Goal: Task Accomplishment & Management: Manage account settings

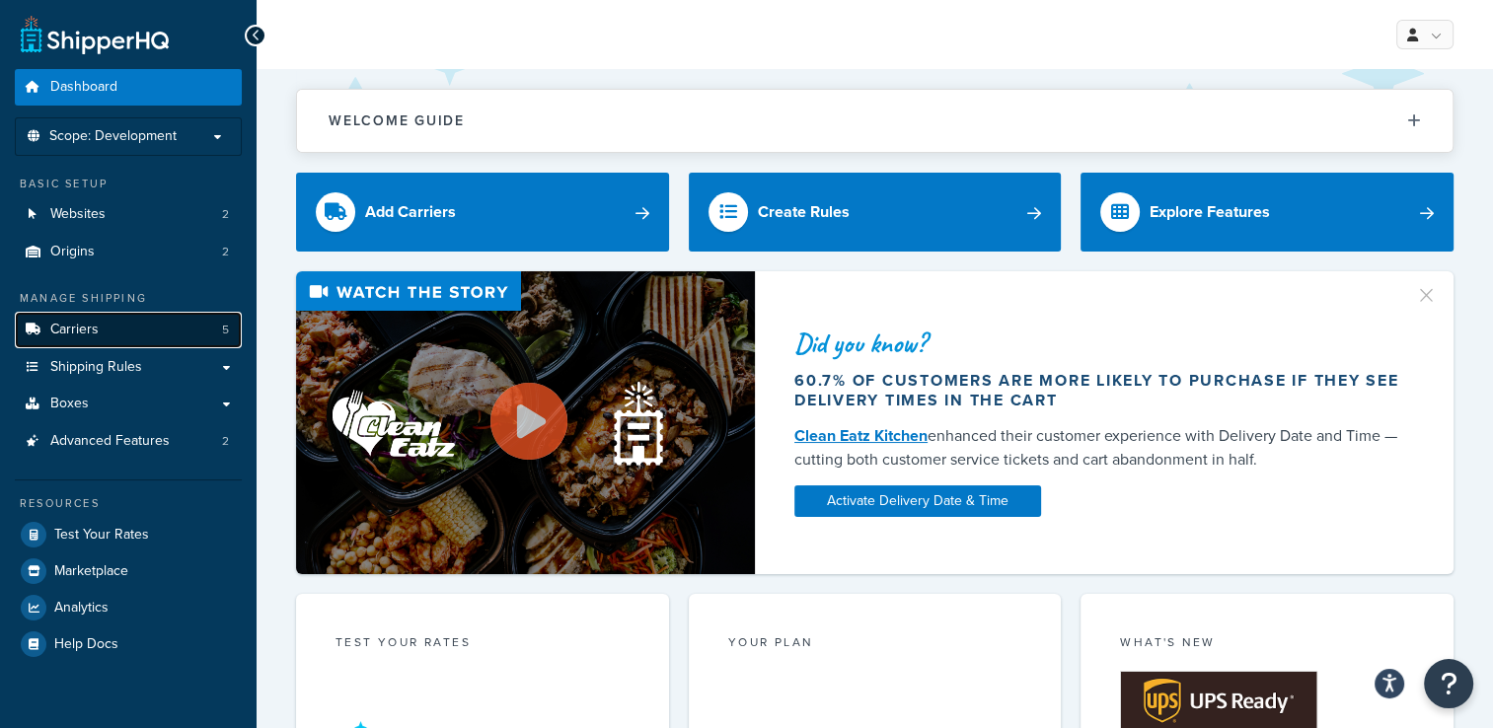
click at [189, 322] on link "Carriers 5" at bounding box center [128, 330] width 227 height 37
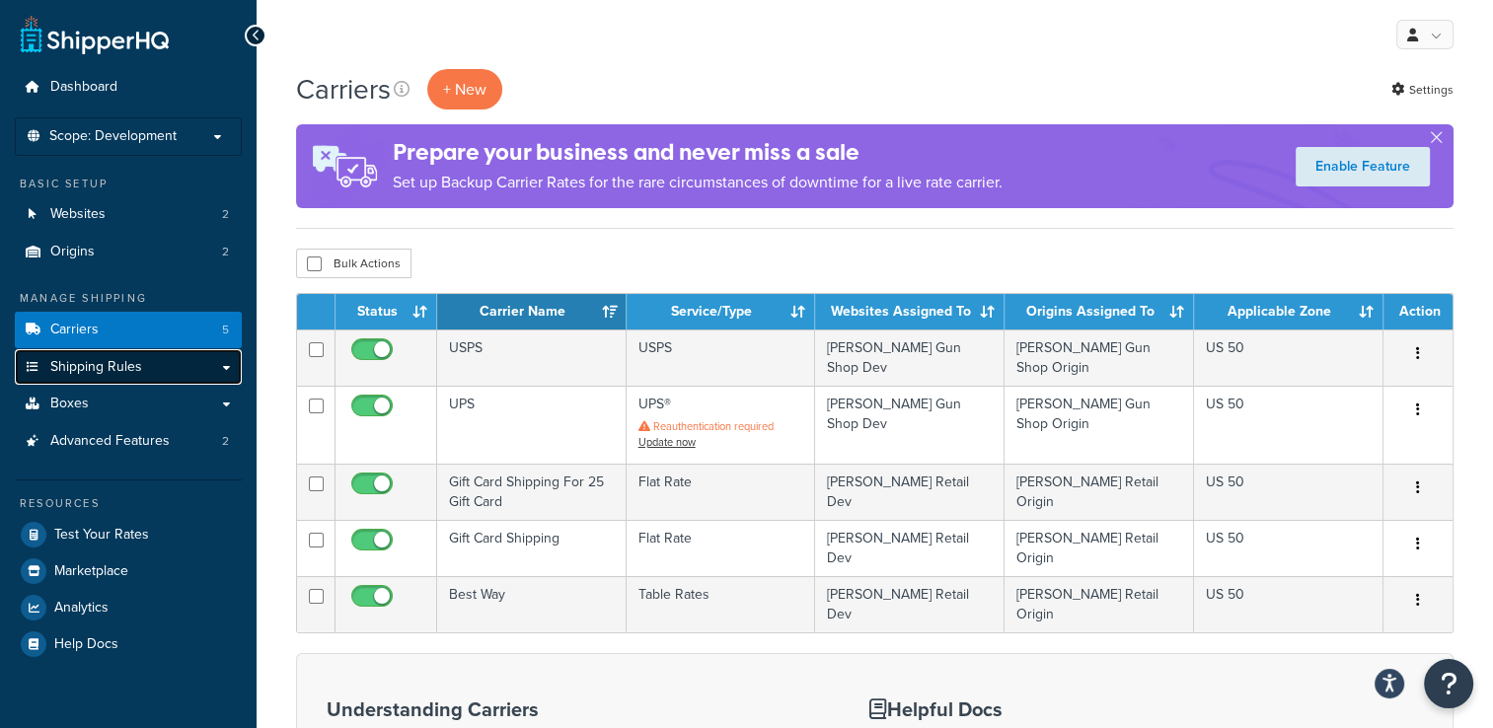
click at [184, 364] on link "Shipping Rules" at bounding box center [128, 367] width 227 height 37
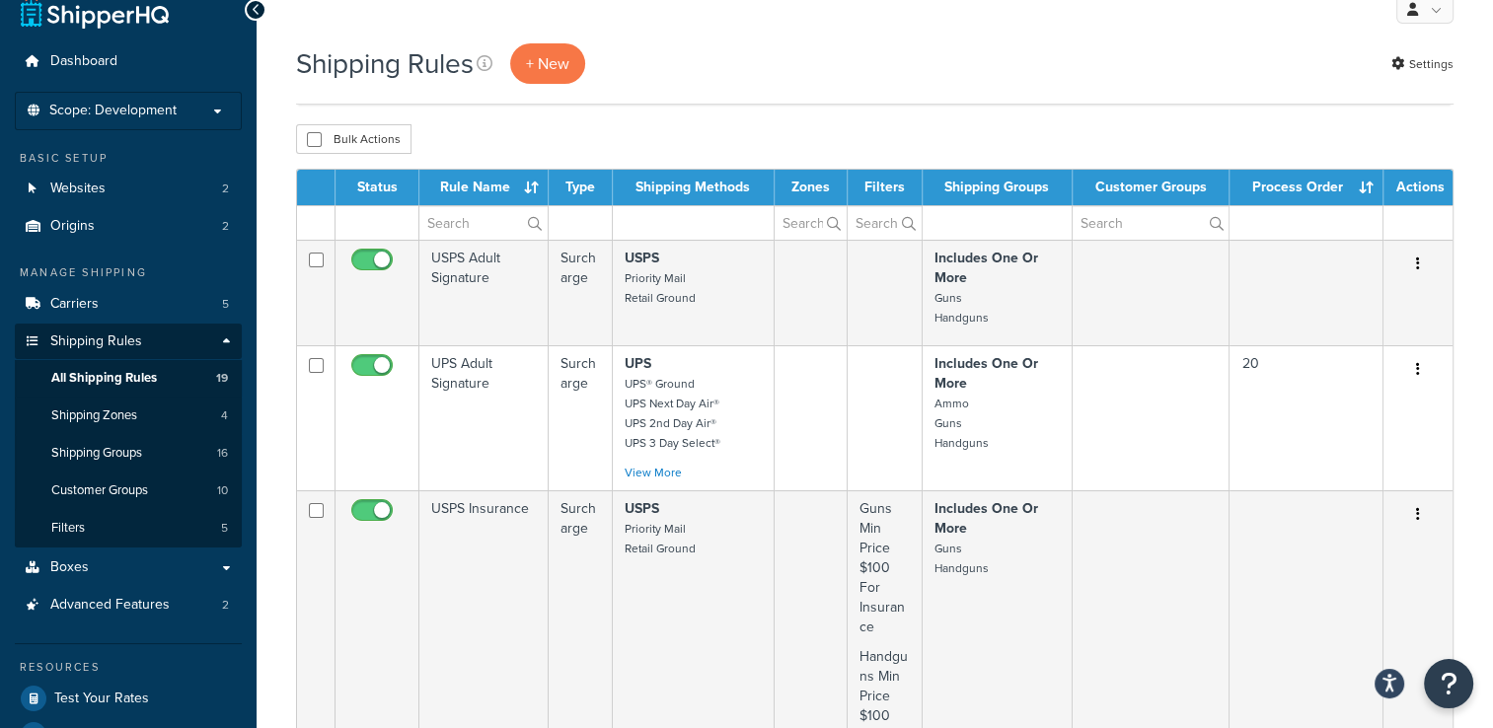
scroll to position [7, 0]
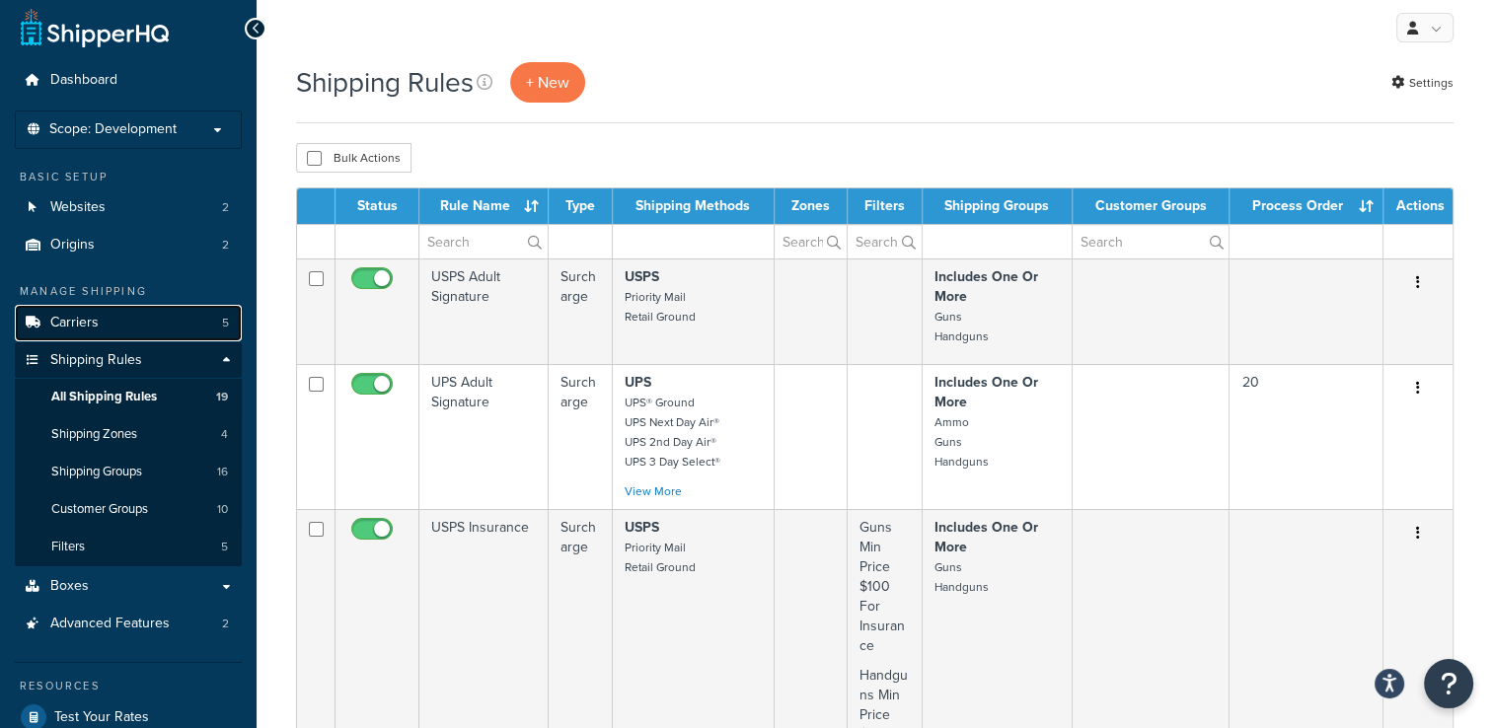
click at [109, 314] on link "Carriers 5" at bounding box center [128, 323] width 227 height 37
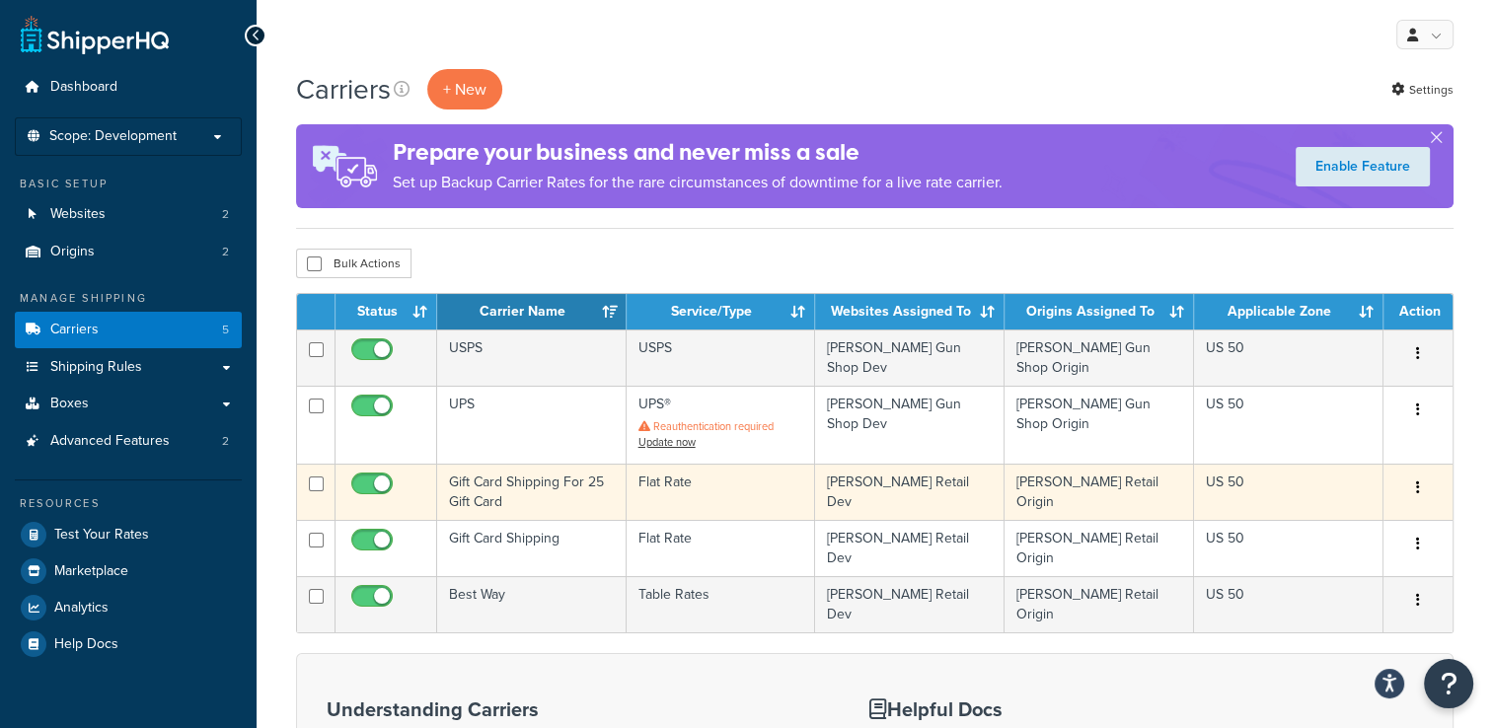
click at [1421, 480] on button "button" at bounding box center [1418, 489] width 28 height 32
click at [1371, 515] on link "Edit" at bounding box center [1338, 519] width 156 height 40
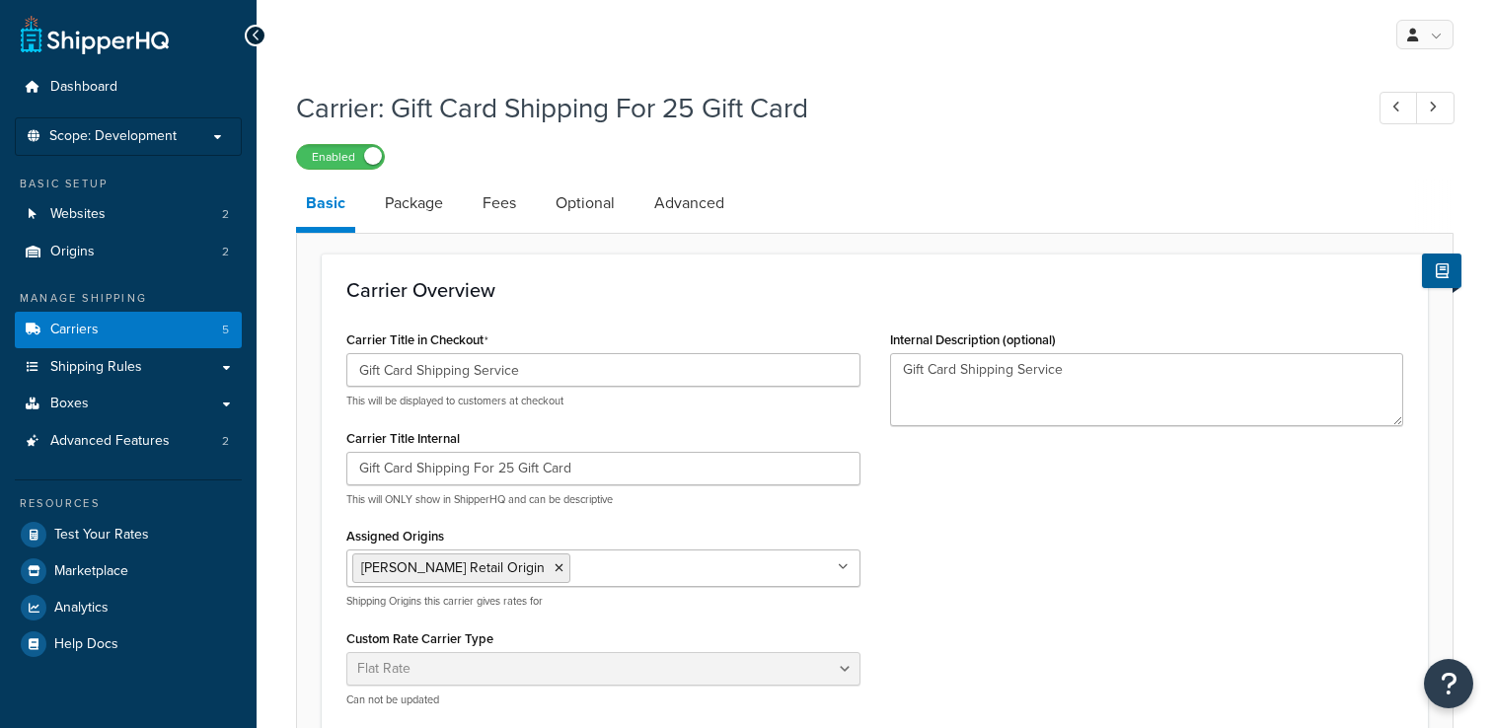
select select "flat"
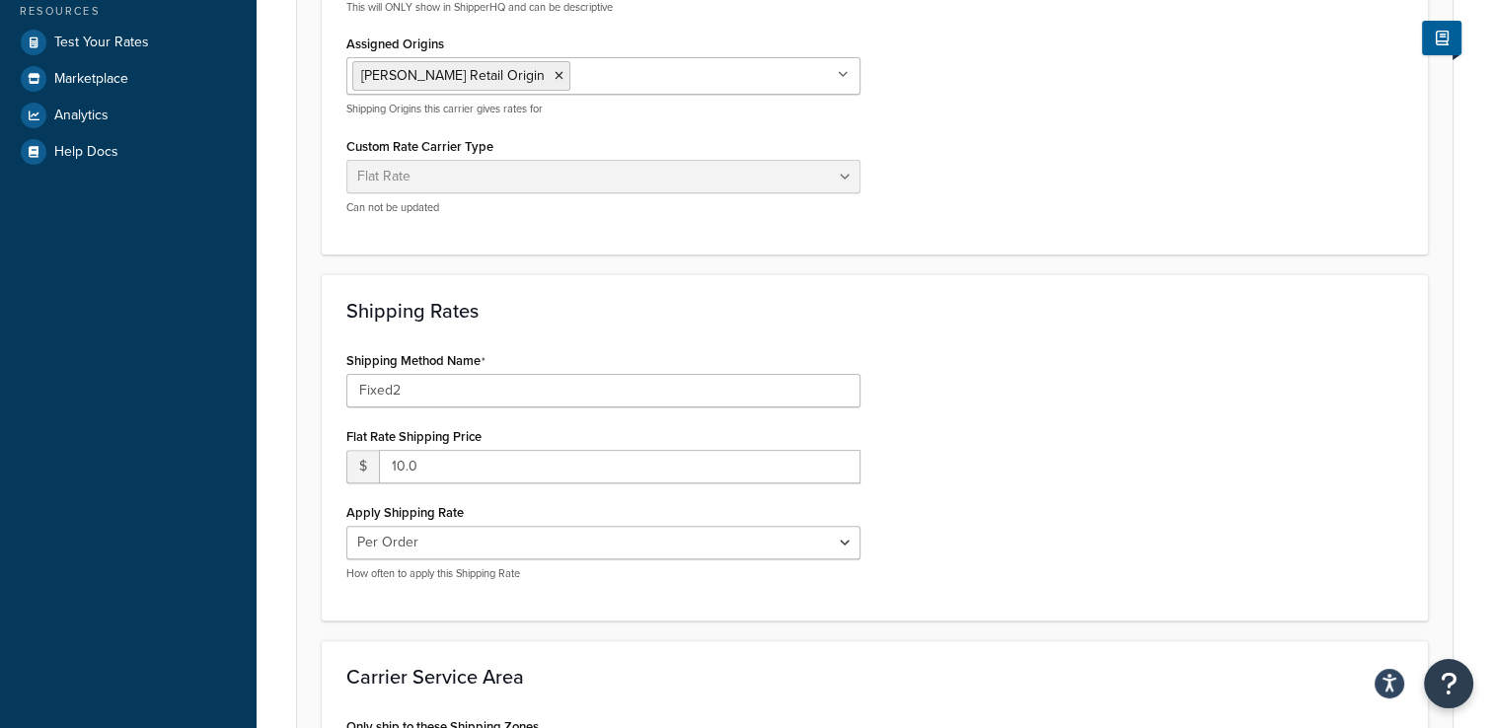
scroll to position [493, 0]
click at [845, 542] on select "Per Order Per Item Per Package" at bounding box center [603, 542] width 514 height 34
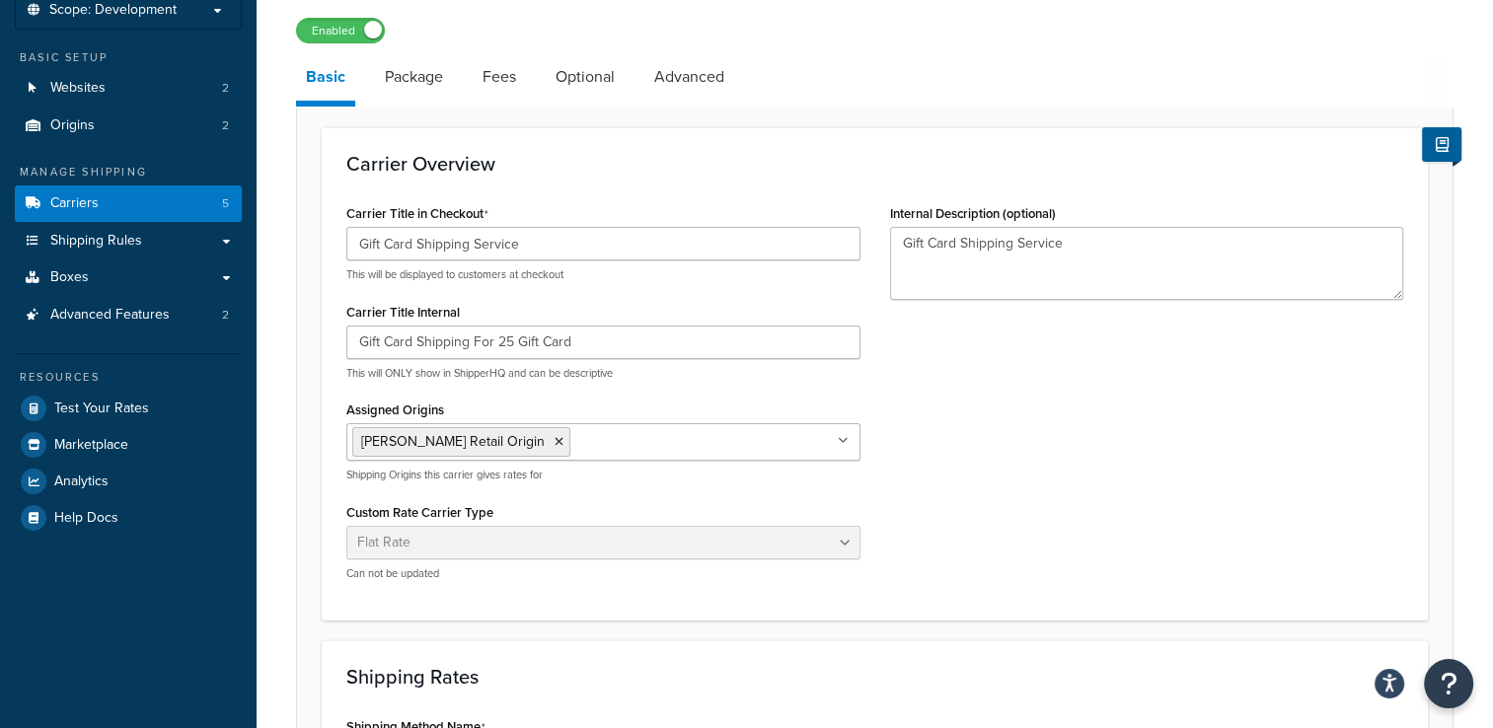
scroll to position [0, 0]
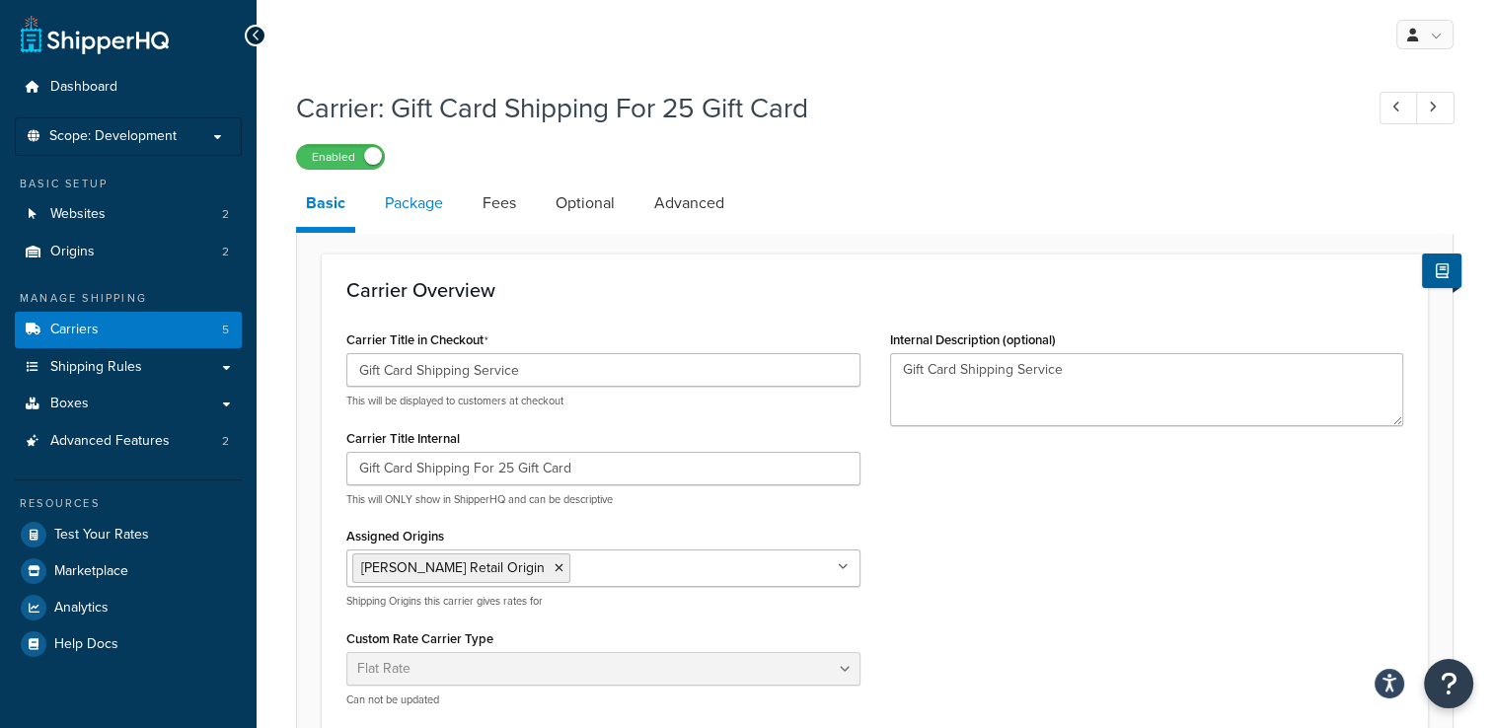
click at [420, 216] on link "Package" at bounding box center [414, 203] width 78 height 47
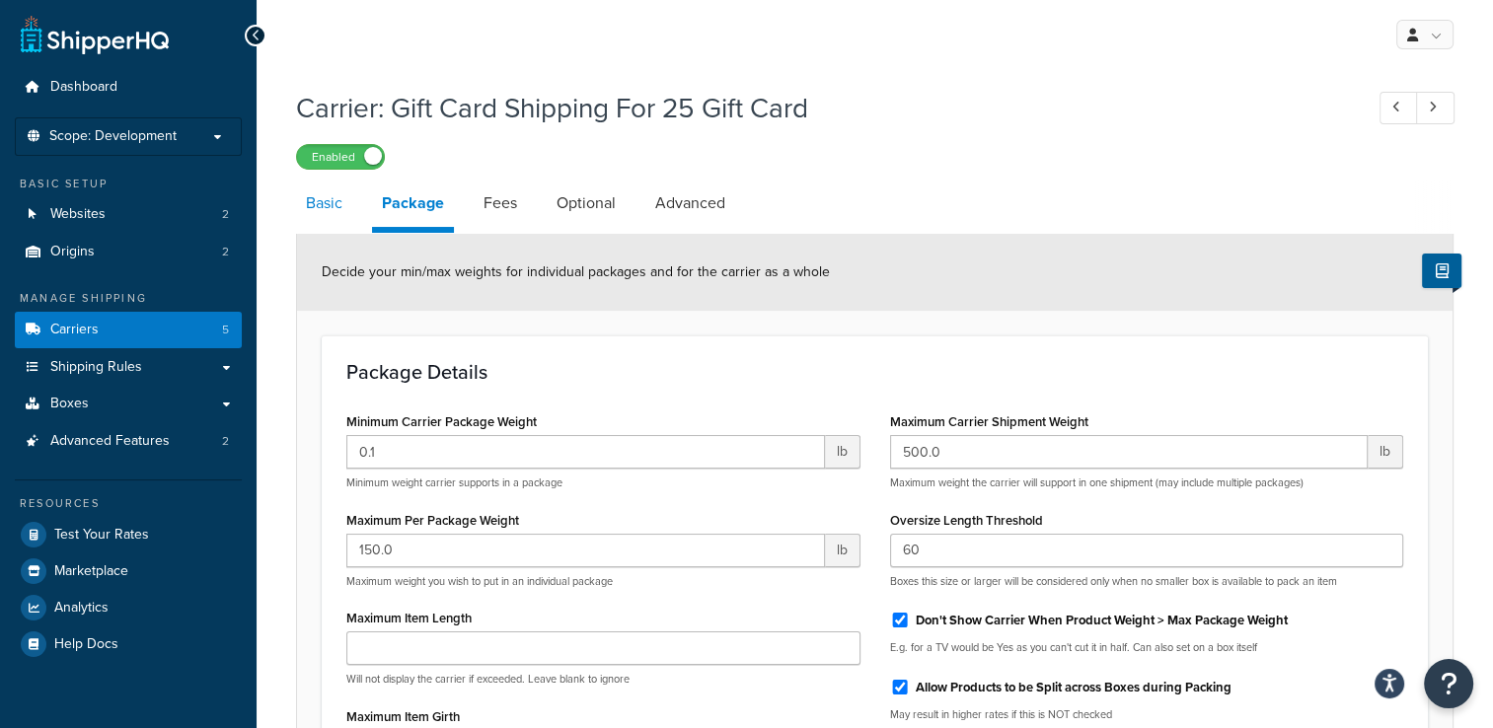
click at [336, 204] on link "Basic" at bounding box center [324, 203] width 56 height 47
select select "flat"
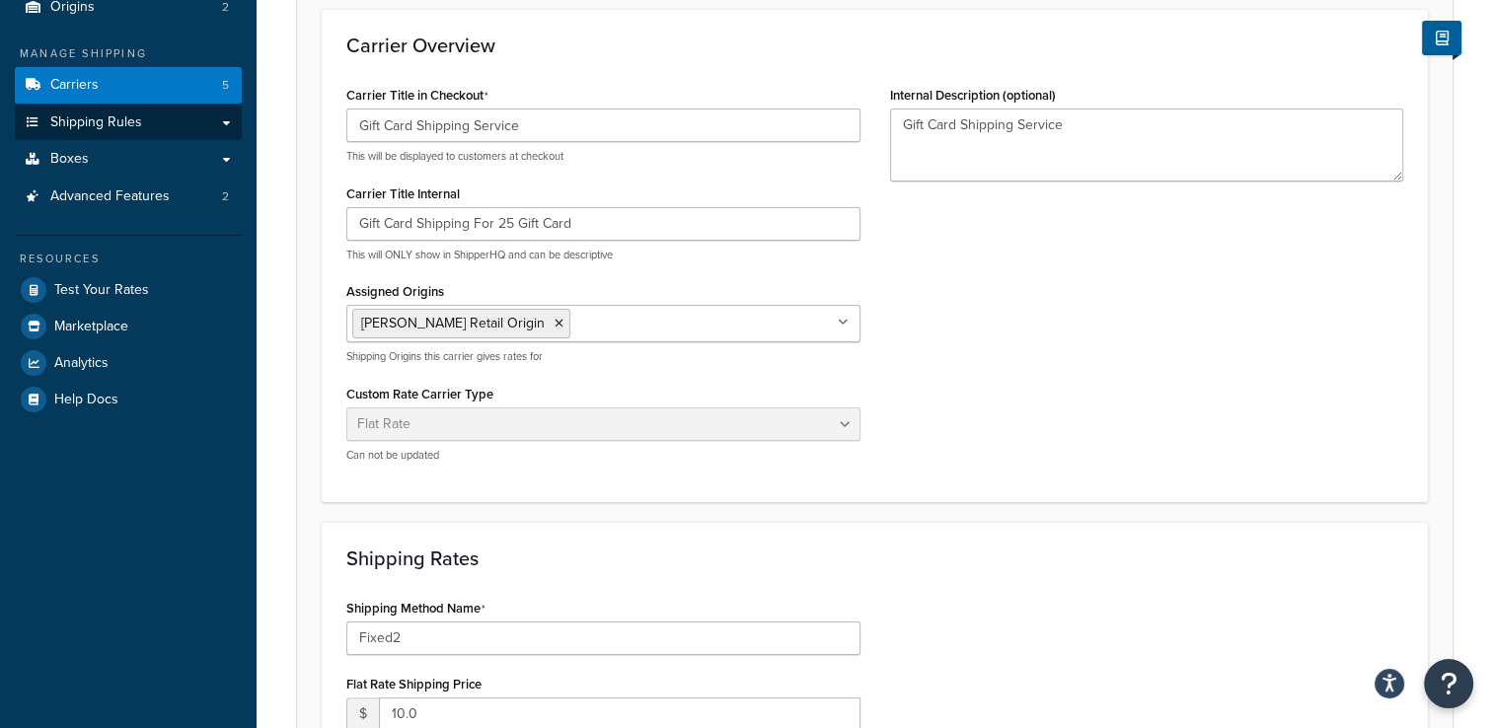
scroll to position [197, 0]
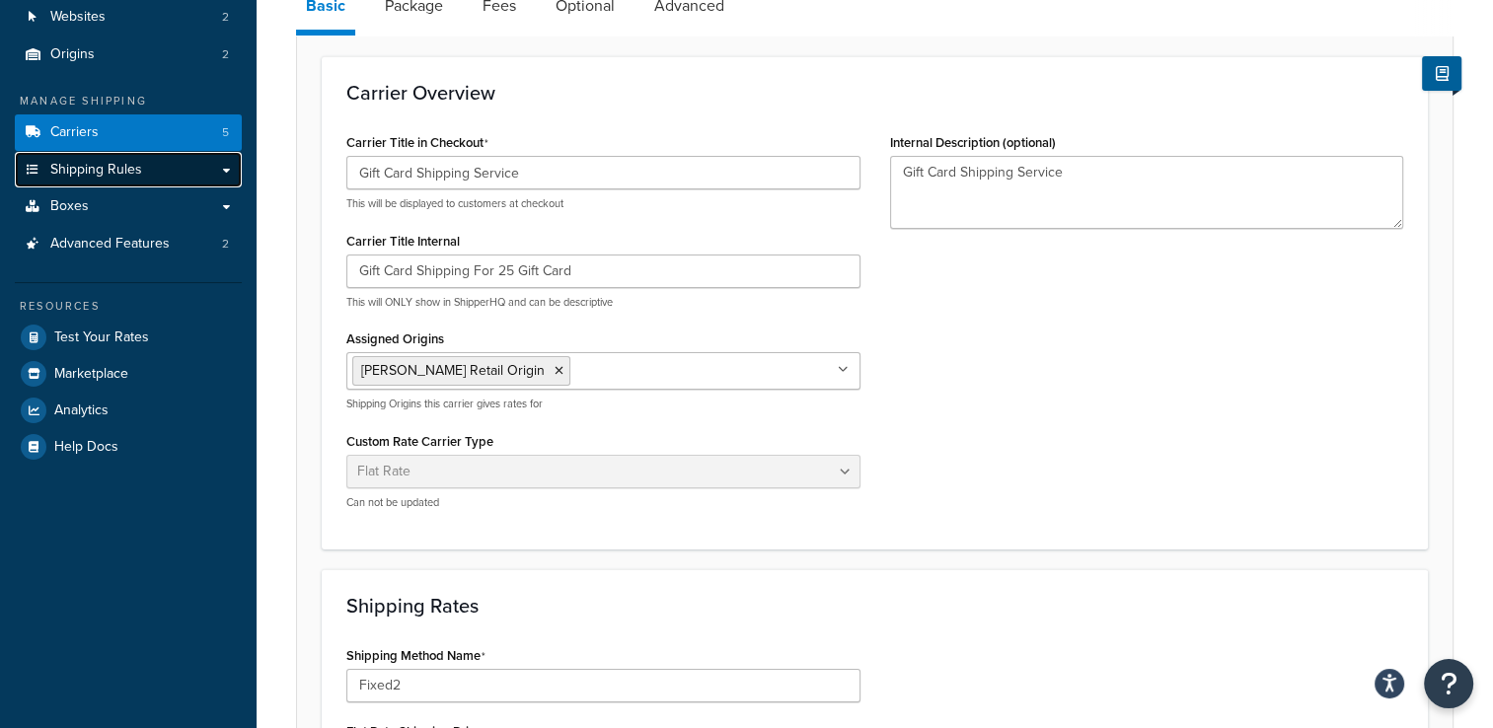
click at [158, 164] on link "Shipping Rules" at bounding box center [128, 170] width 227 height 37
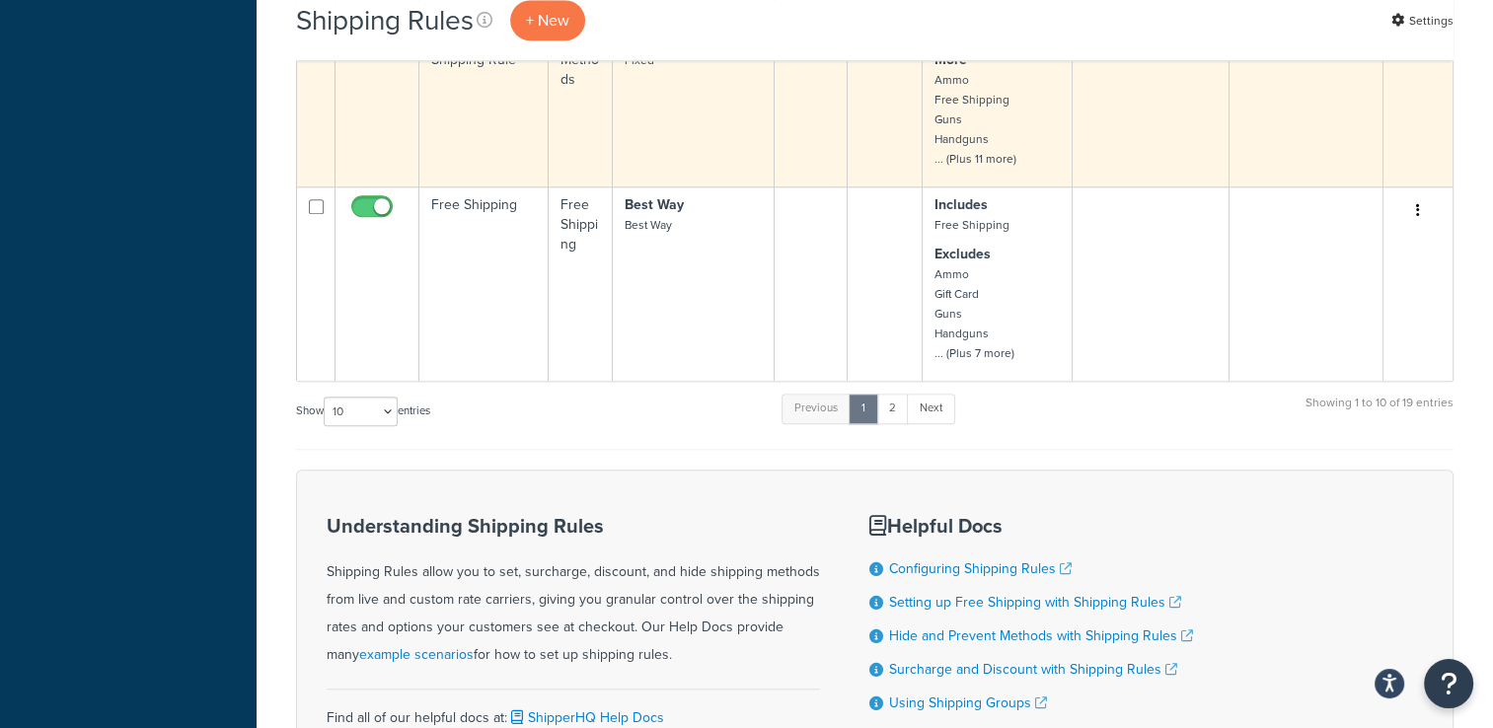
scroll to position [1539, 0]
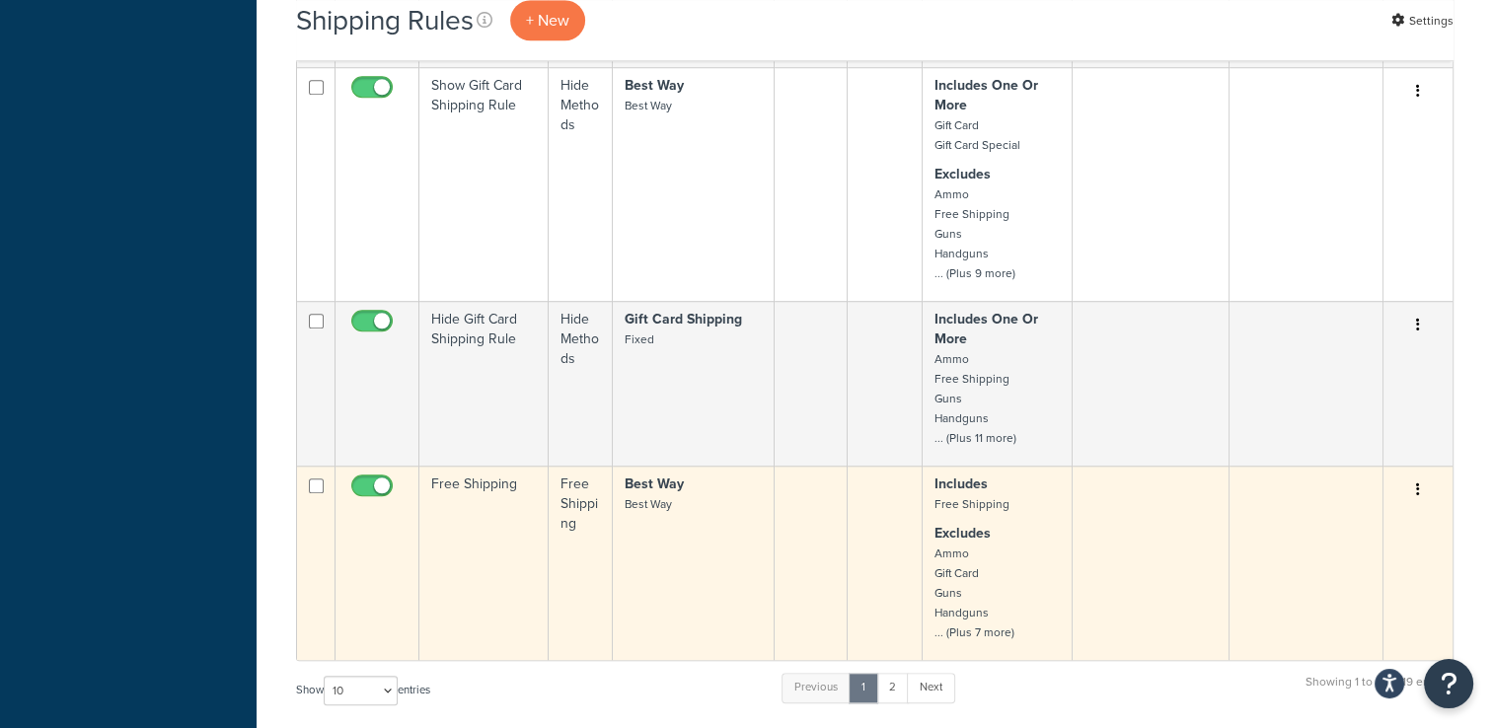
click at [1421, 488] on button "button" at bounding box center [1418, 491] width 28 height 32
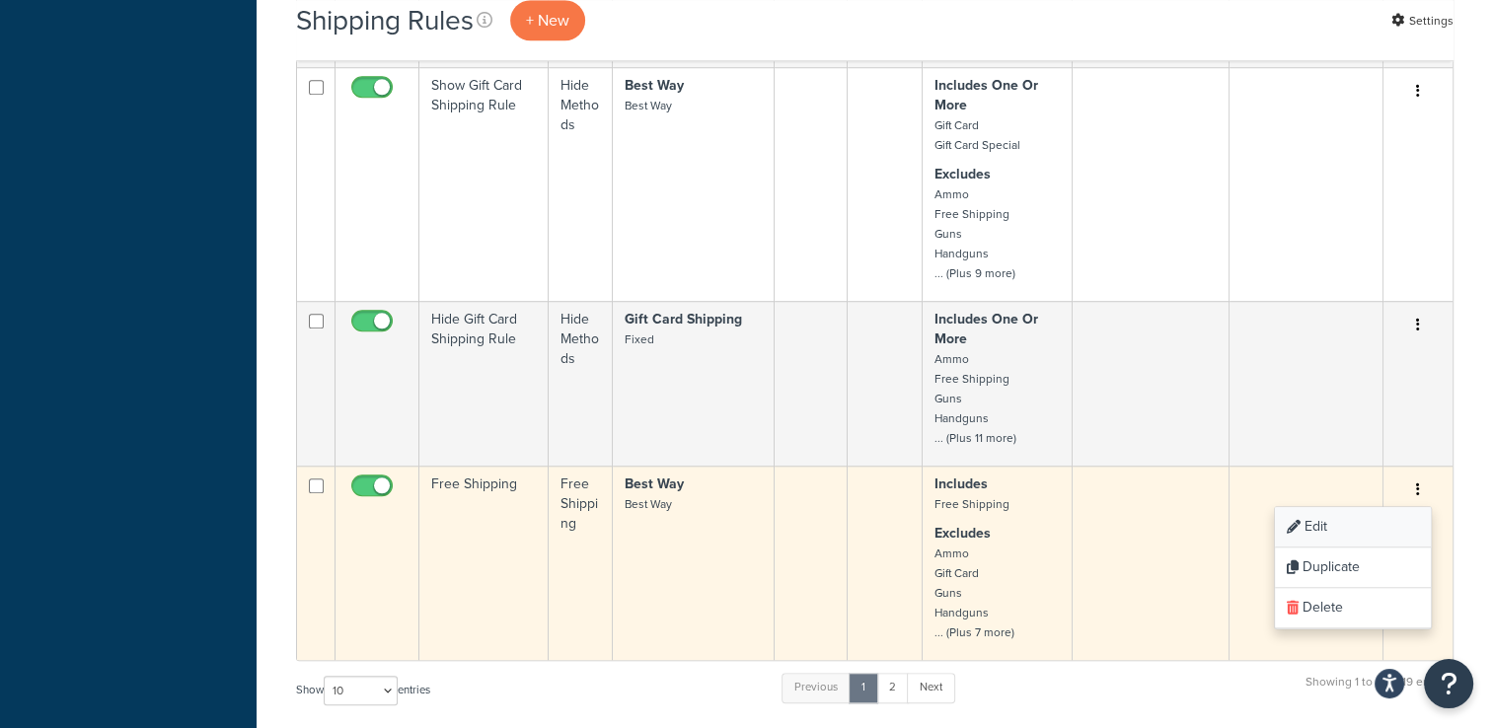
scroll to position [0, 0]
click at [1376, 521] on link "Edit" at bounding box center [1353, 527] width 156 height 40
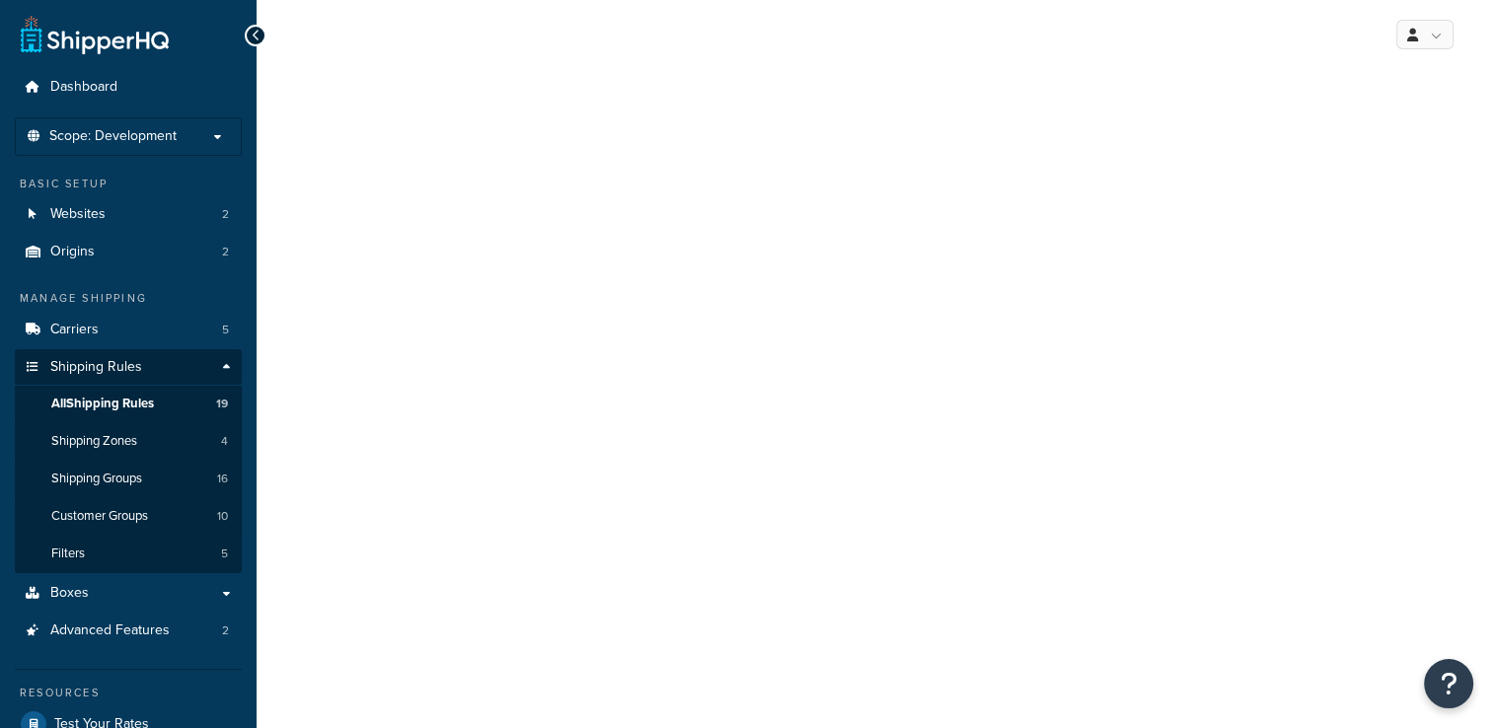
select select "OVERRIDE"
select select "SHIPPING_GROUP"
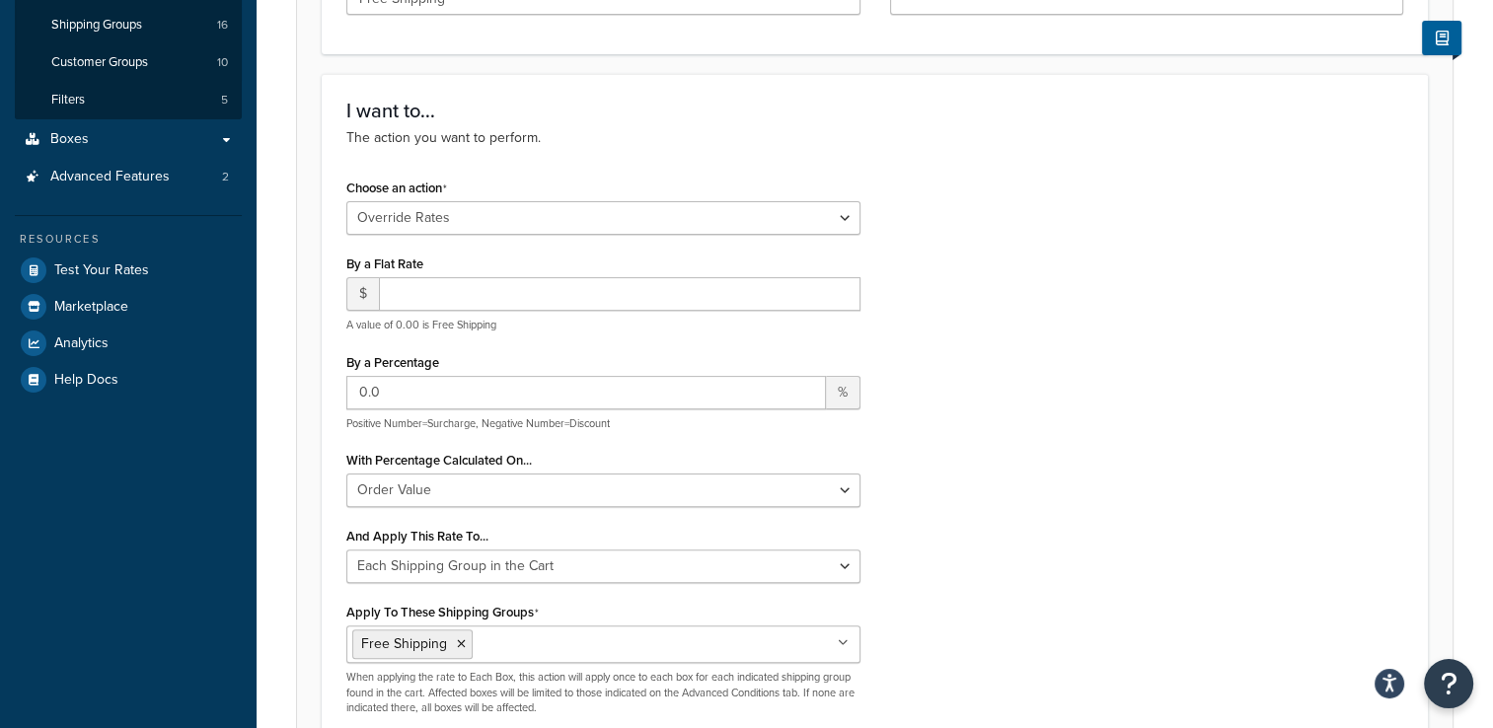
scroll to position [59, 0]
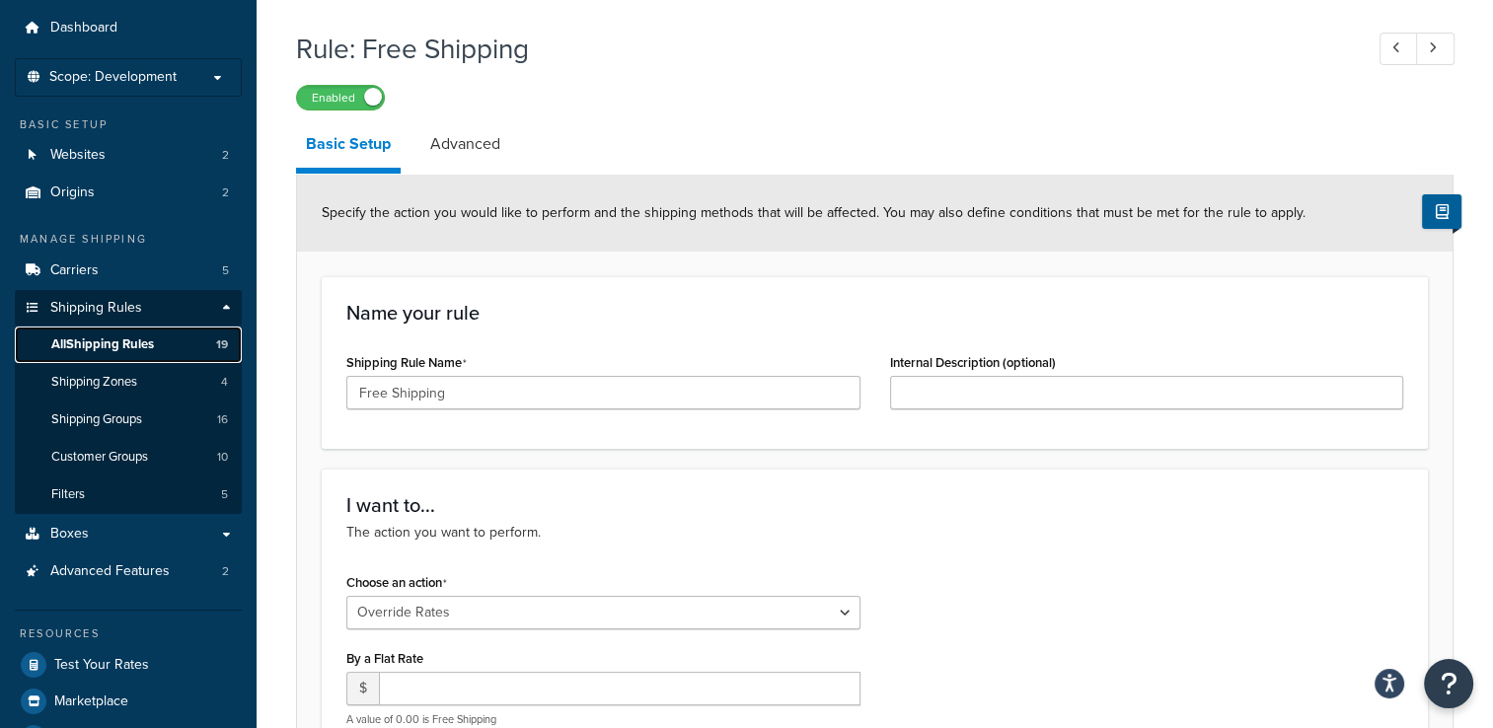
click at [162, 353] on link "All Shipping Rules 19" at bounding box center [128, 345] width 227 height 37
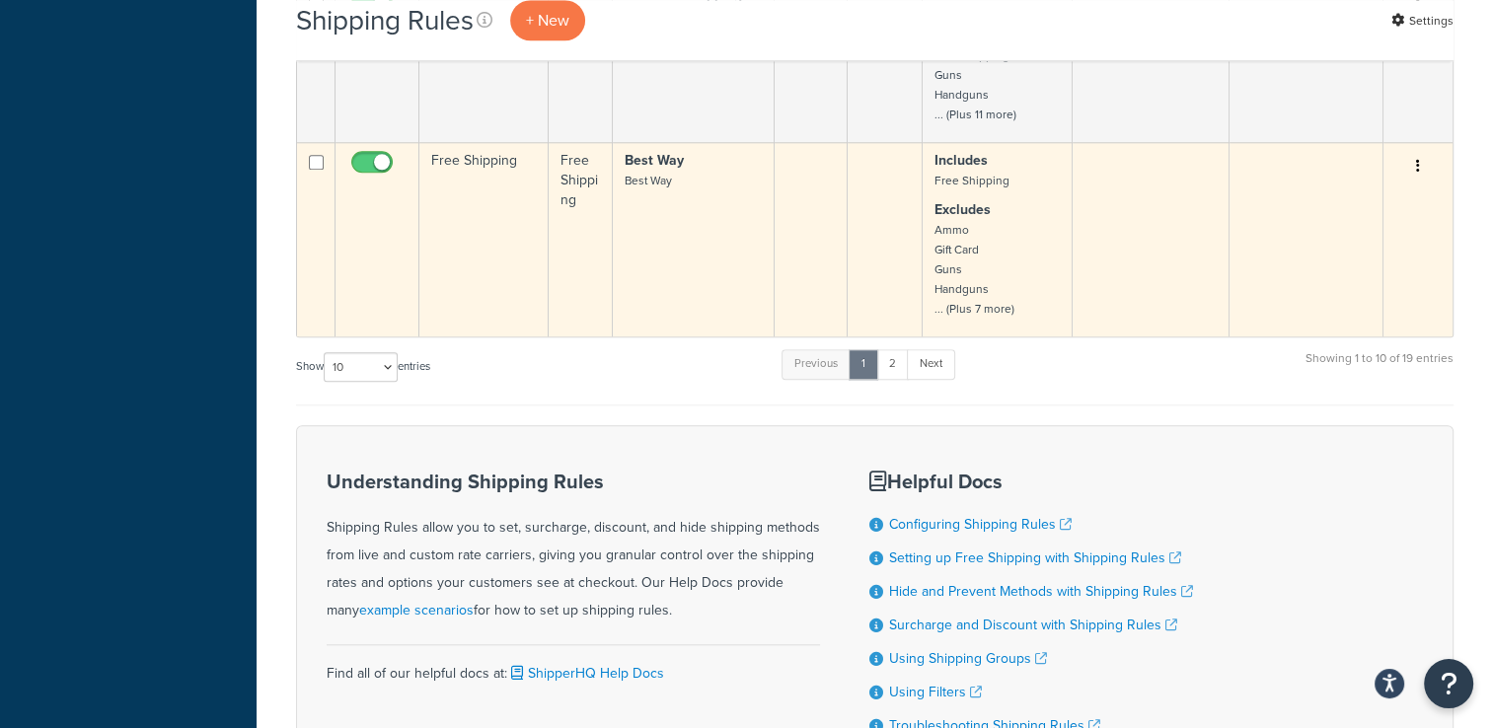
scroll to position [1737, 0]
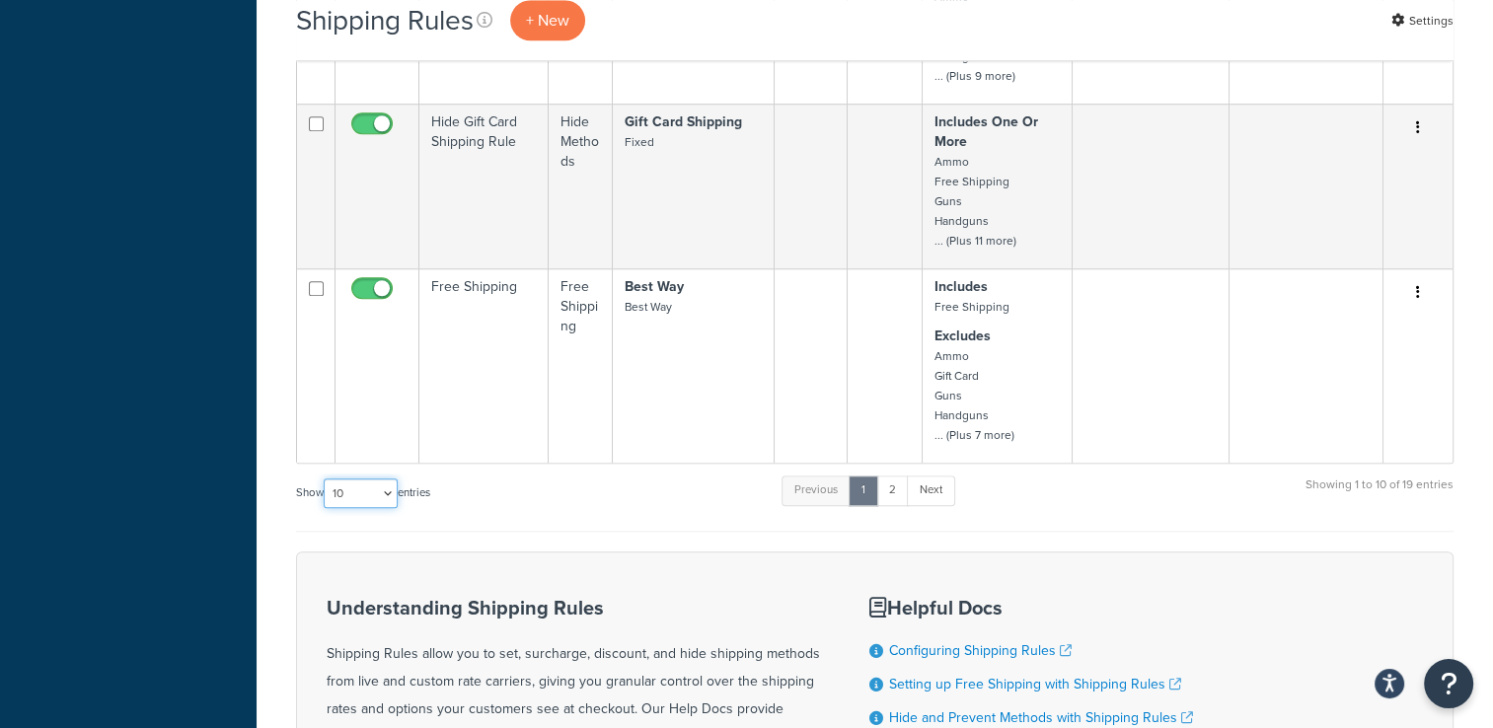
click at [364, 480] on select "10 15 25 50 100 1000" at bounding box center [361, 494] width 74 height 30
select select "100"
click at [326, 479] on select "10 15 25 50 100 1000" at bounding box center [361, 494] width 74 height 30
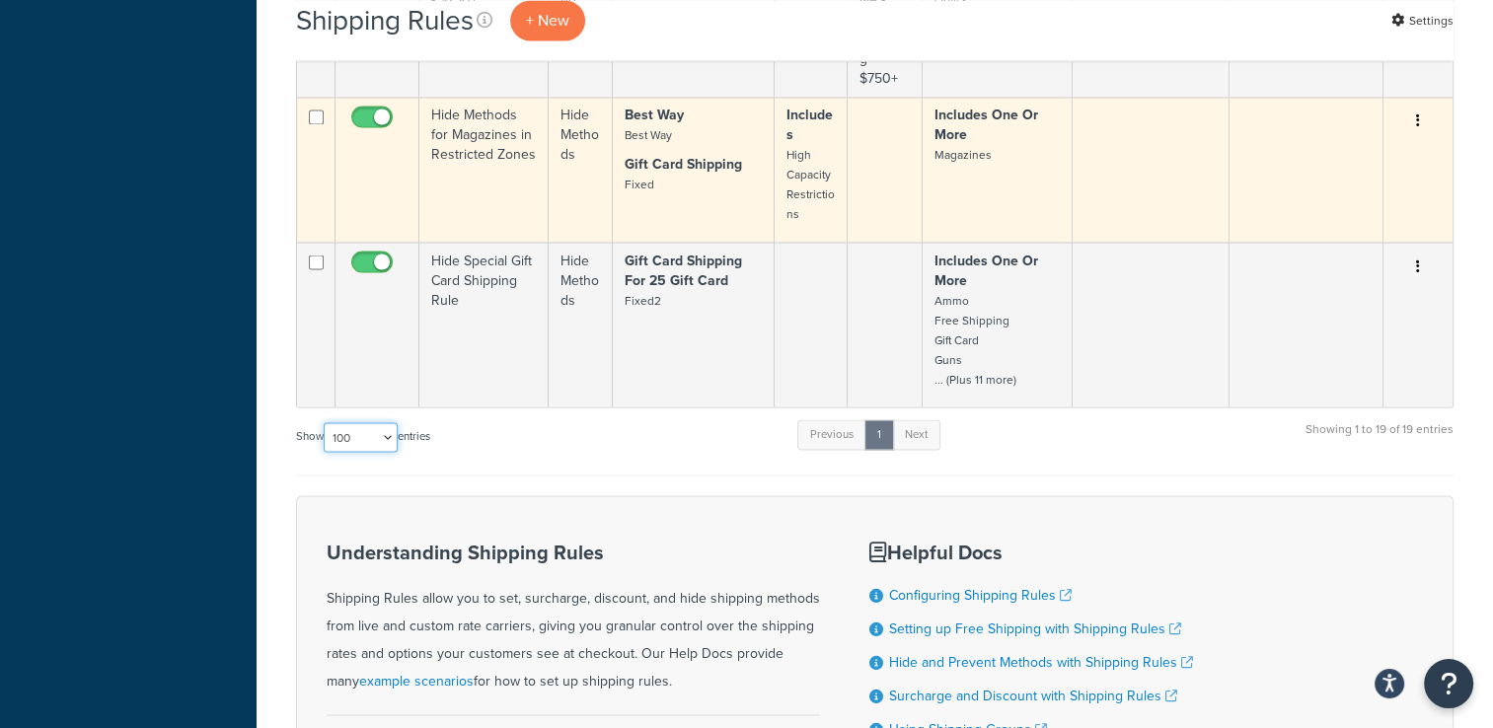
scroll to position [3513, 0]
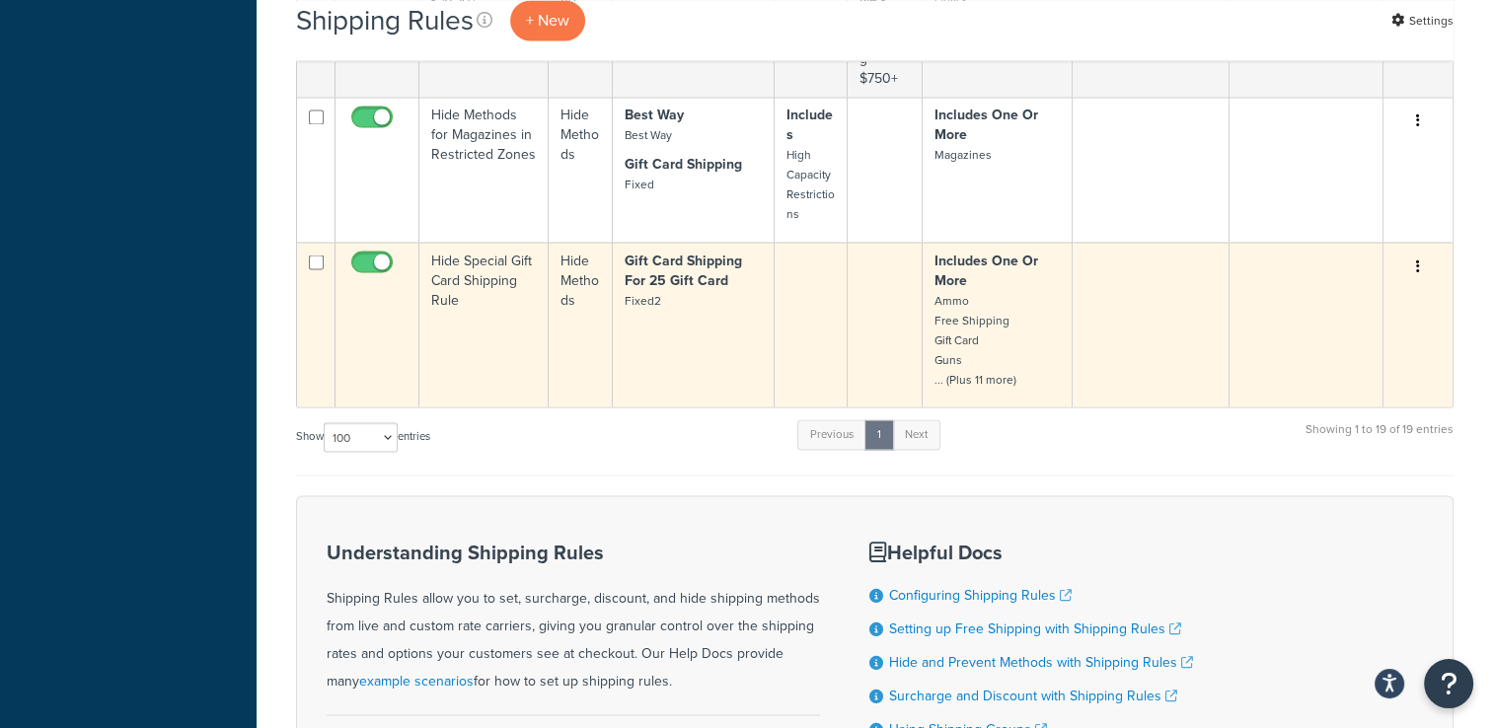
click at [1412, 259] on button "button" at bounding box center [1418, 267] width 28 height 32
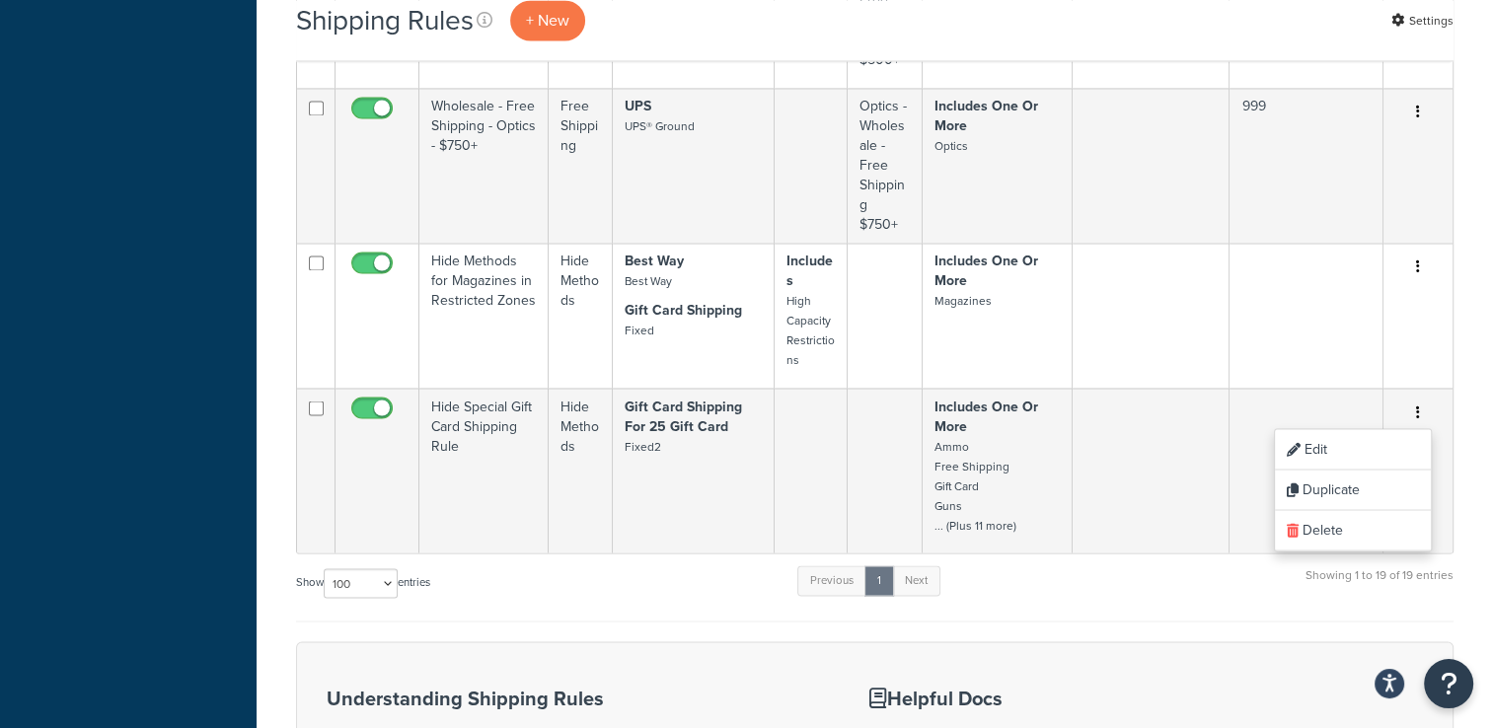
scroll to position [3414, 0]
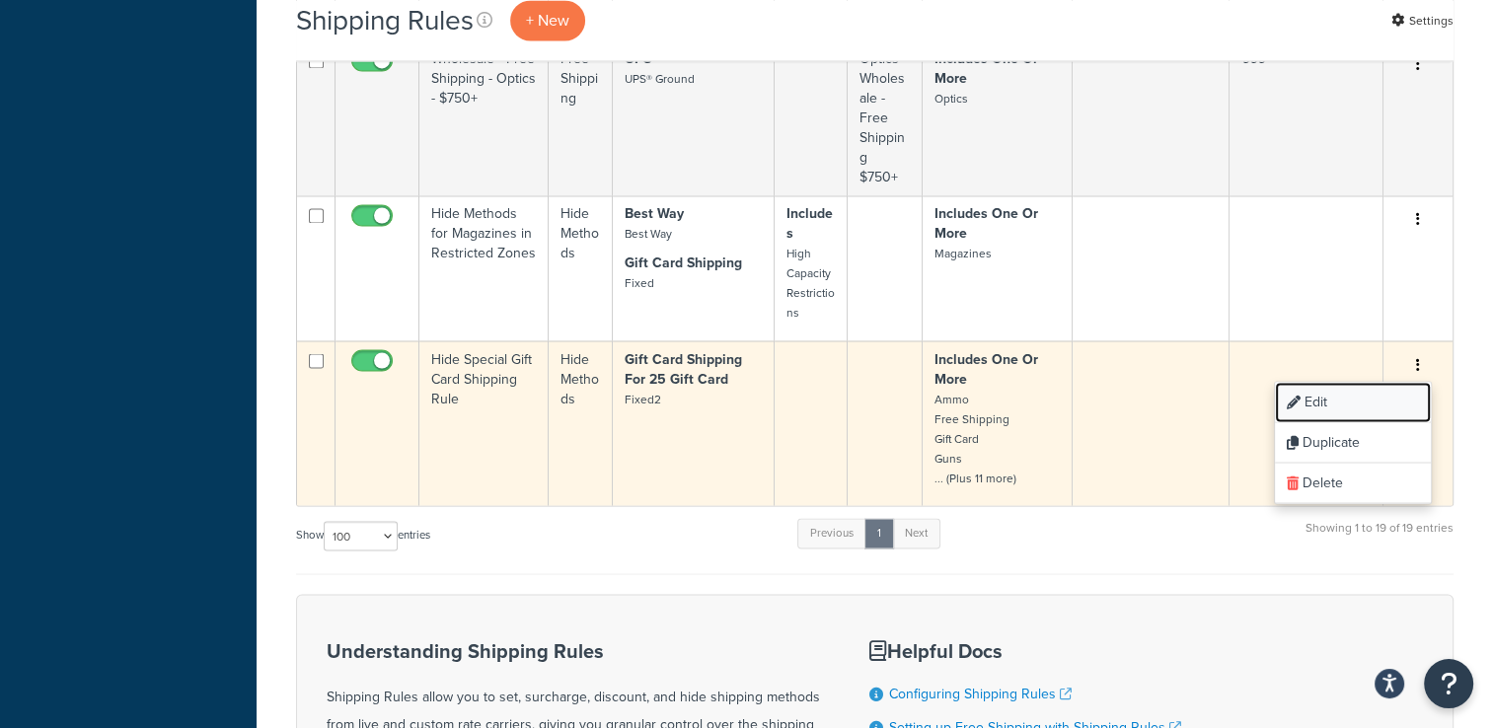
click at [1314, 399] on link "Edit" at bounding box center [1353, 402] width 156 height 40
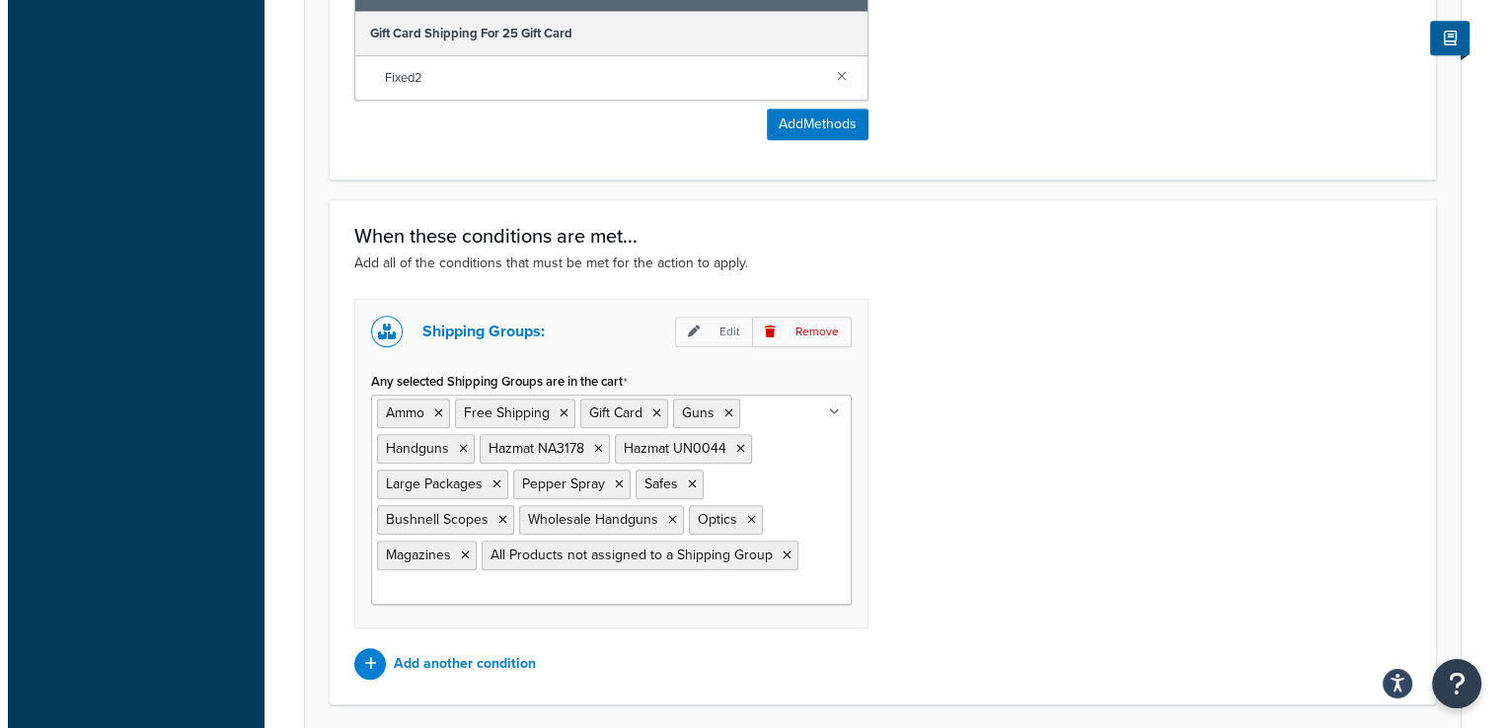
scroll to position [1085, 0]
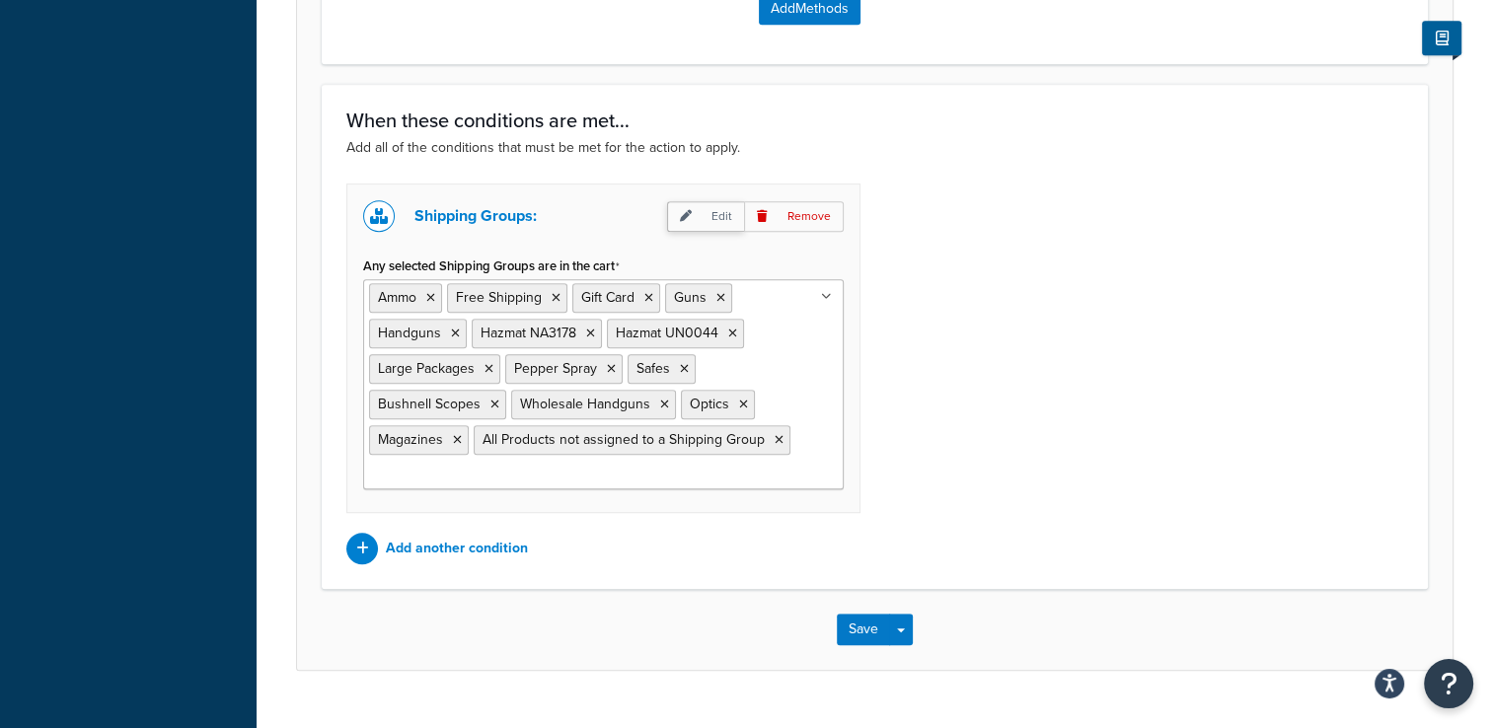
click at [686, 222] on p "Edit" at bounding box center [705, 216] width 77 height 31
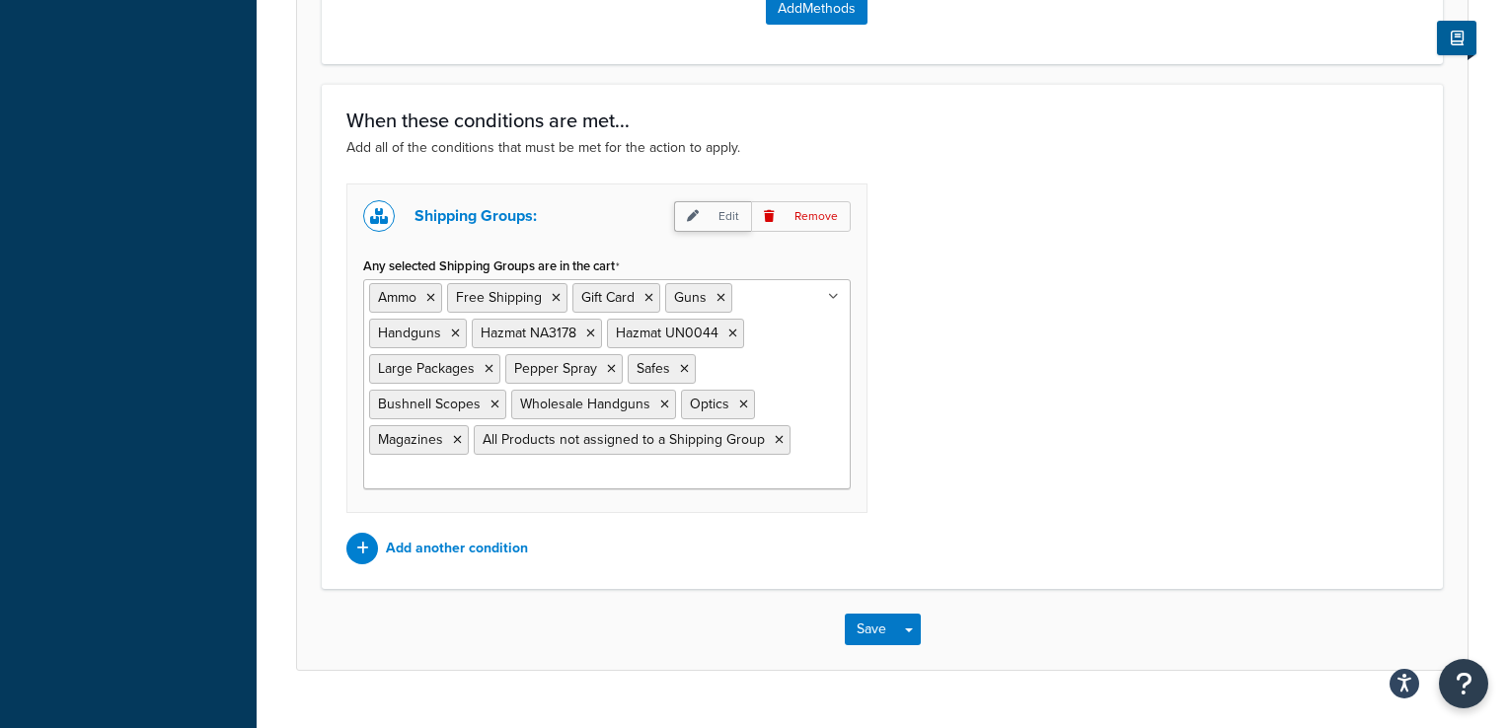
select select "any"
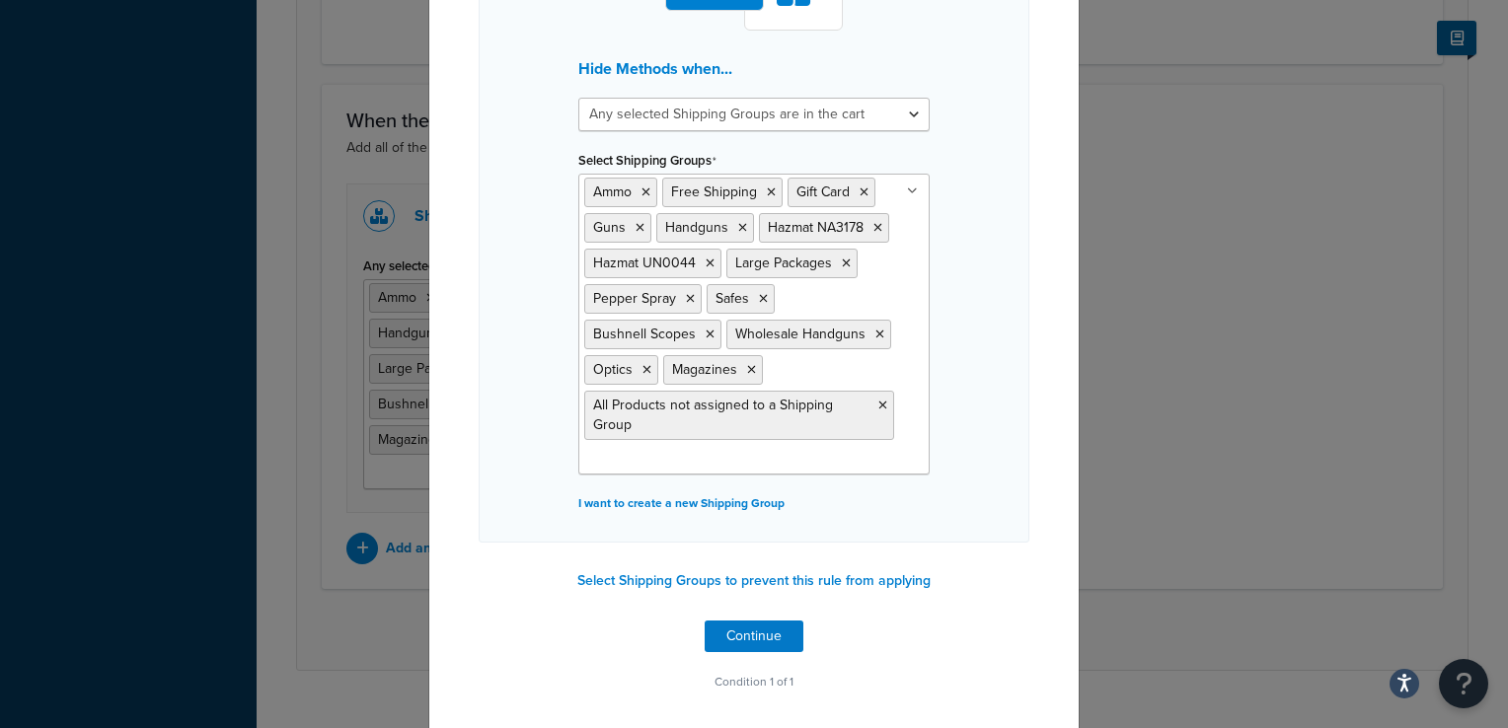
scroll to position [161, 0]
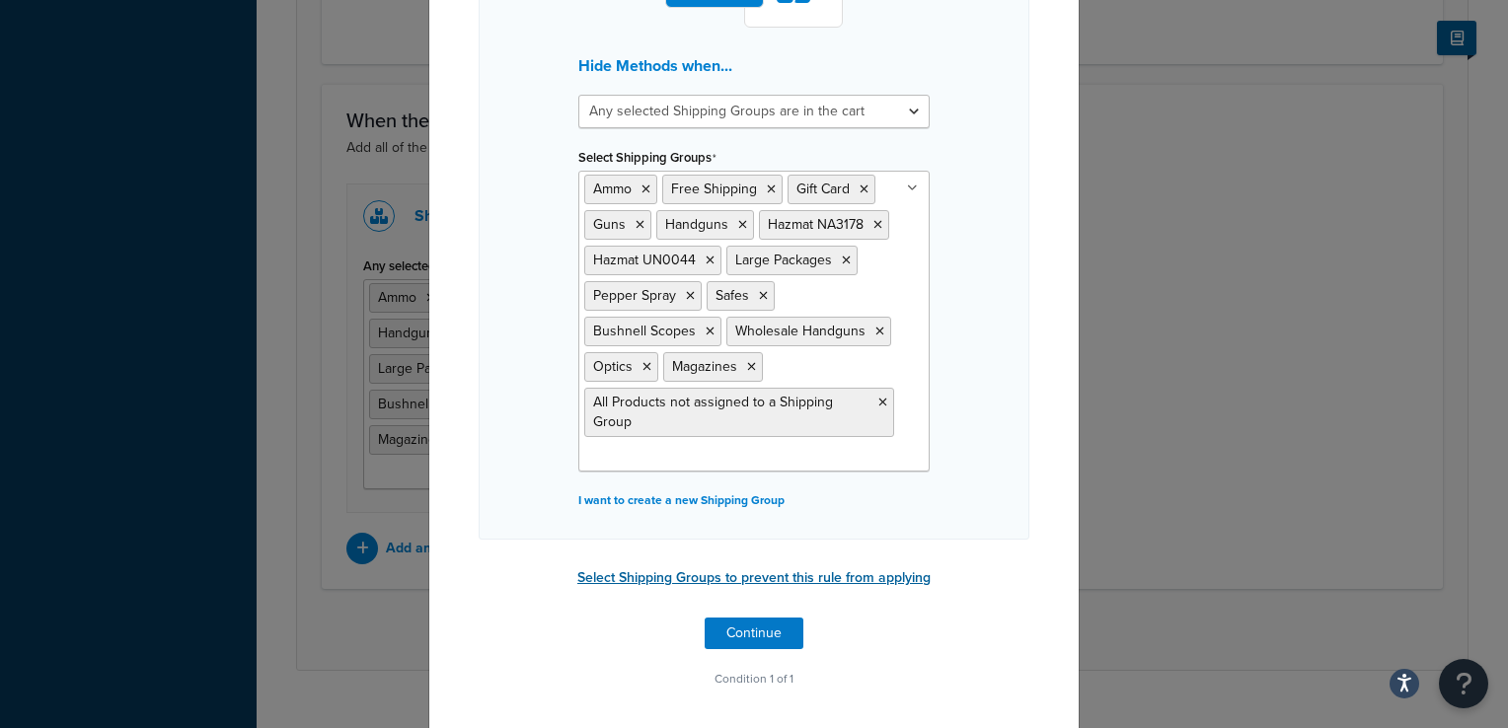
click at [741, 570] on button "Select Shipping Groups to prevent this rule from applying" at bounding box center [753, 578] width 365 height 30
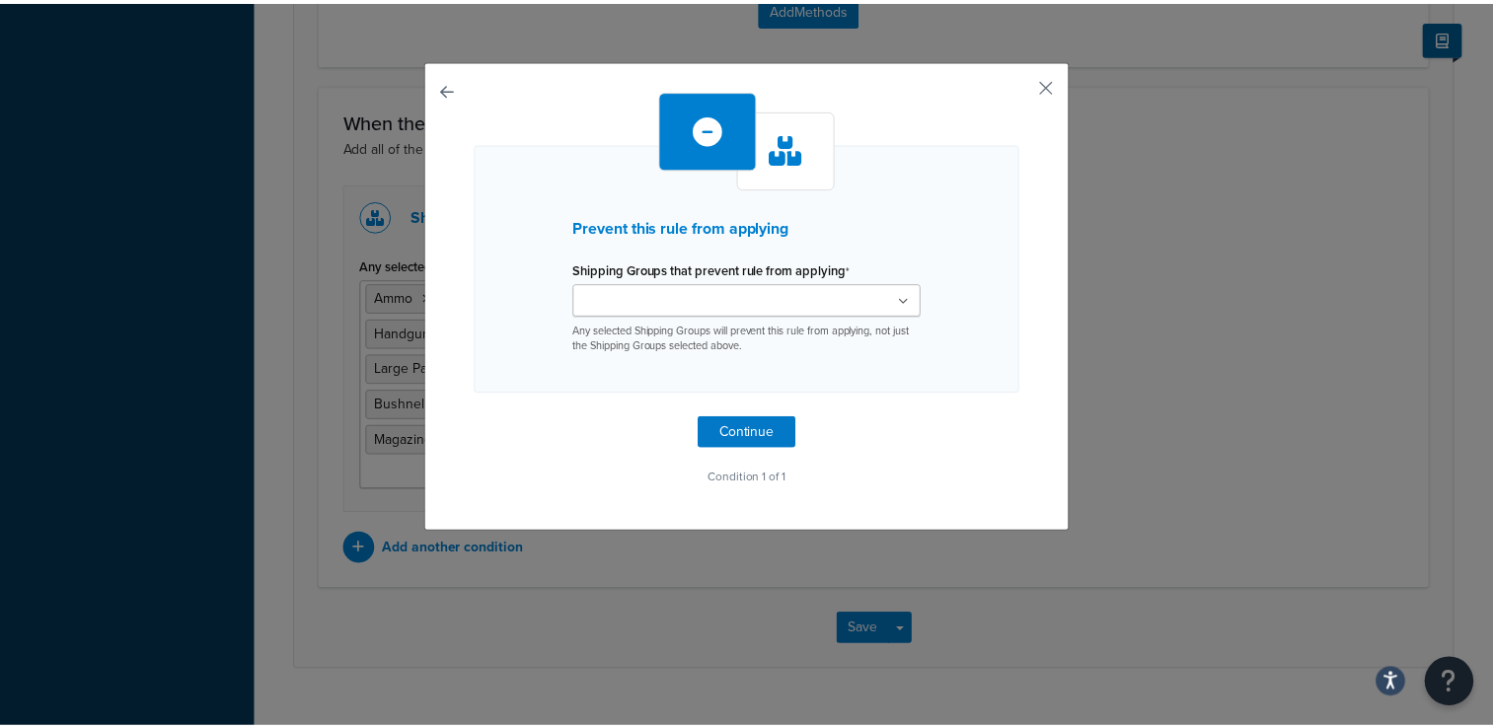
scroll to position [0, 0]
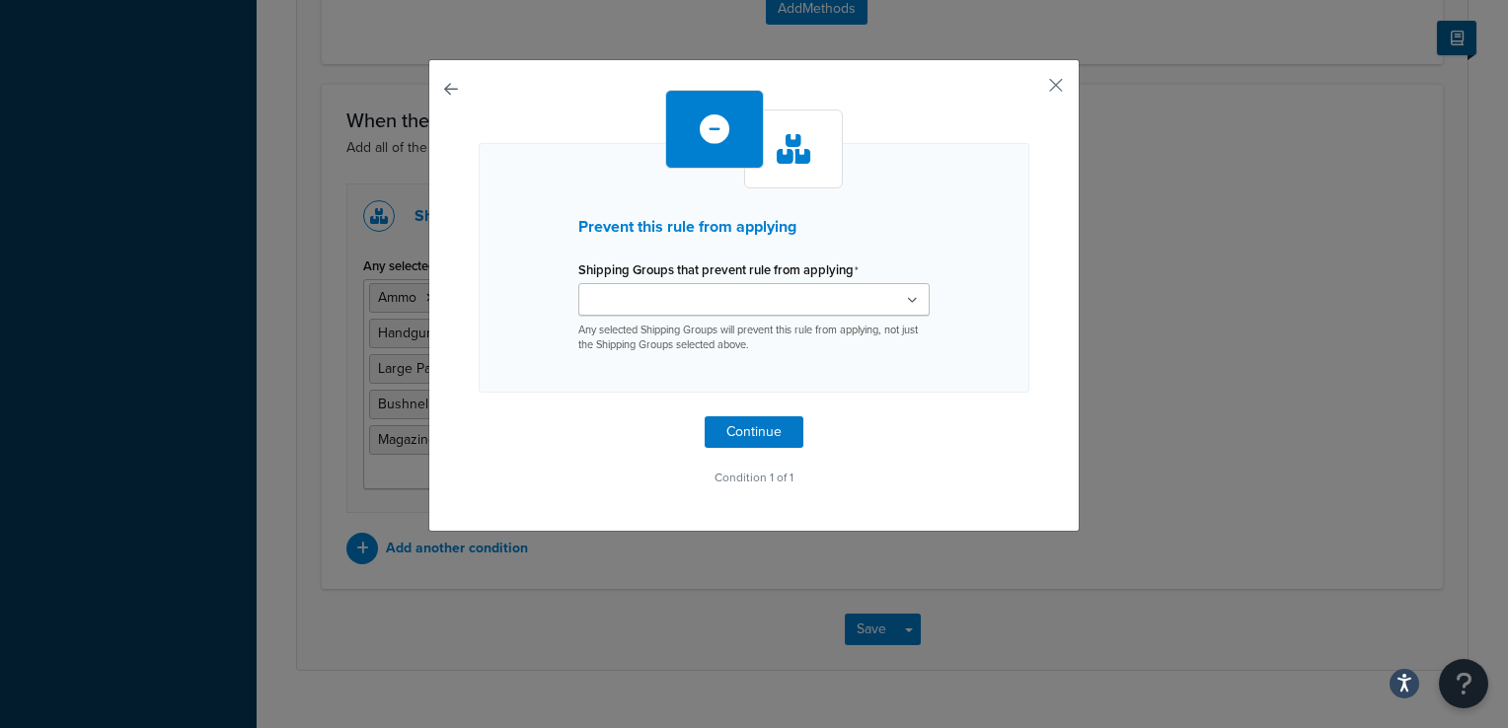
click at [752, 310] on ul at bounding box center [753, 299] width 351 height 33
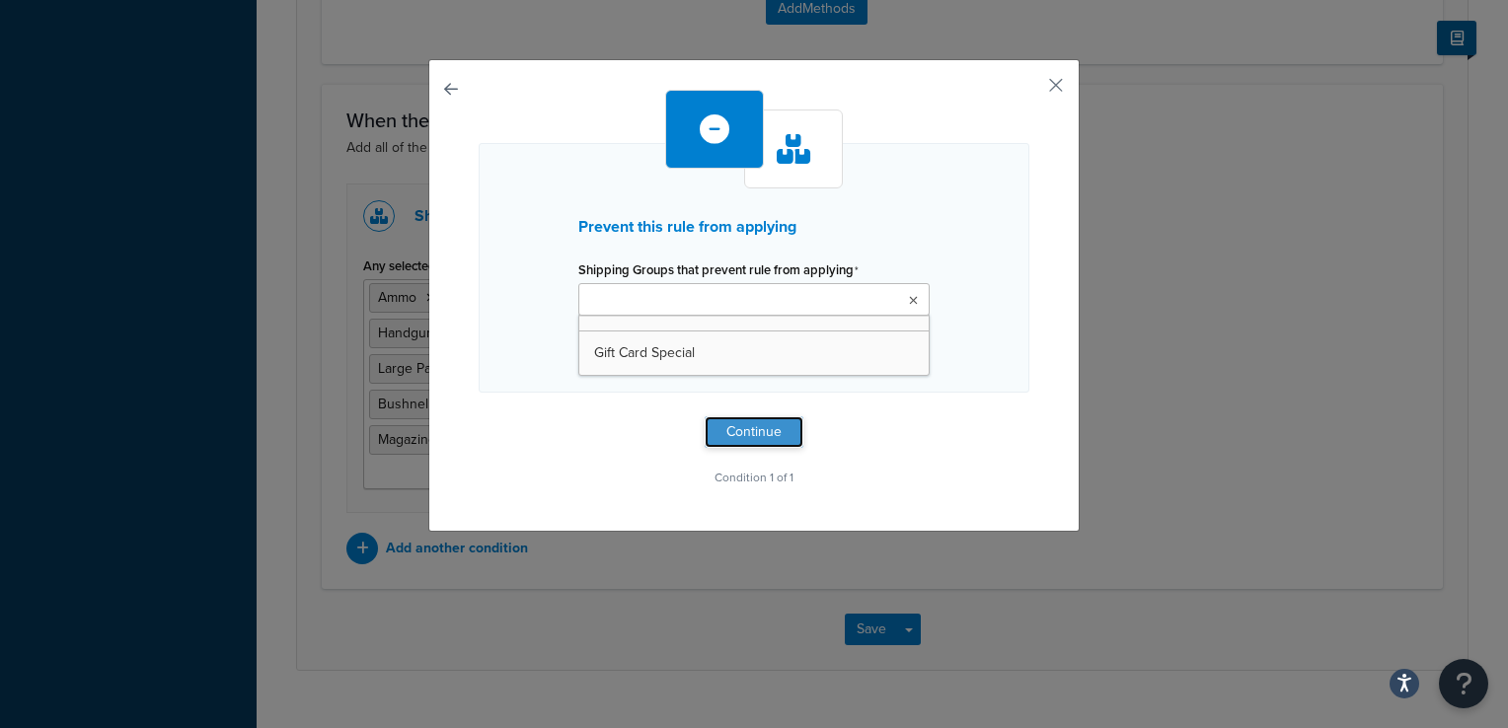
click at [734, 418] on button "Continue" at bounding box center [754, 432] width 99 height 32
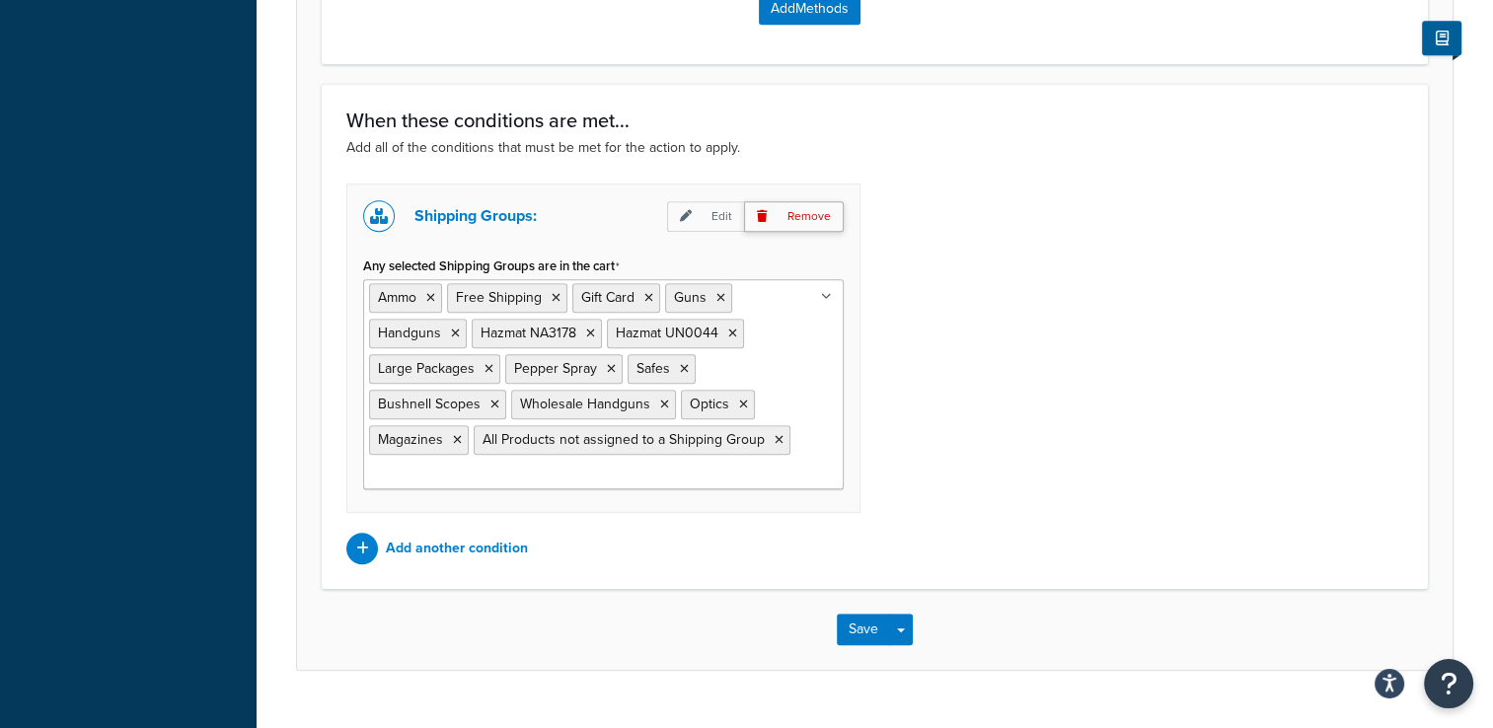
click at [782, 209] on p "Remove" at bounding box center [794, 216] width 100 height 31
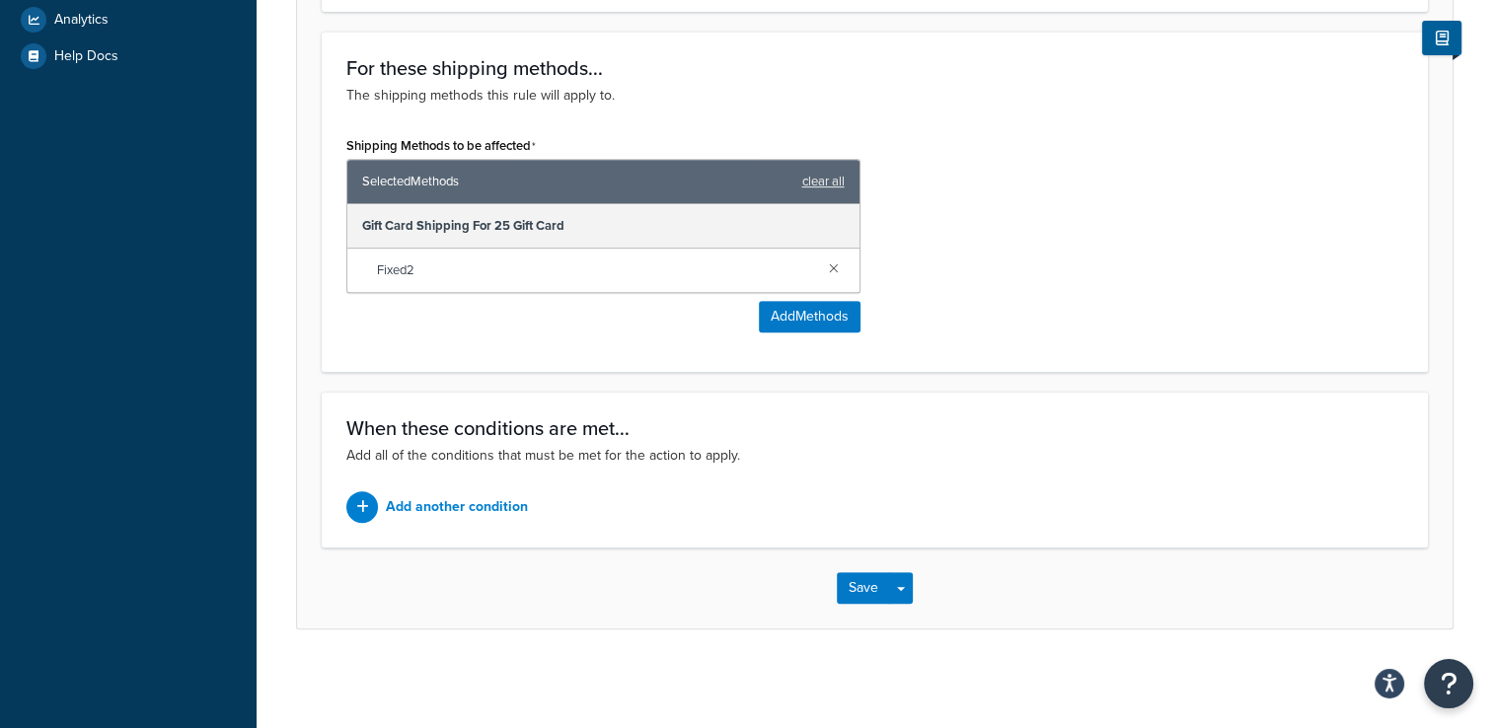
scroll to position [777, 0]
click at [468, 511] on p "Add another condition" at bounding box center [457, 508] width 142 height 28
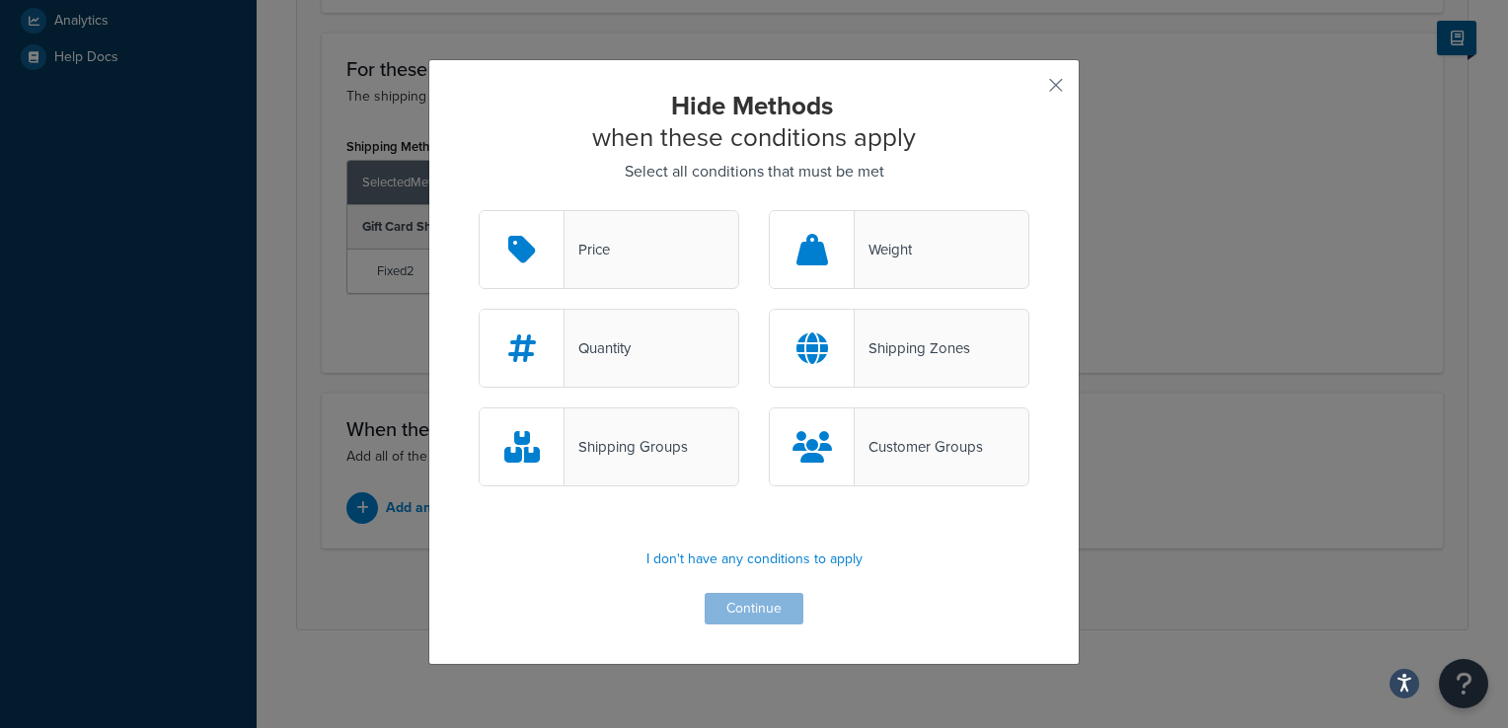
click at [582, 455] on div "Shipping Groups" at bounding box center [625, 447] width 123 height 28
click at [0, 0] on input "Shipping Groups" at bounding box center [0, 0] width 0 height 0
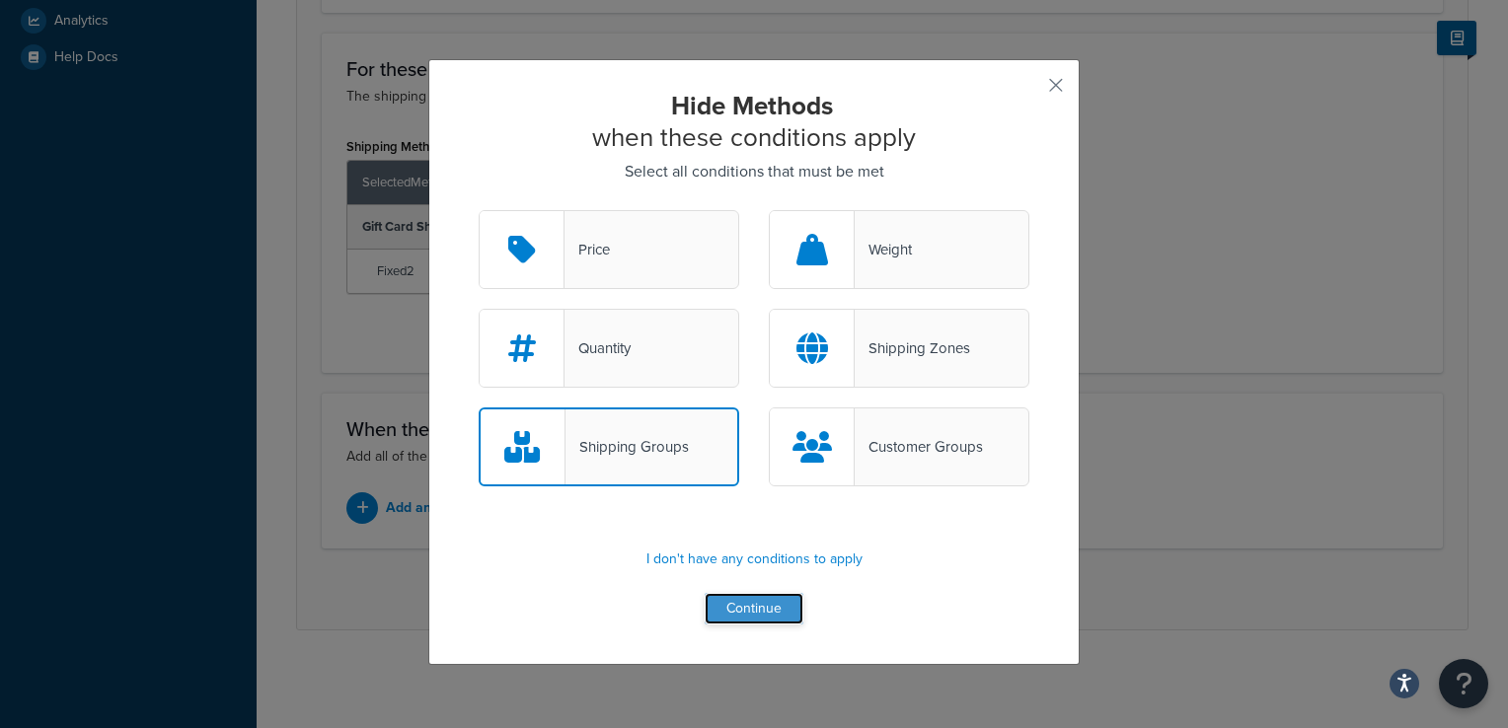
click at [741, 606] on button "Continue" at bounding box center [754, 609] width 99 height 32
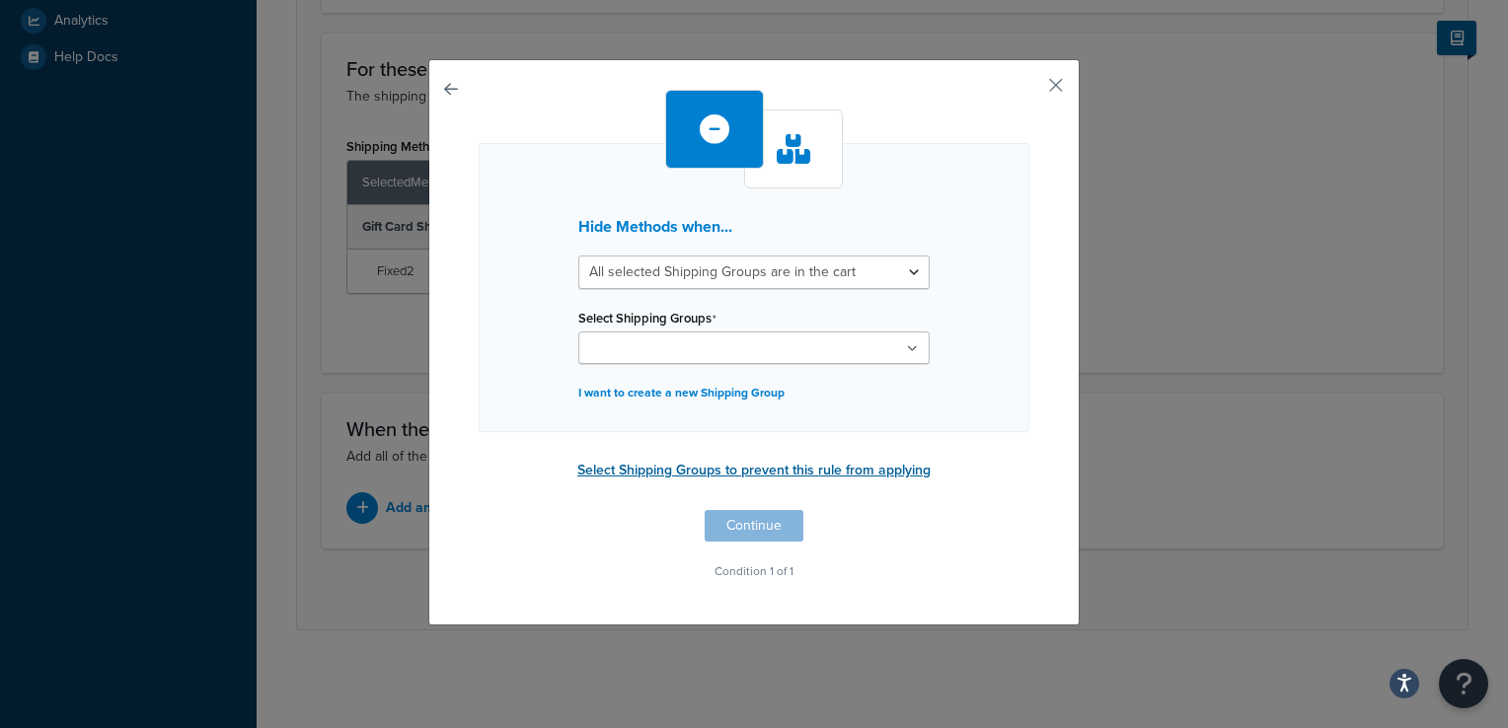
click at [633, 471] on button "Select Shipping Groups to prevent this rule from applying" at bounding box center [753, 471] width 365 height 30
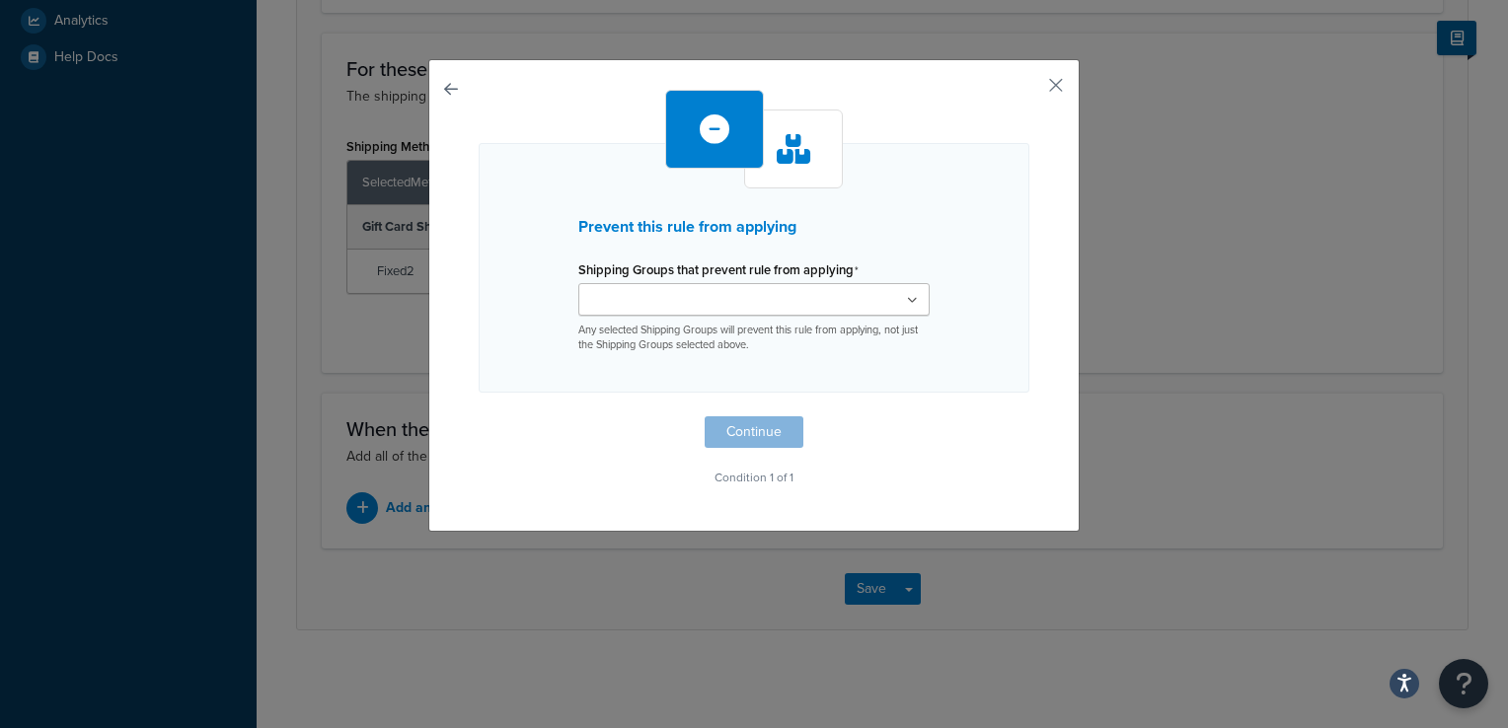
click at [666, 302] on input "Shipping Groups that prevent rule from applying" at bounding box center [671, 301] width 175 height 22
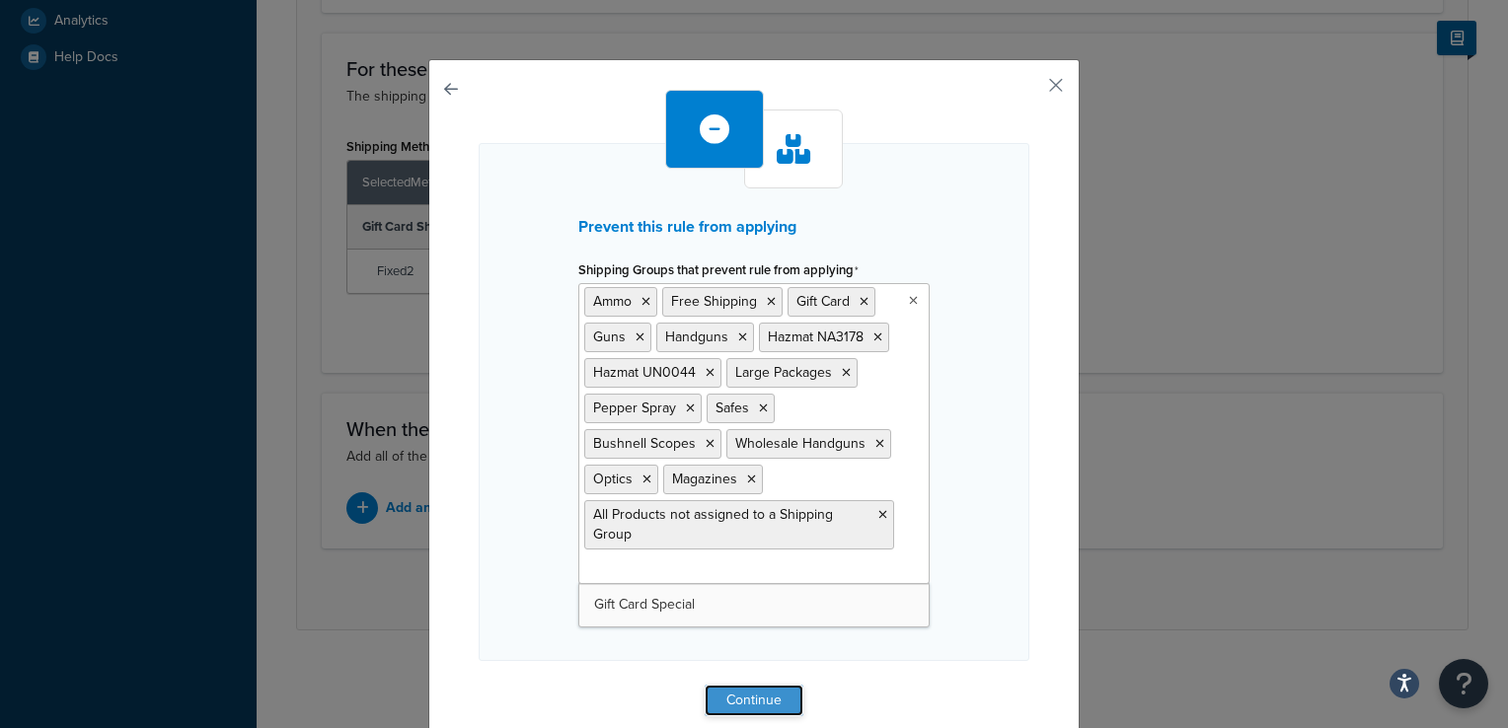
click at [739, 688] on button "Continue" at bounding box center [754, 701] width 99 height 32
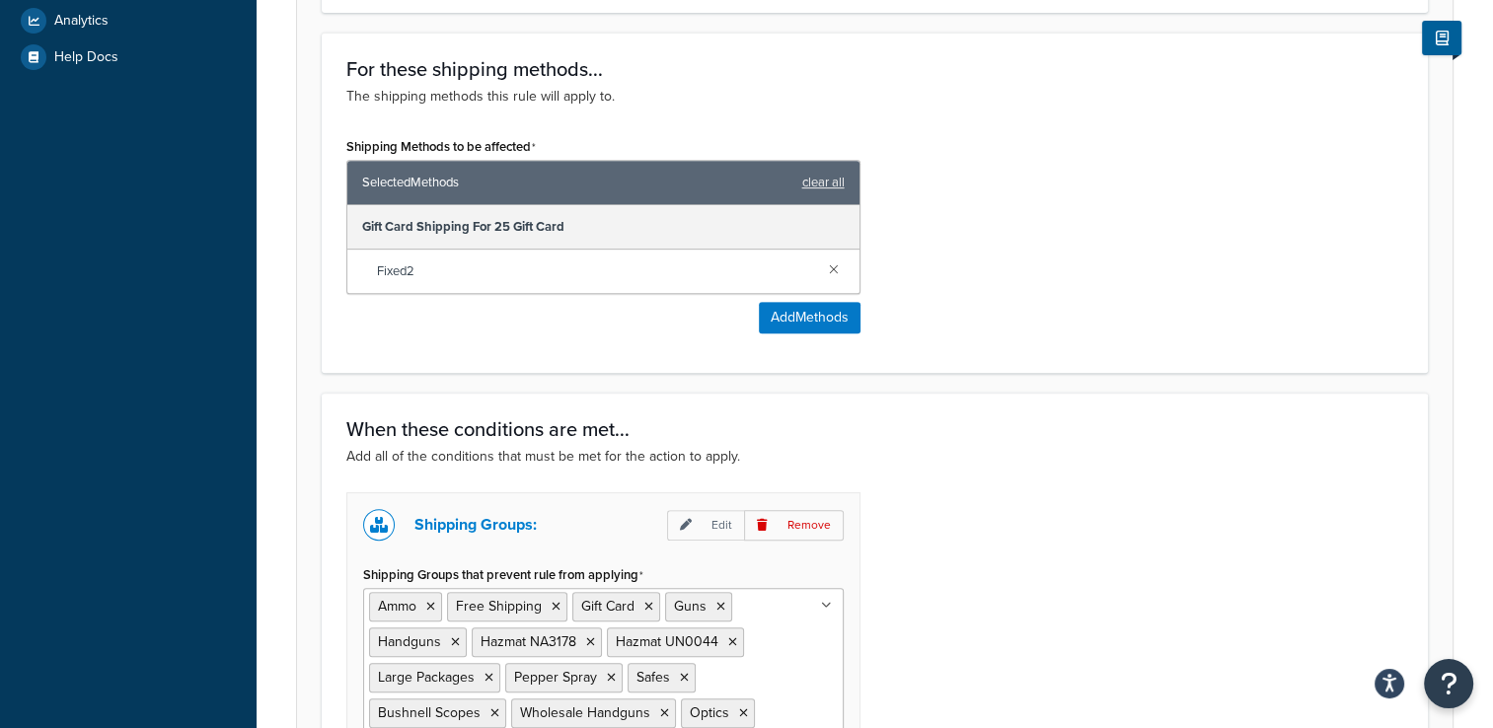
scroll to position [1073, 0]
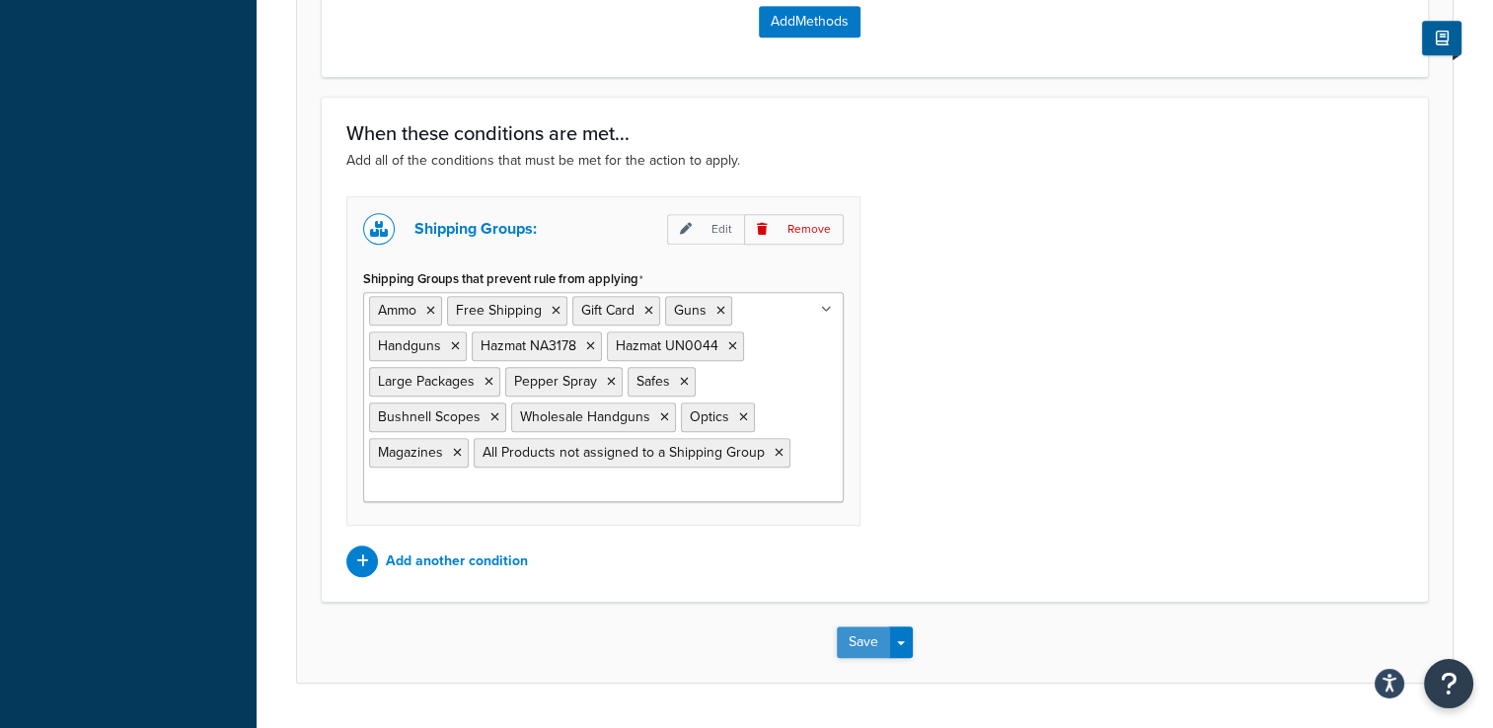
click at [863, 630] on button "Save" at bounding box center [863, 643] width 53 height 32
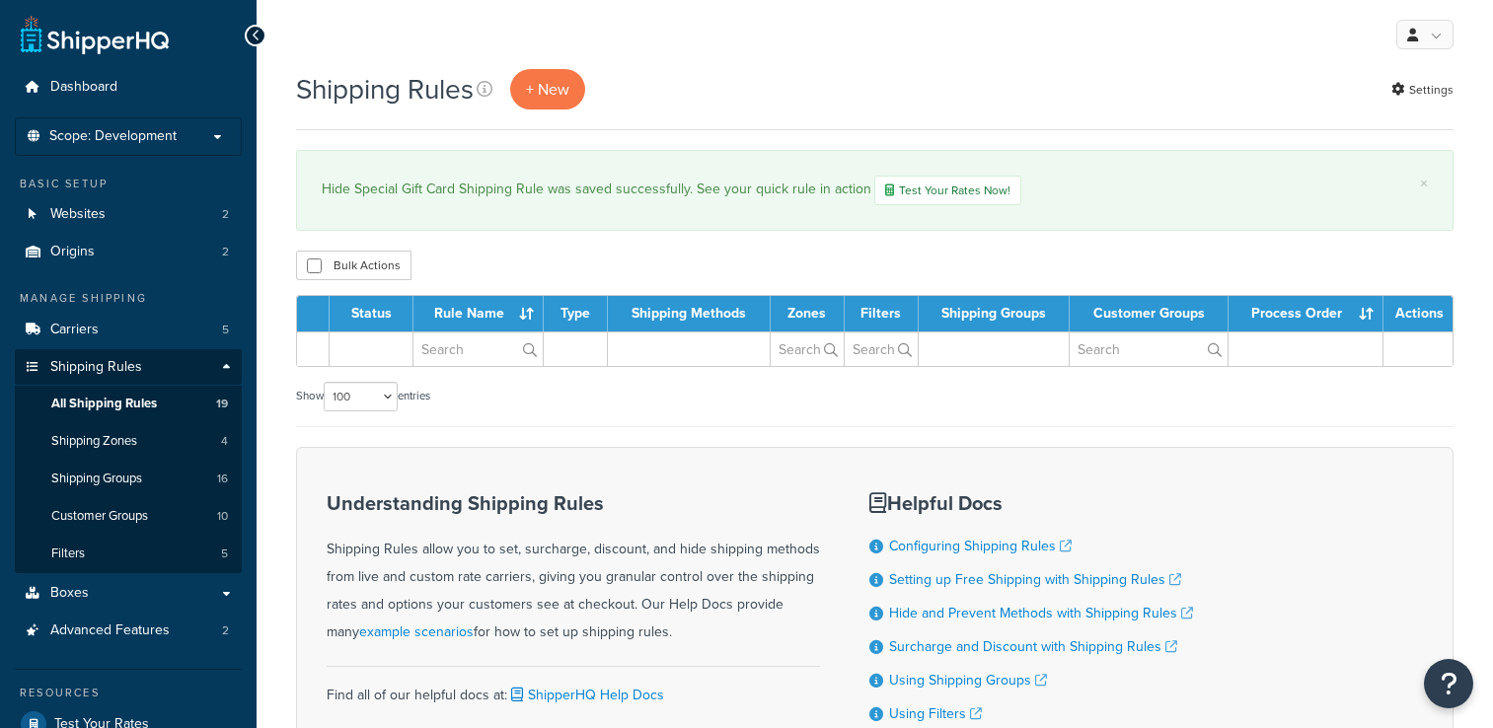
select select "100"
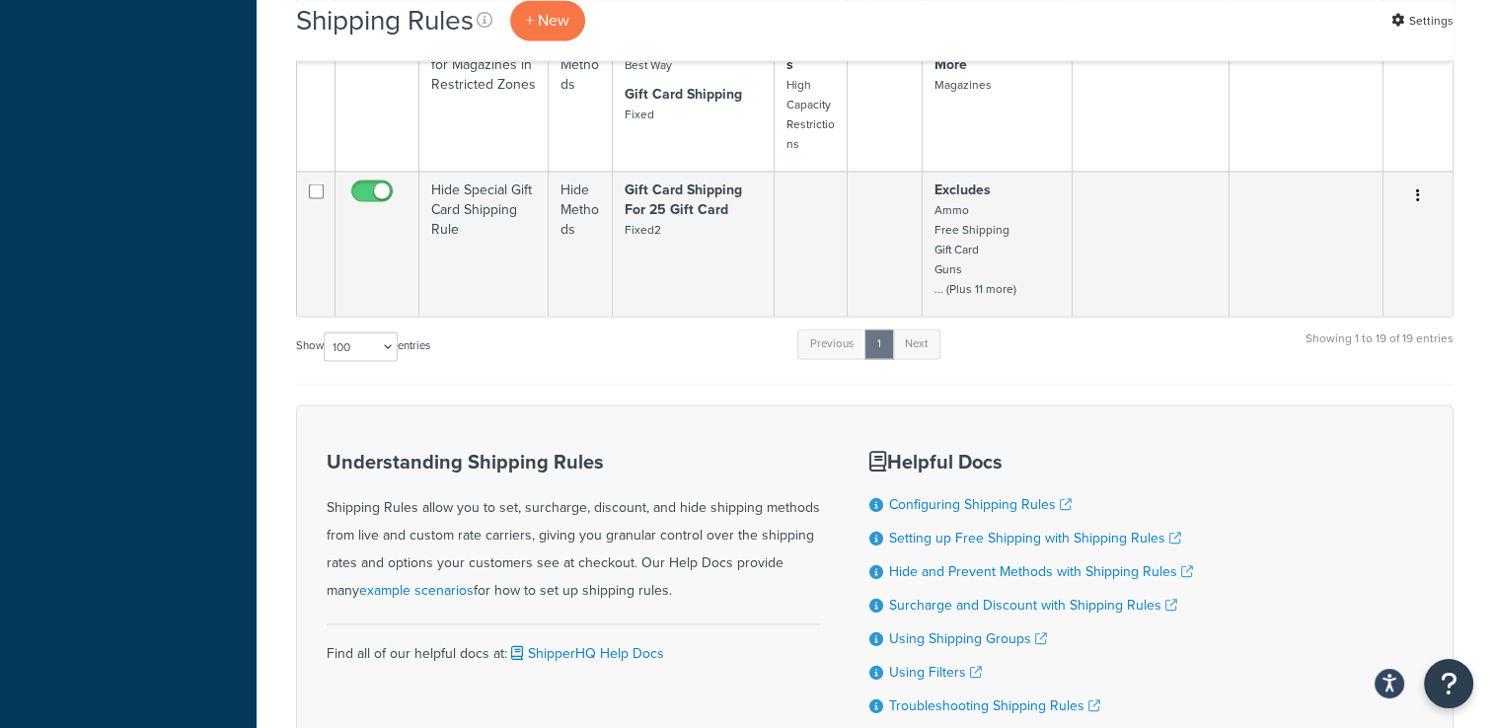
scroll to position [3651, 0]
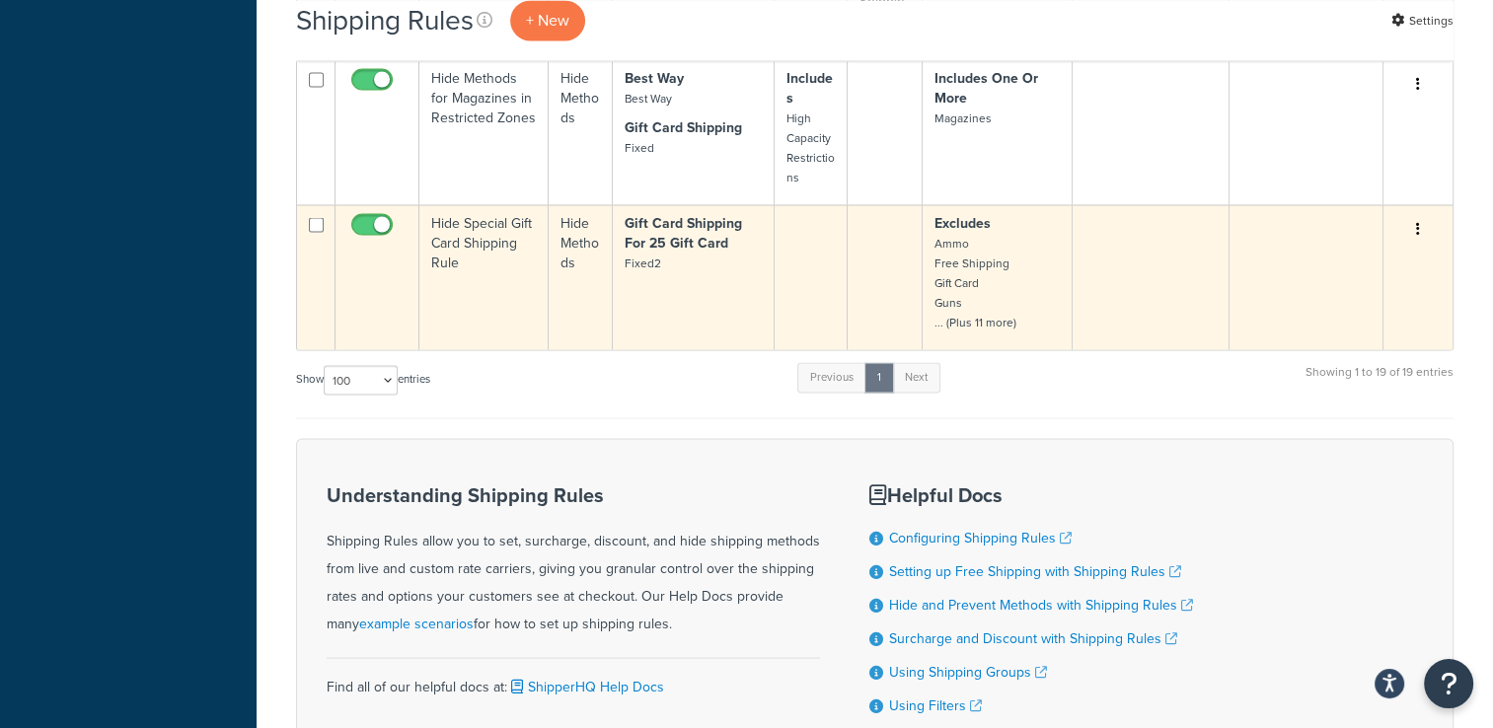
click at [1422, 222] on button "button" at bounding box center [1418, 229] width 28 height 32
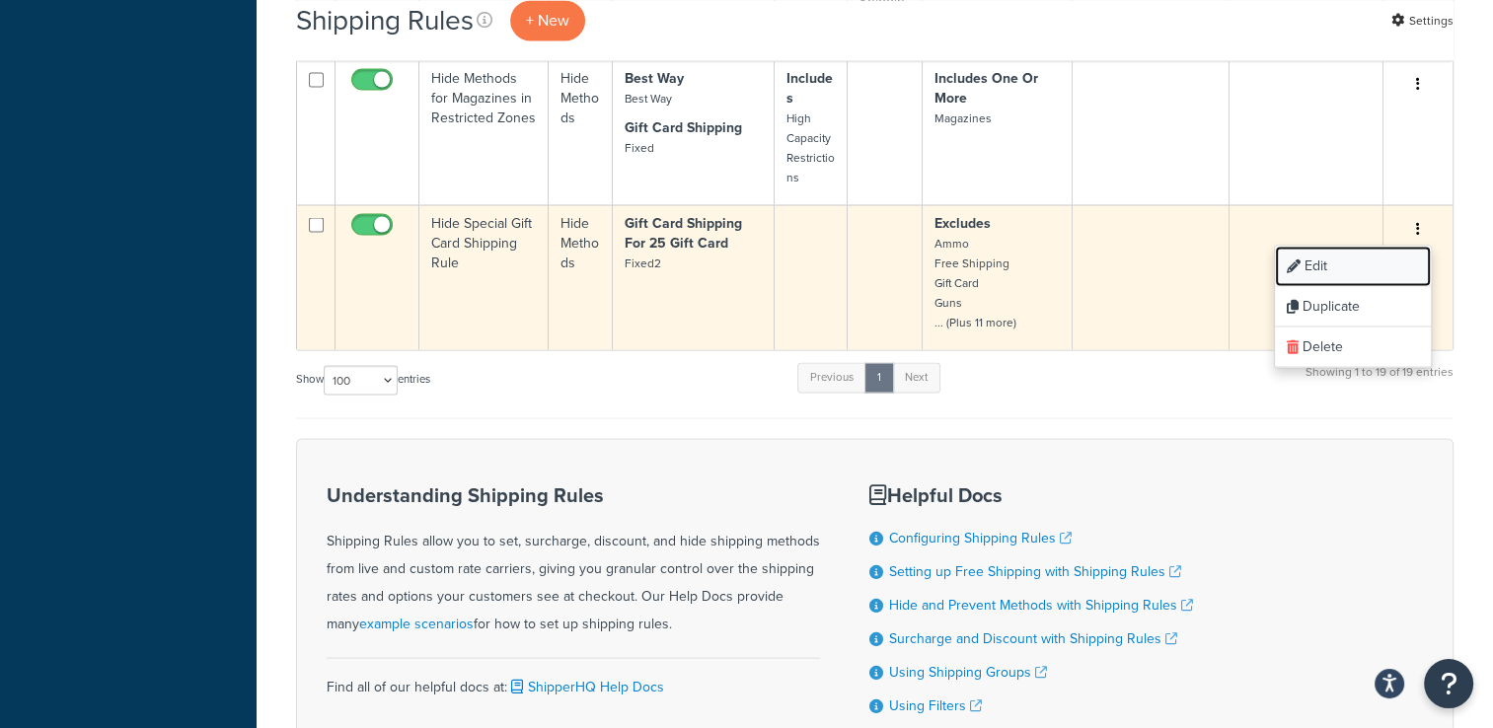
click at [1370, 261] on link "Edit" at bounding box center [1353, 266] width 156 height 40
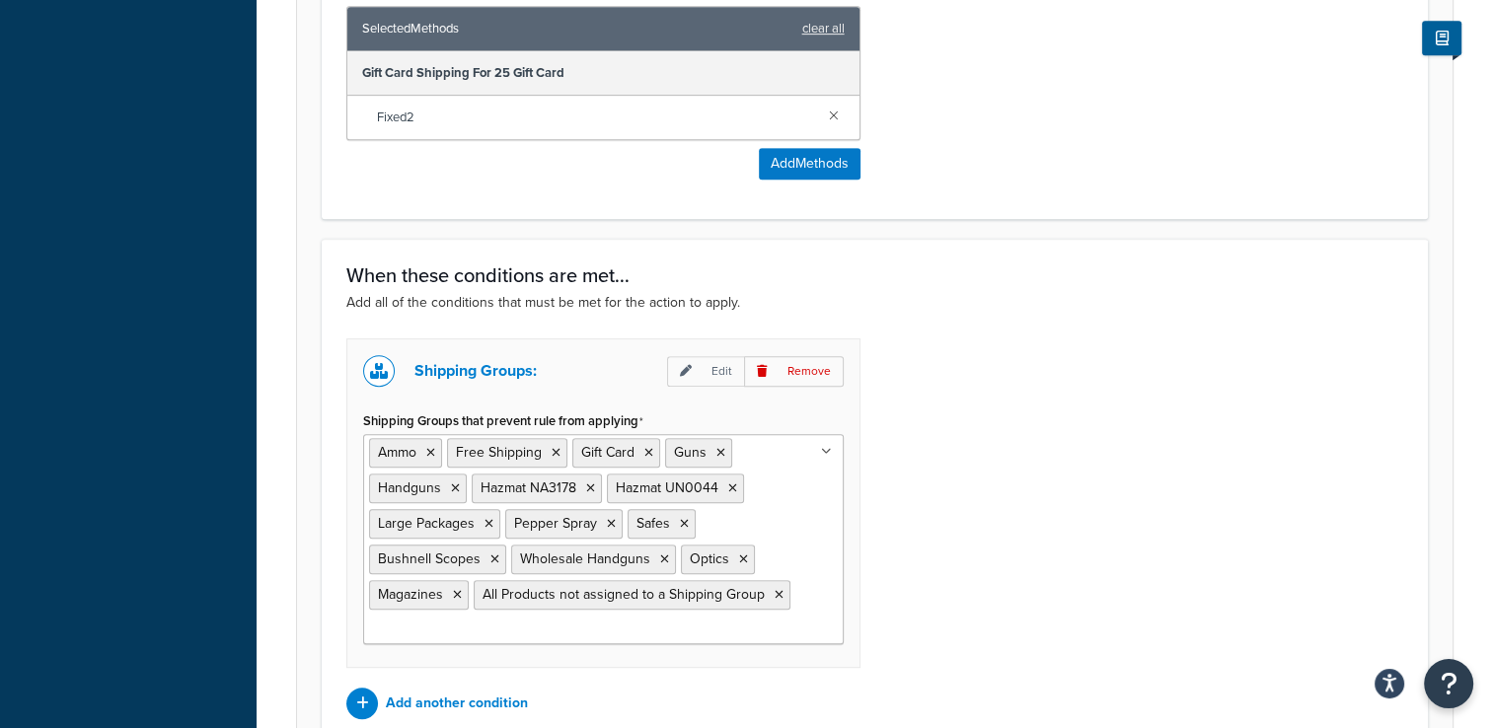
scroll to position [1123, 0]
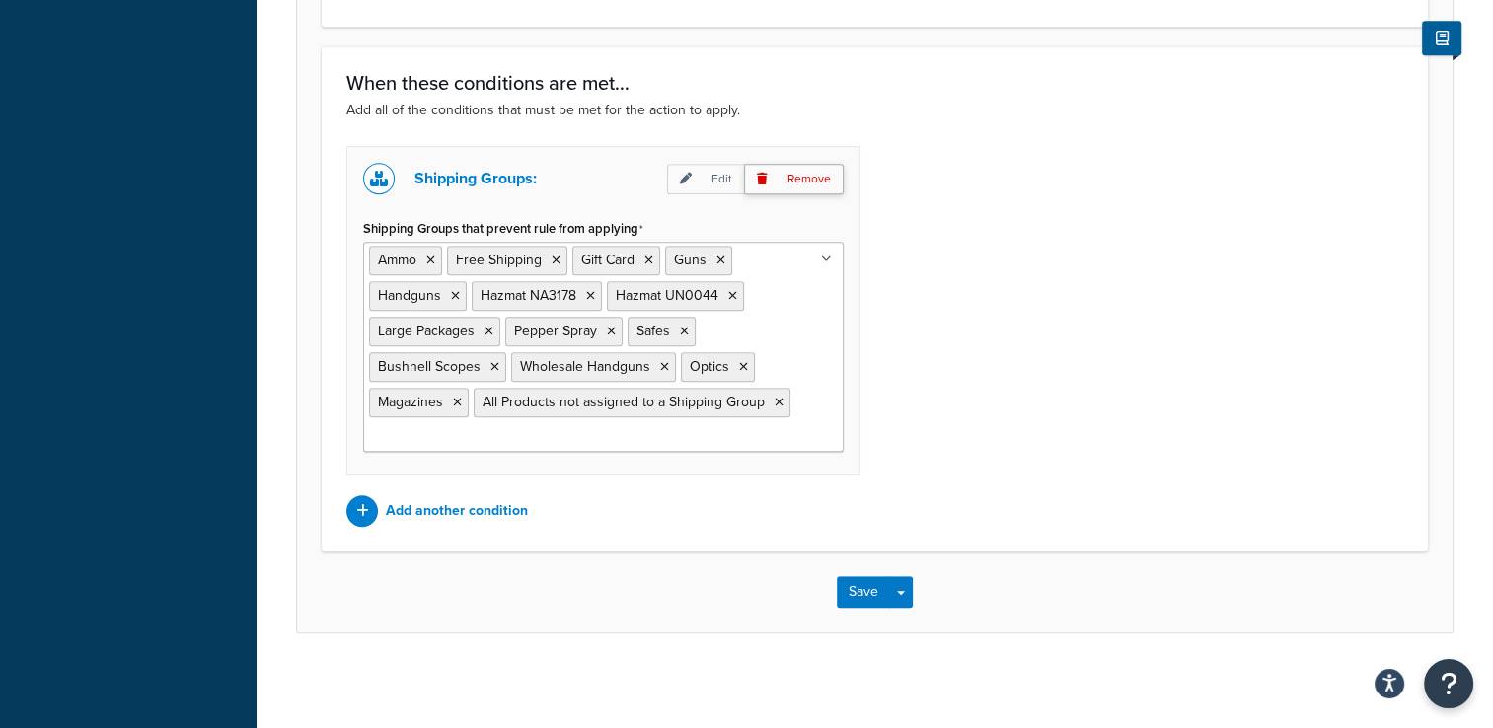
click at [807, 176] on p "Remove" at bounding box center [794, 179] width 100 height 31
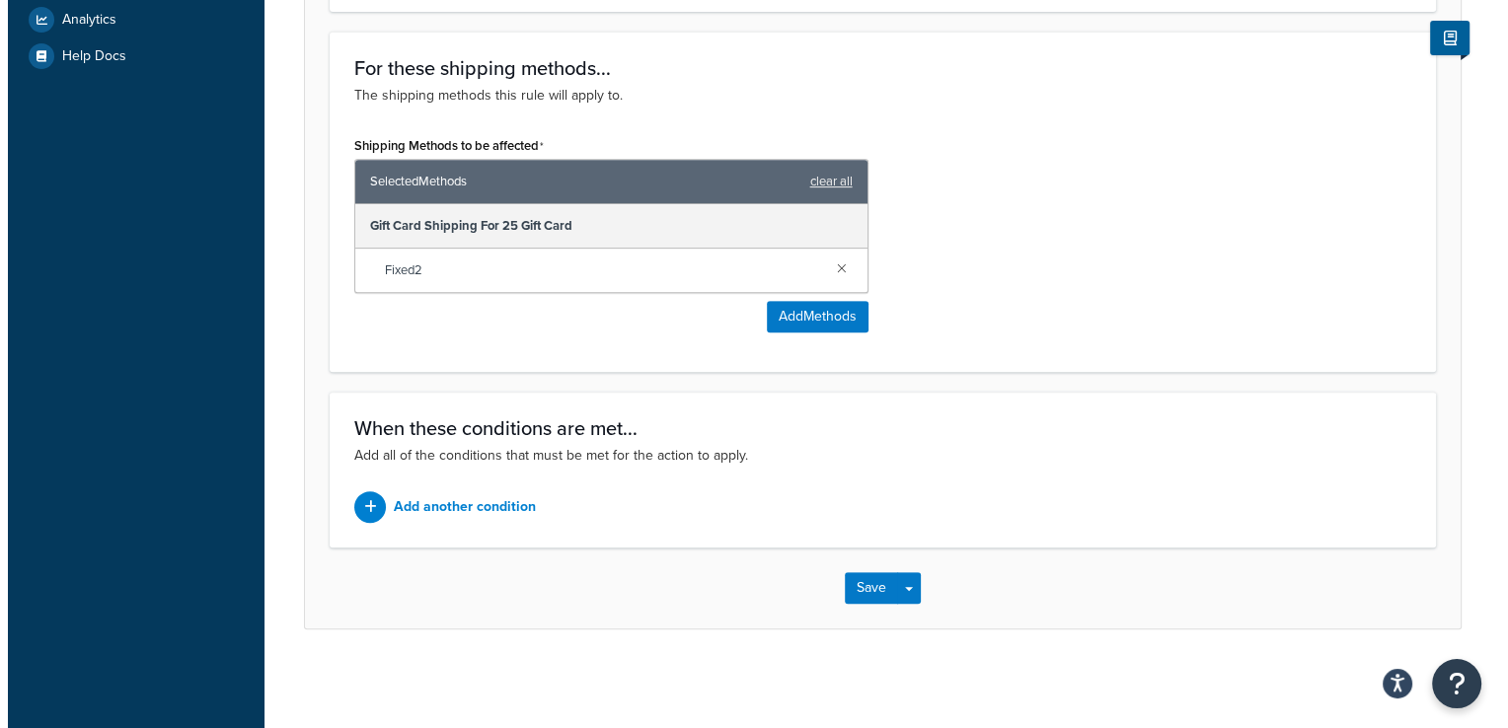
scroll to position [777, 0]
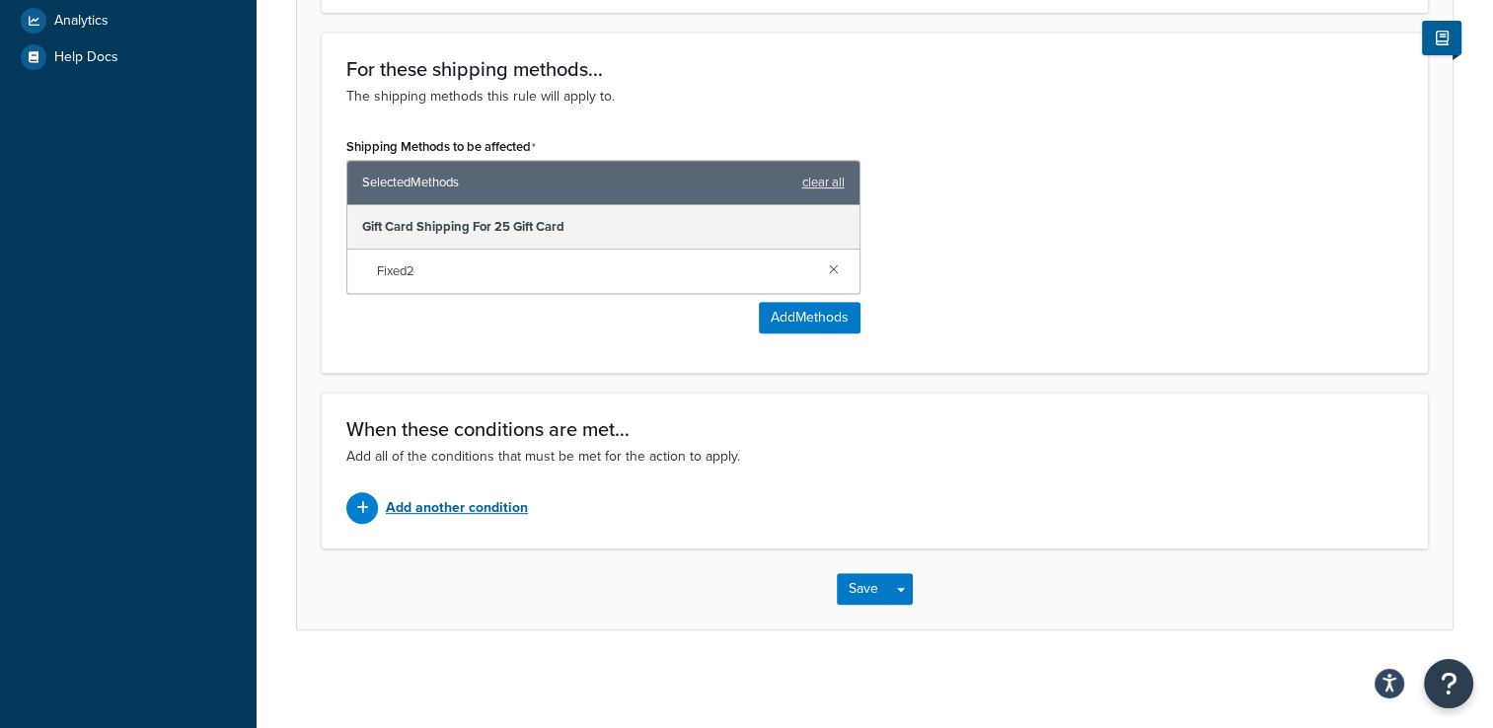
click at [440, 510] on p "Add another condition" at bounding box center [457, 508] width 142 height 28
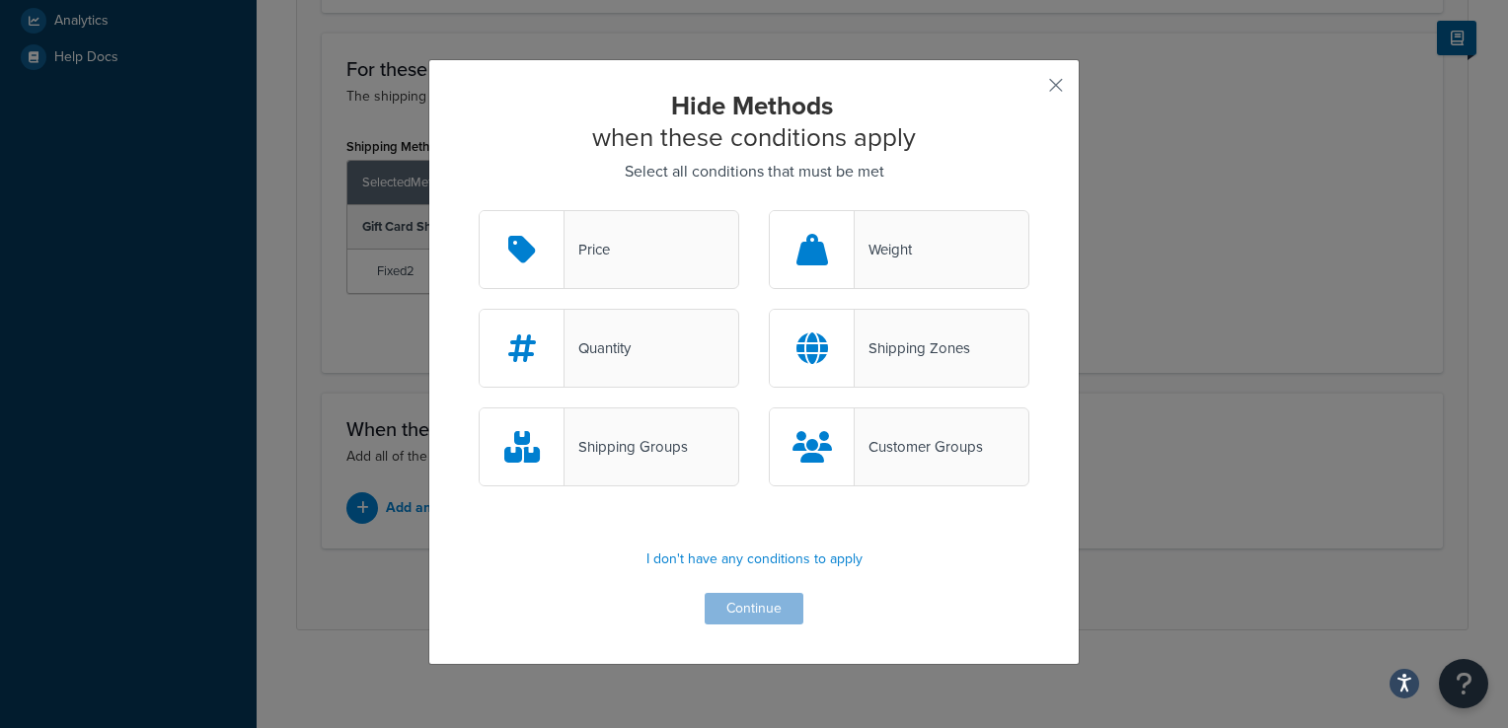
click at [624, 450] on div "Shipping Groups" at bounding box center [625, 447] width 123 height 28
click at [0, 0] on input "Shipping Groups" at bounding box center [0, 0] width 0 height 0
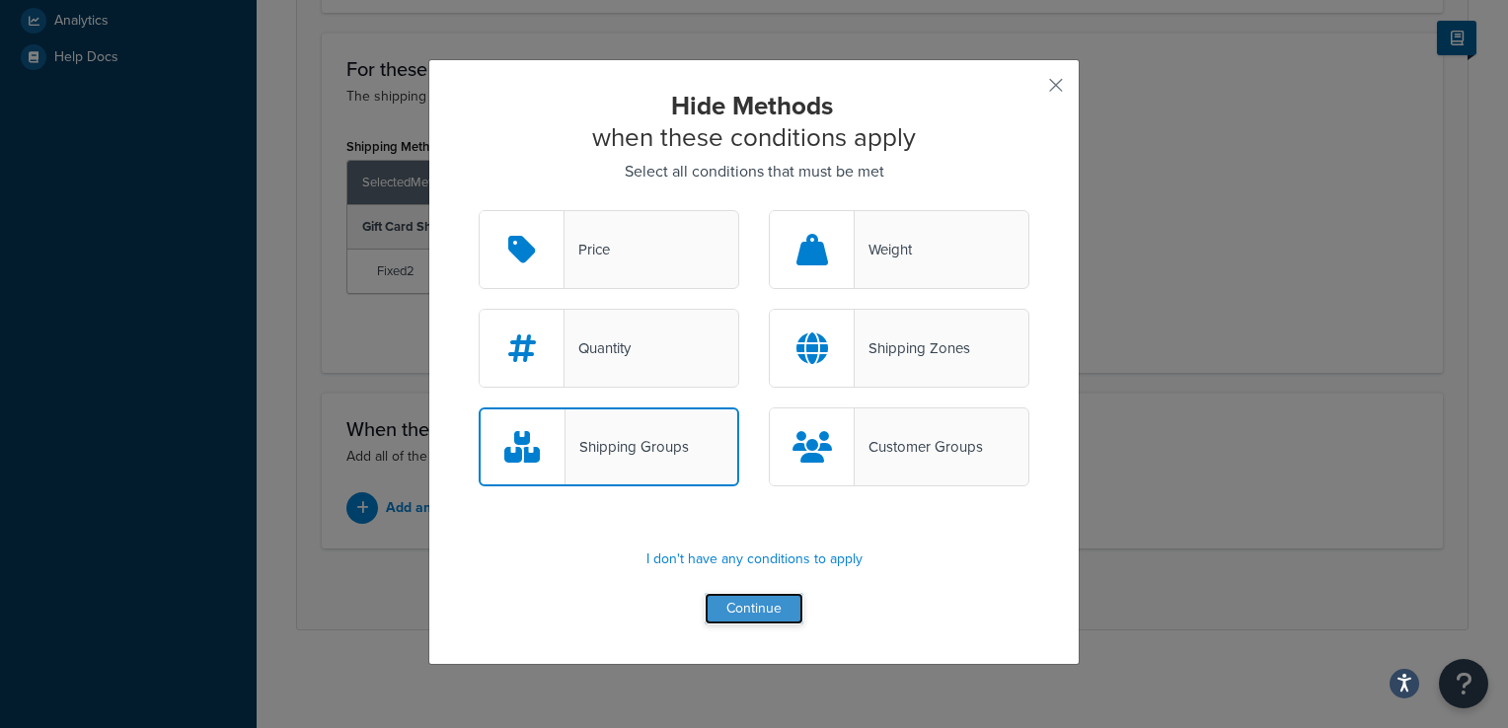
click at [733, 607] on button "Continue" at bounding box center [754, 609] width 99 height 32
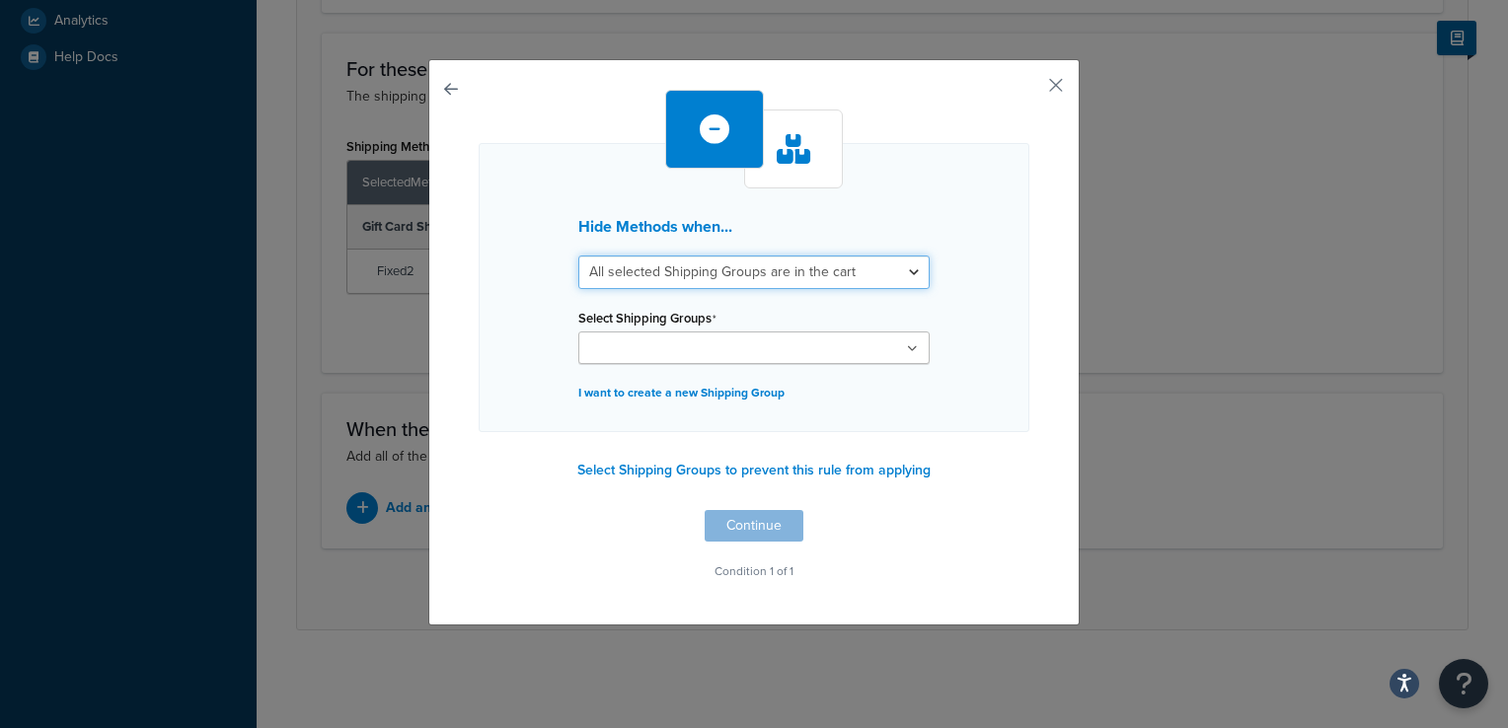
click at [791, 269] on select "All selected Shipping Groups are in the cart Any selected Shipping Groups are i…" at bounding box center [753, 273] width 351 height 34
select select "any"
click at [578, 256] on select "All selected Shipping Groups are in the cart Any selected Shipping Groups are i…" at bounding box center [753, 273] width 351 height 34
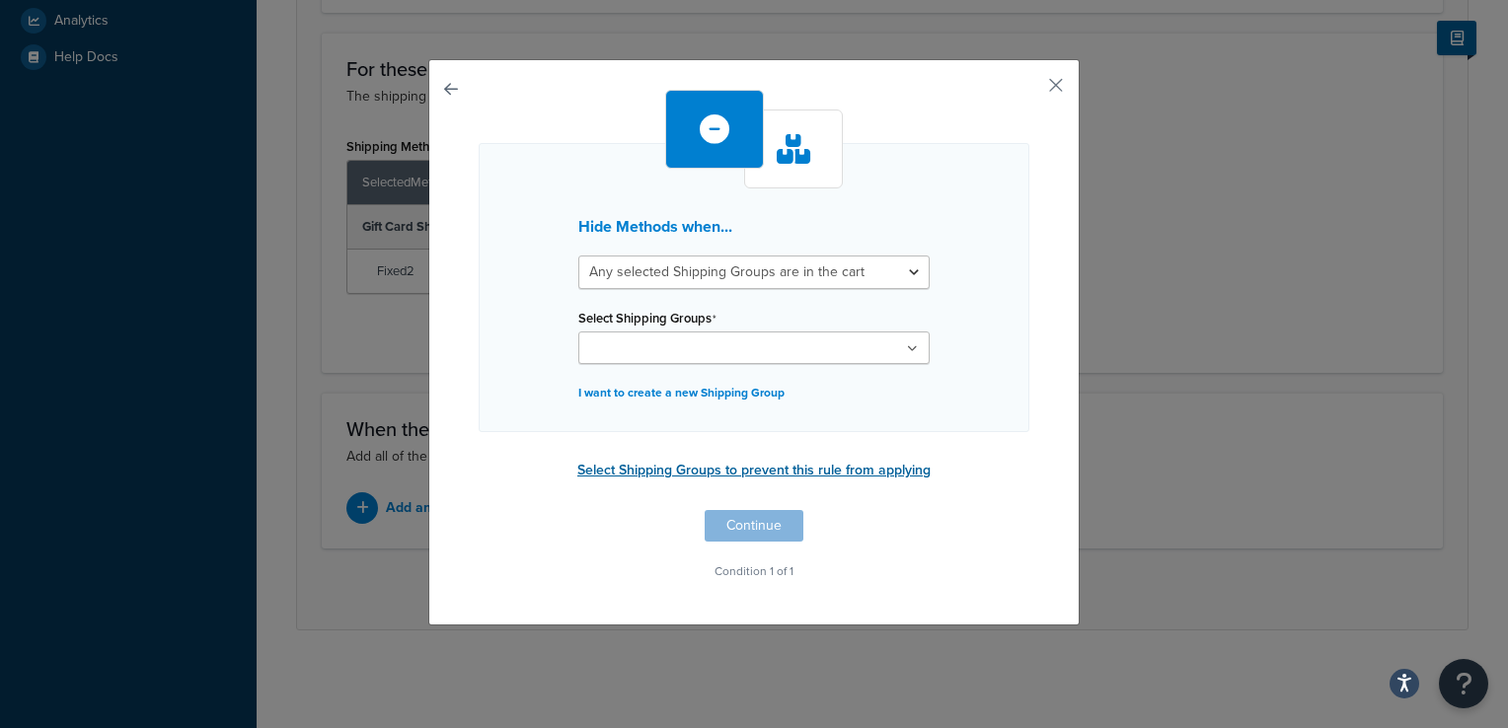
click at [782, 467] on button "Select Shipping Groups to prevent this rule from applying" at bounding box center [753, 471] width 365 height 30
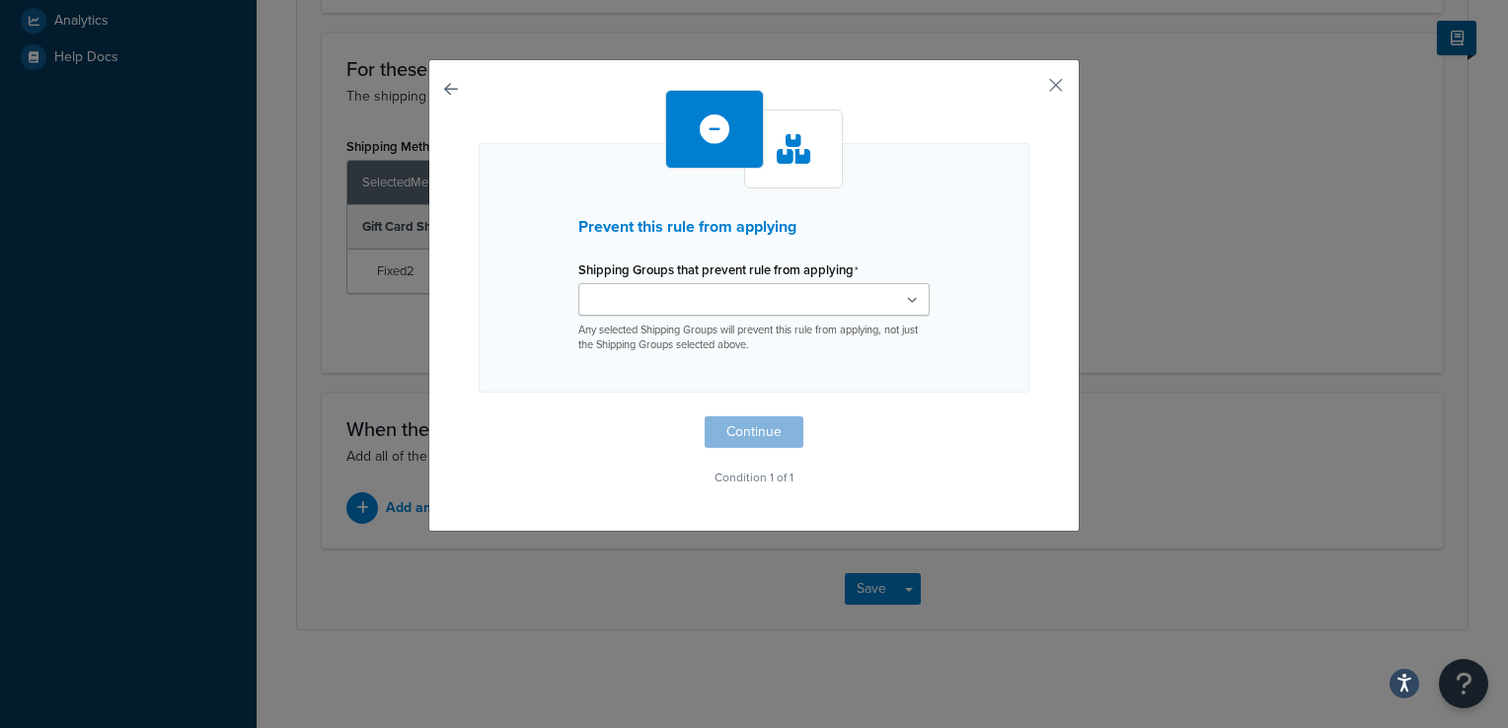
click at [780, 304] on ul at bounding box center [753, 299] width 351 height 33
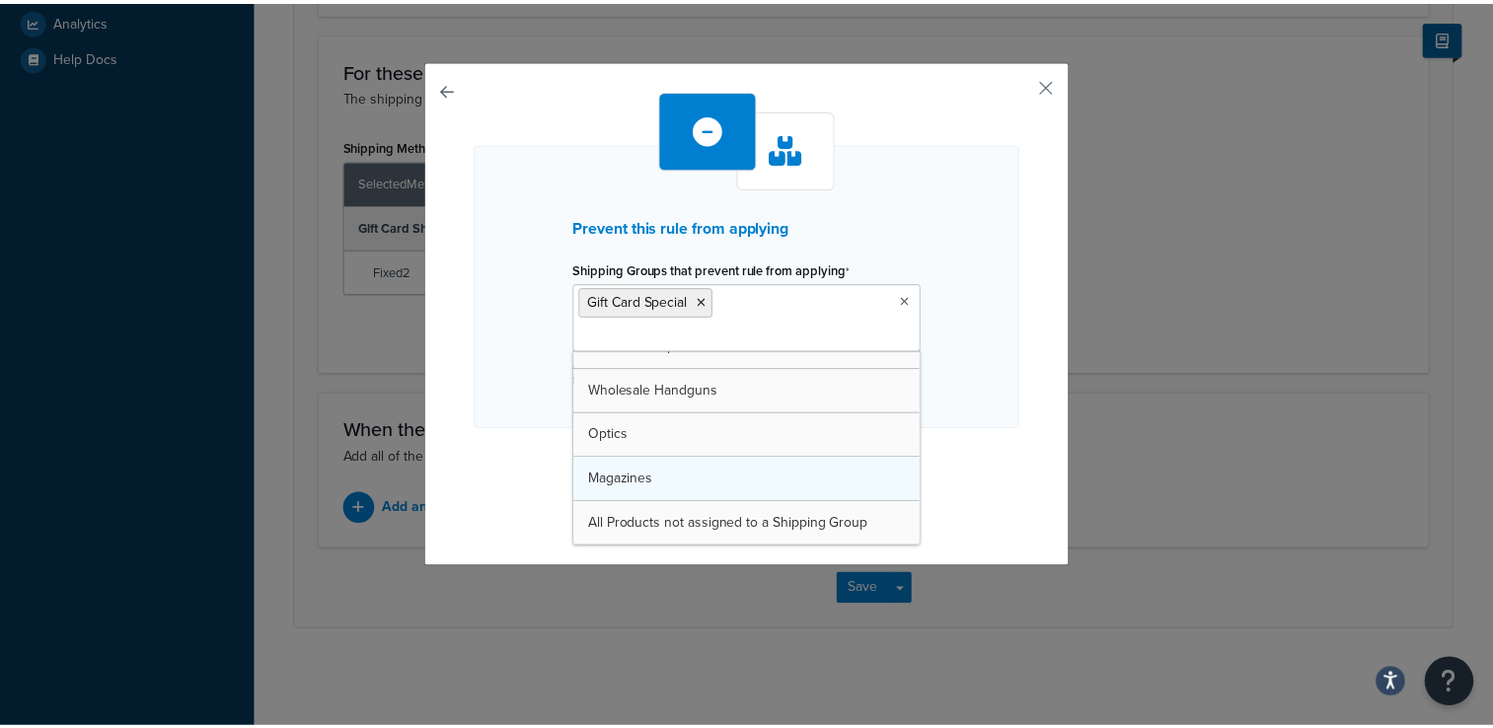
scroll to position [466, 0]
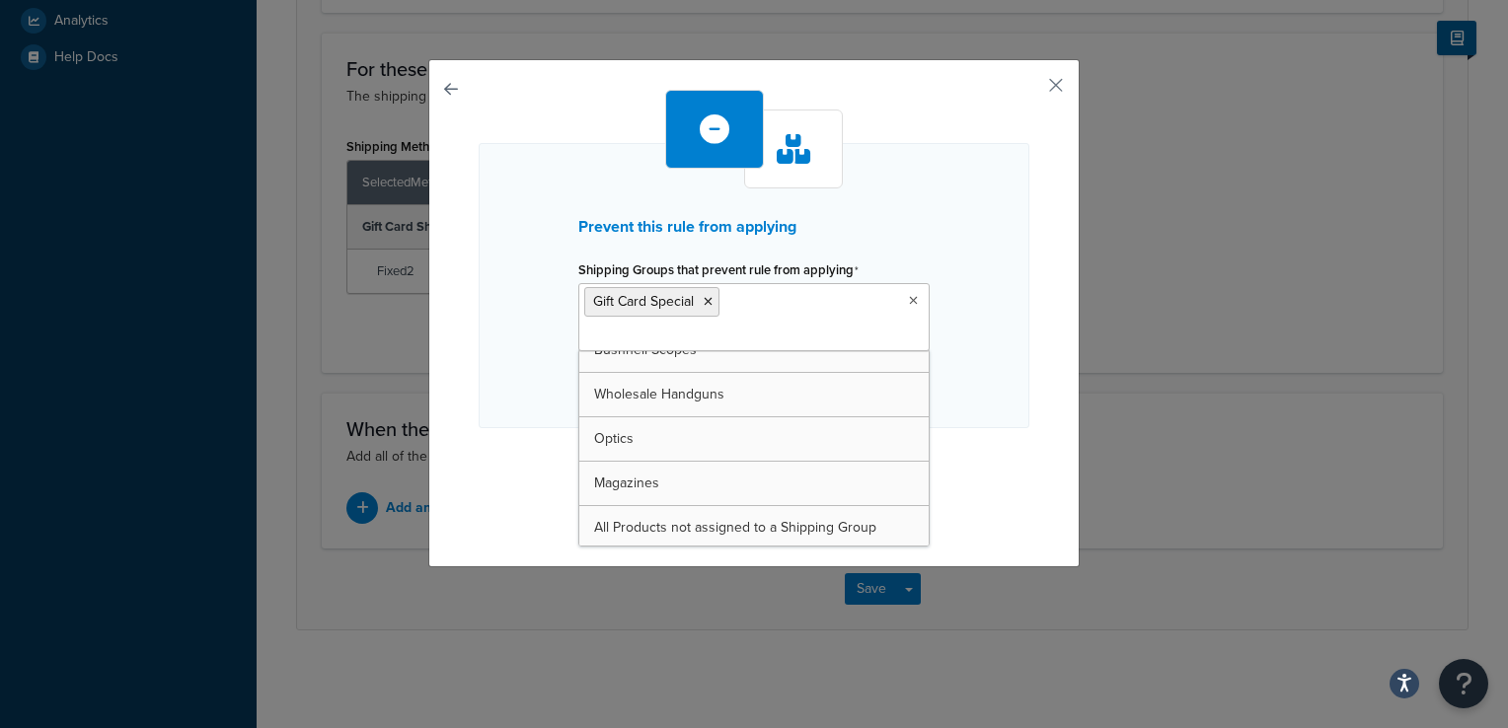
click at [1022, 397] on div "Prevent this rule from applying Shipping Groups that prevent rule from applying…" at bounding box center [753, 313] width 651 height 508
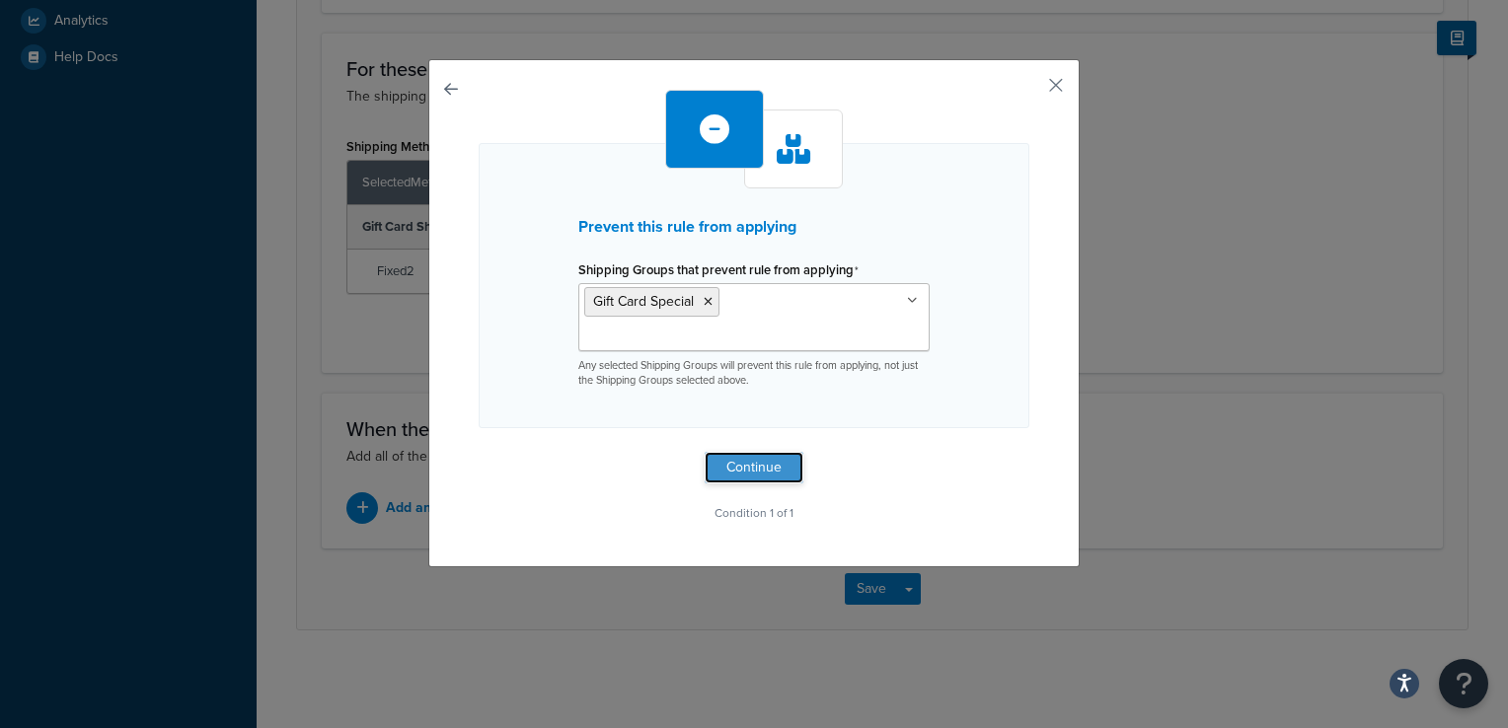
click at [781, 452] on button "Continue" at bounding box center [754, 468] width 99 height 32
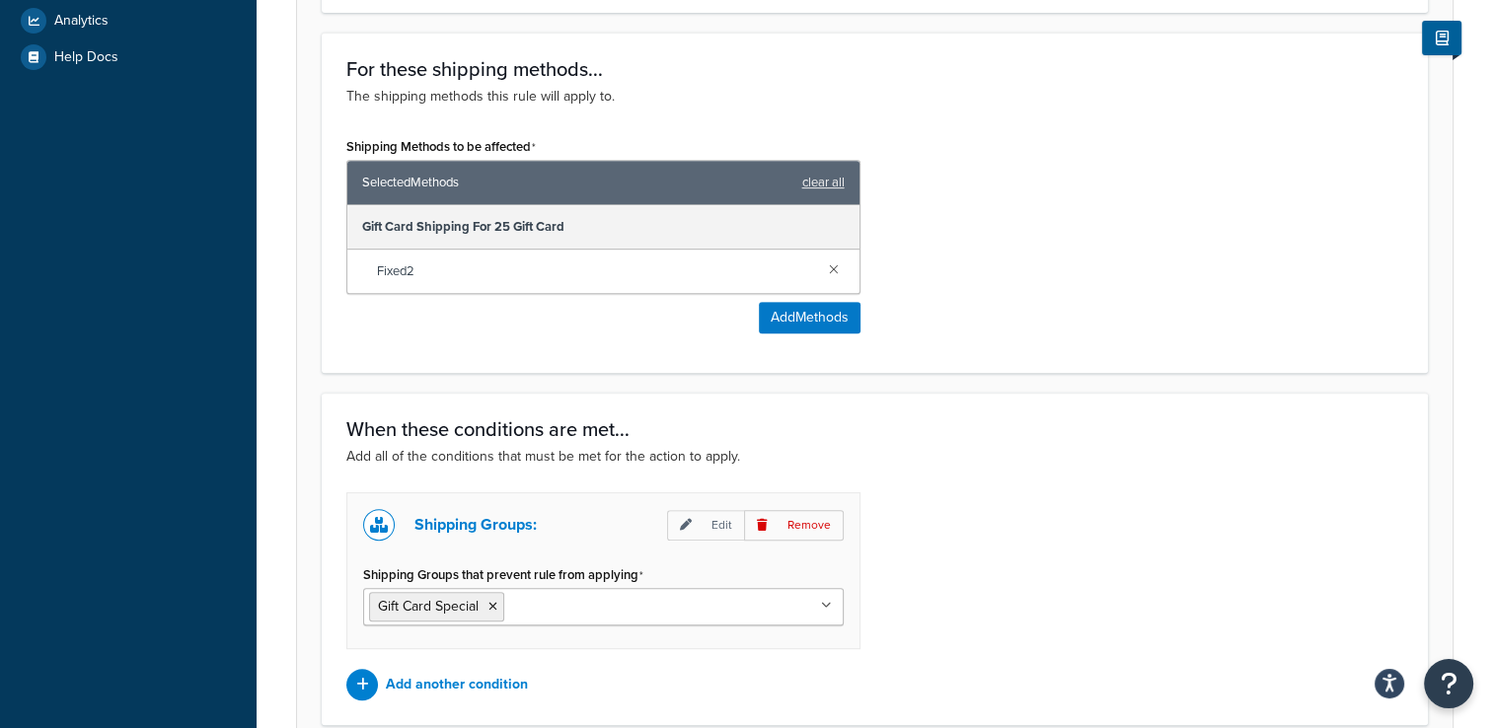
scroll to position [951, 0]
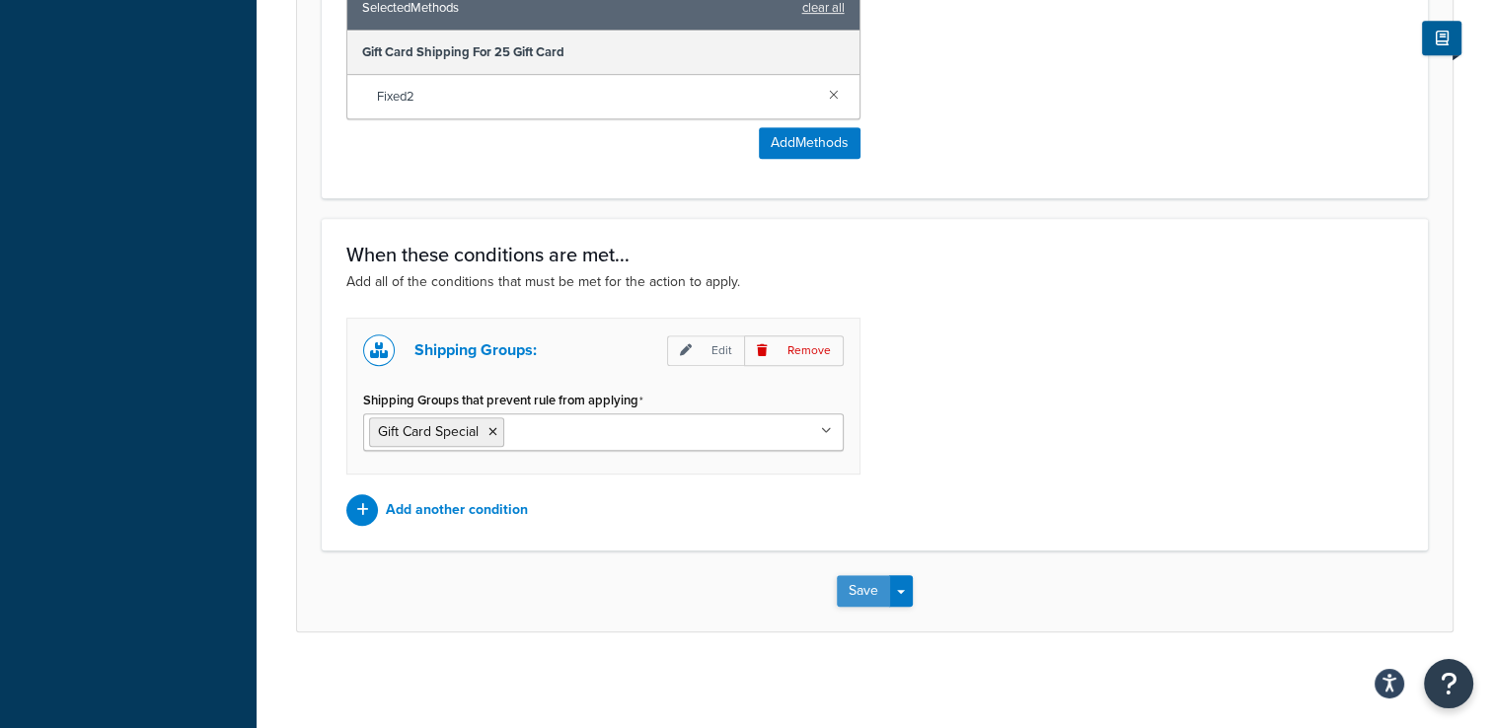
click at [843, 588] on button "Save" at bounding box center [863, 591] width 53 height 32
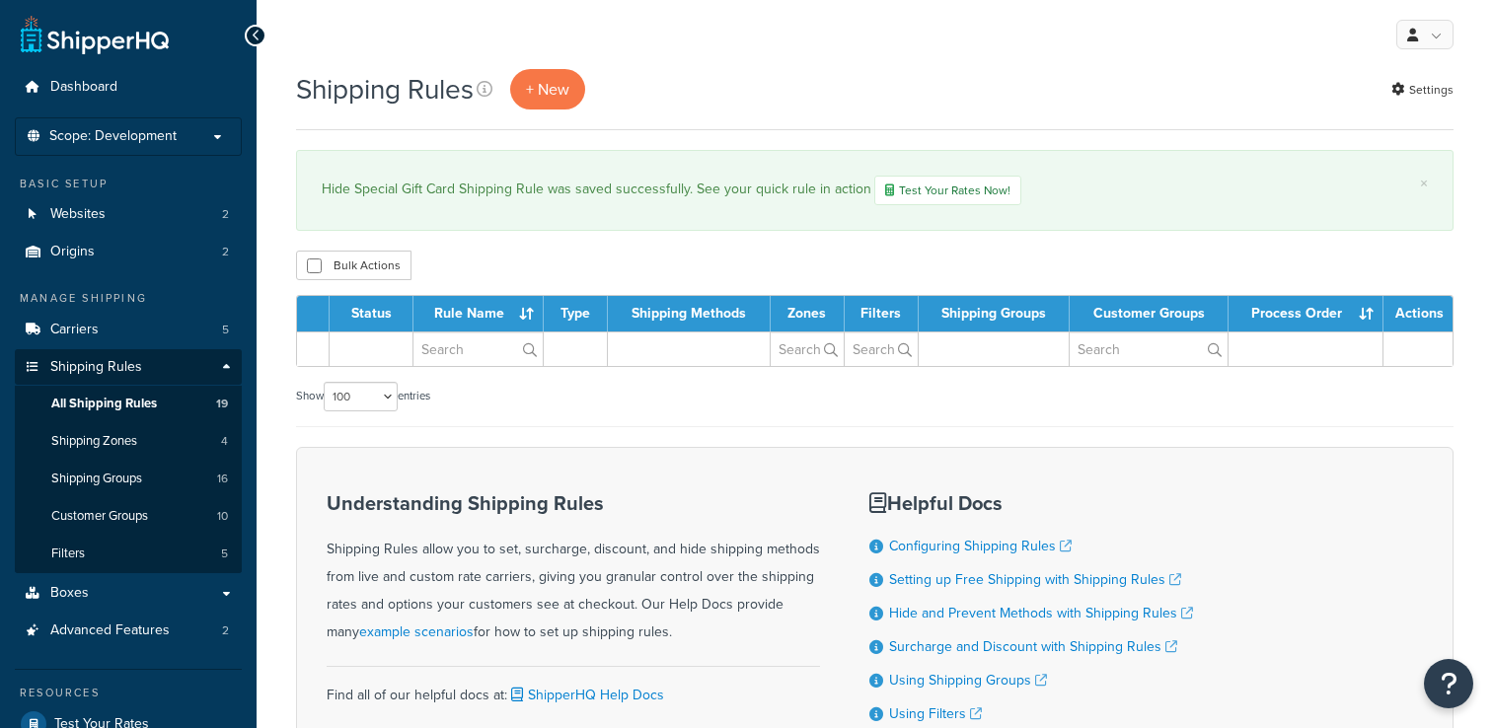
select select "100"
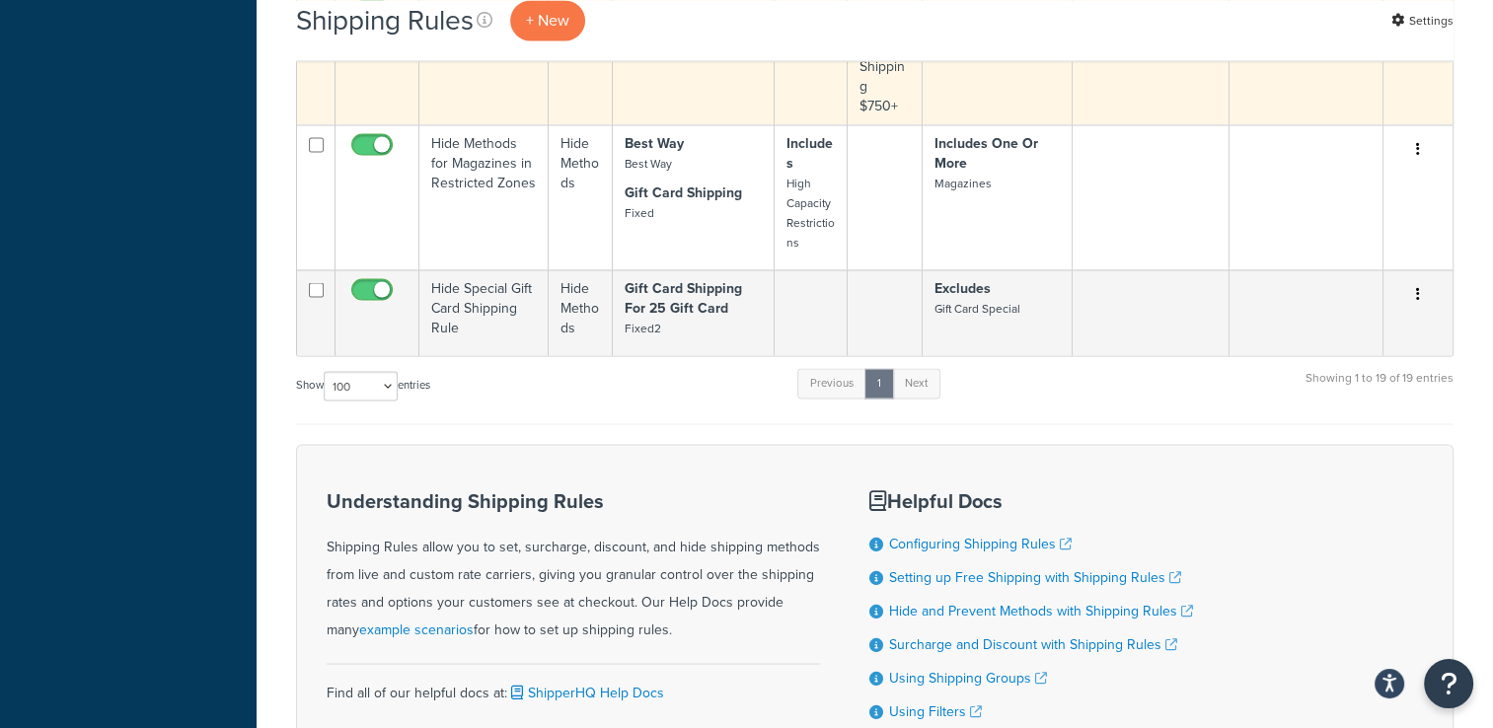
scroll to position [3552, 0]
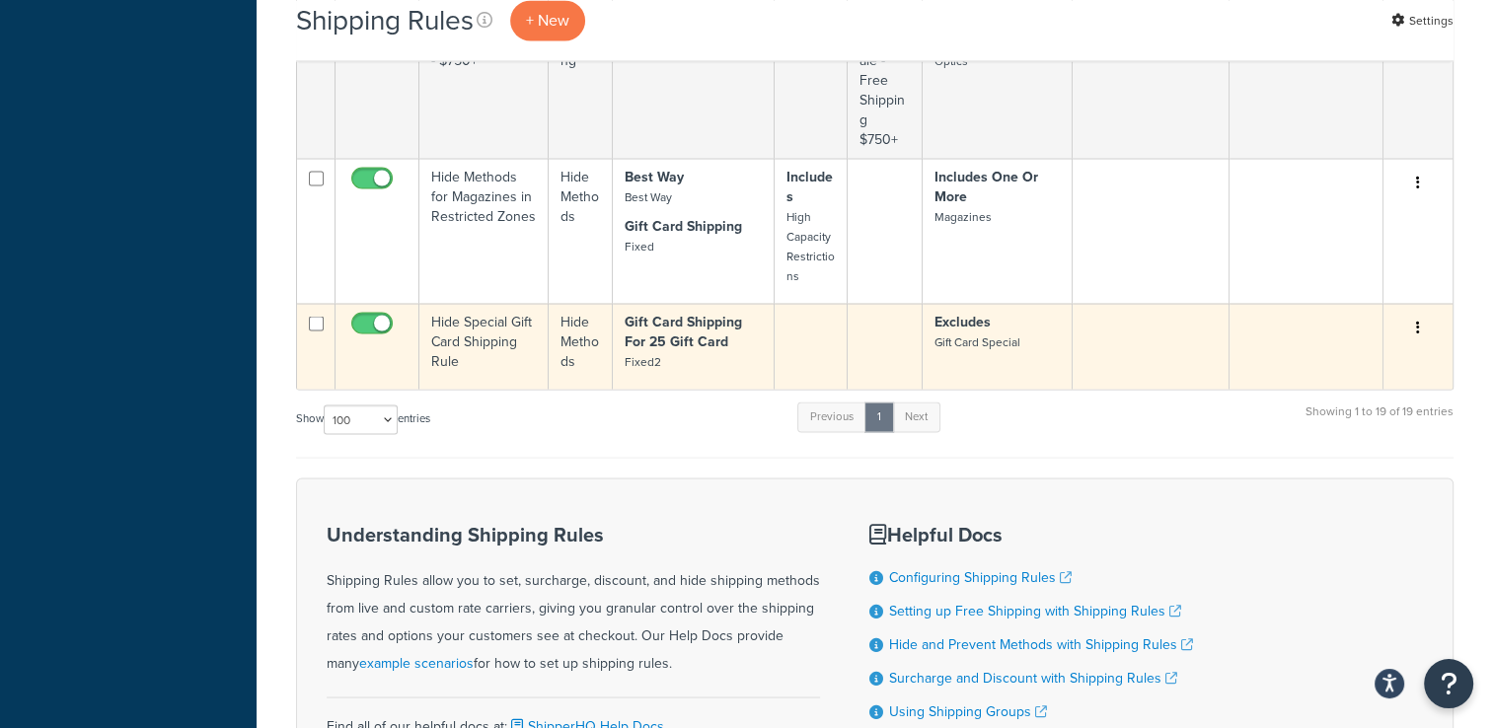
click at [1425, 325] on button "button" at bounding box center [1418, 328] width 28 height 32
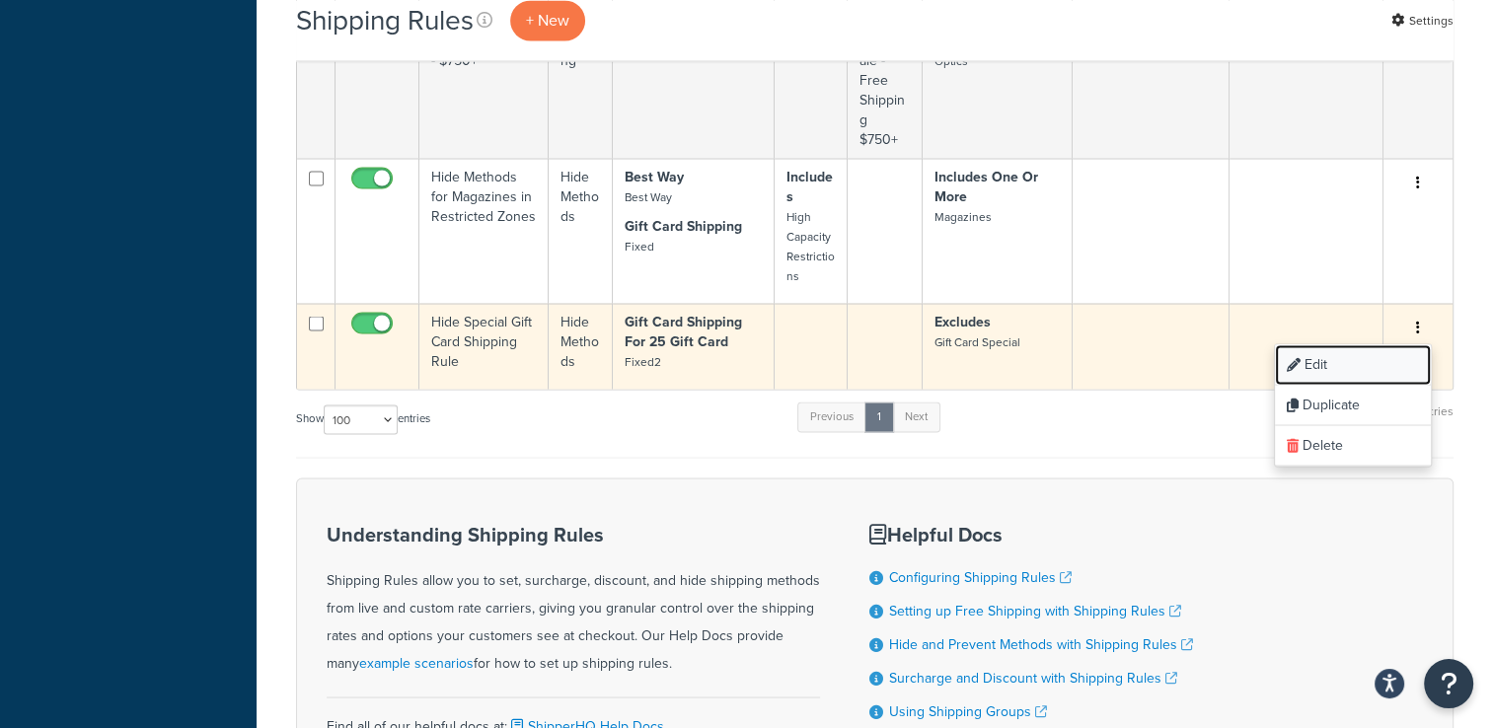
click at [1374, 360] on link "Edit" at bounding box center [1353, 364] width 156 height 40
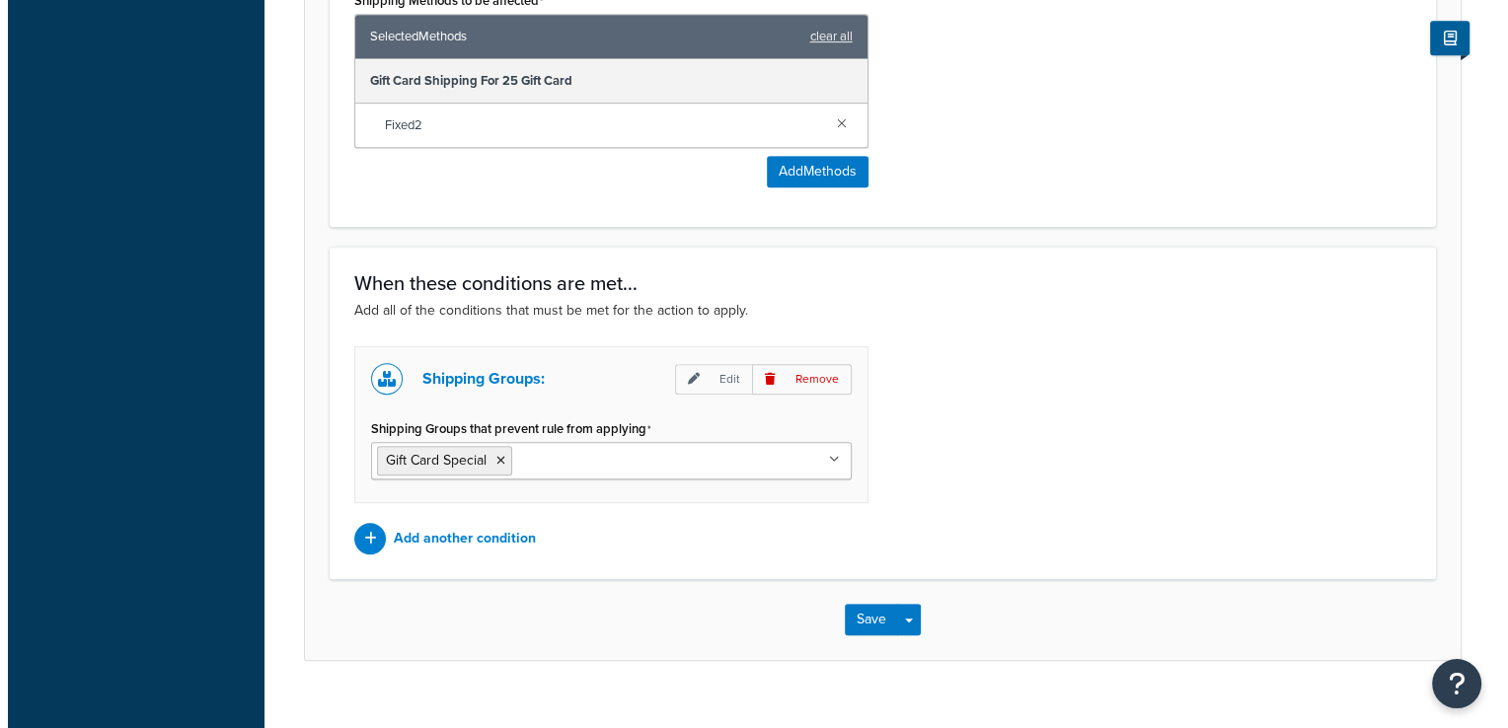
scroll to position [951, 0]
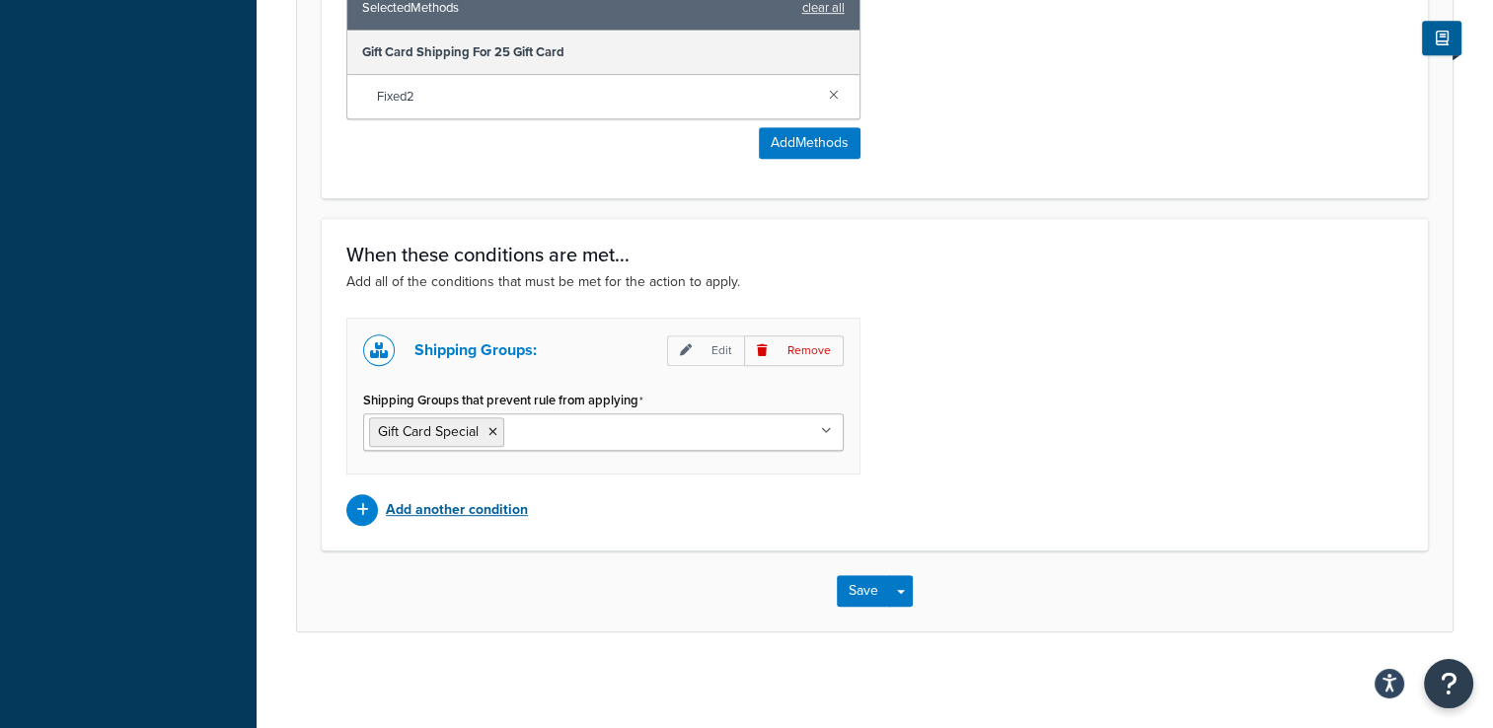
click at [473, 508] on p "Add another condition" at bounding box center [457, 510] width 142 height 28
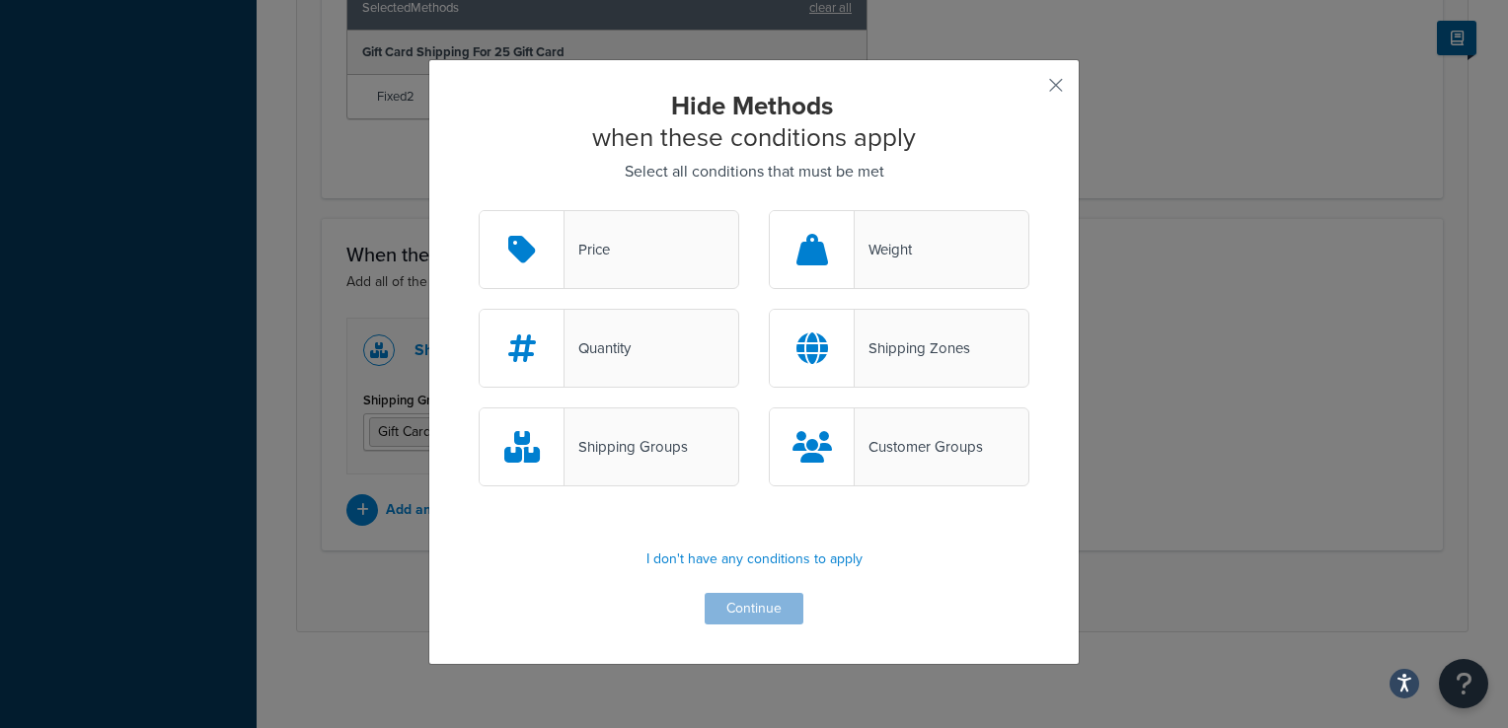
click at [635, 446] on div "Shipping Groups" at bounding box center [625, 447] width 123 height 28
click at [0, 0] on input "Shipping Groups" at bounding box center [0, 0] width 0 height 0
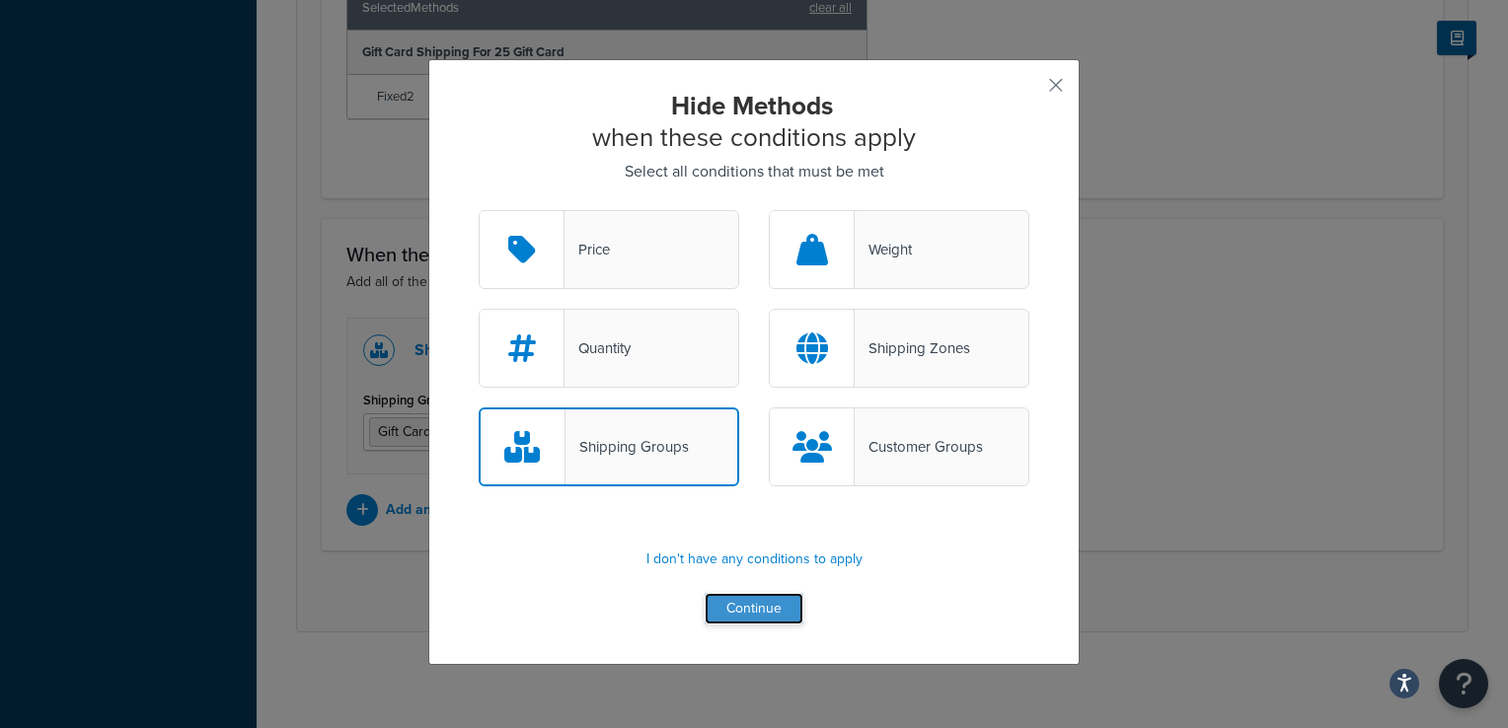
click at [747, 610] on button "Continue" at bounding box center [754, 609] width 99 height 32
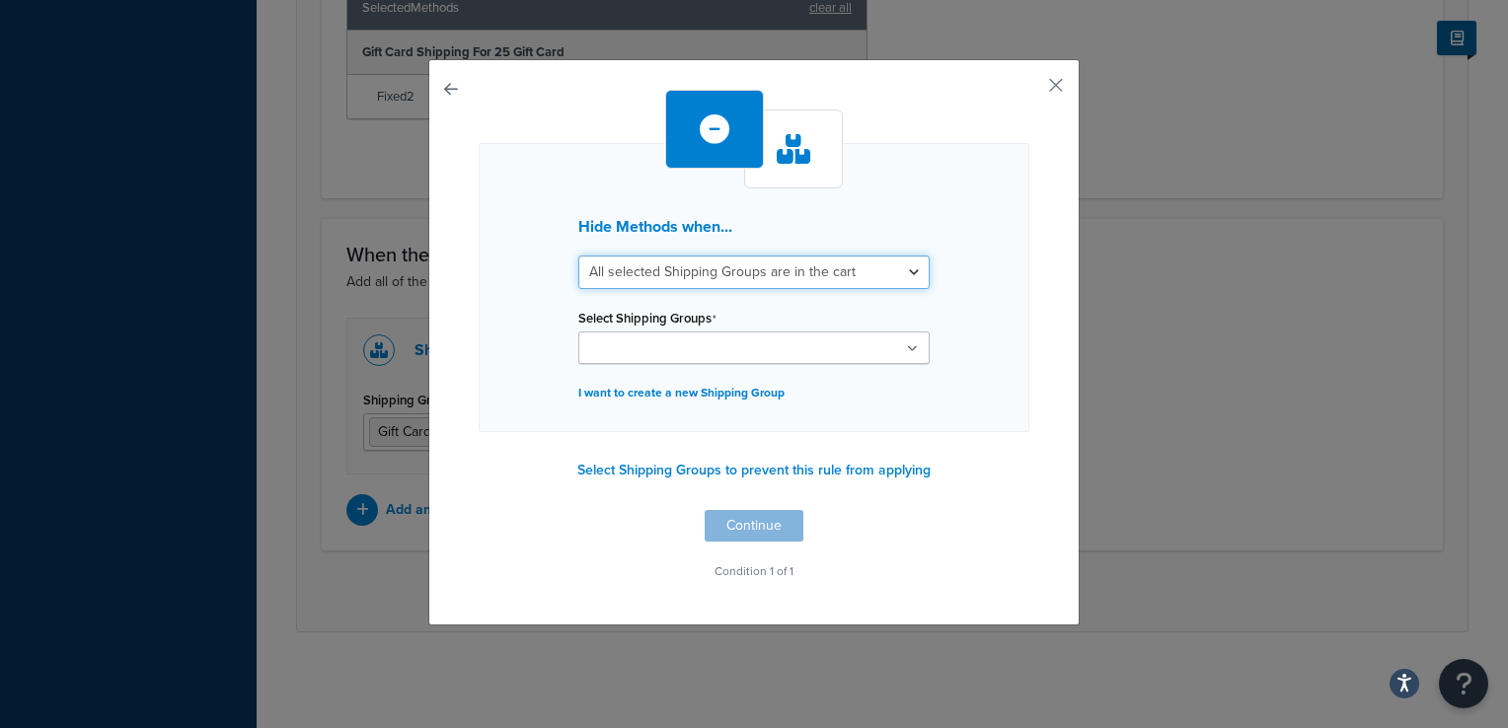
click at [737, 261] on select "All selected Shipping Groups are in the cart Any selected Shipping Groups are i…" at bounding box center [753, 273] width 351 height 34
select select "any"
click at [578, 256] on select "All selected Shipping Groups are in the cart Any selected Shipping Groups are i…" at bounding box center [753, 273] width 351 height 34
click at [719, 345] on input "Select Shipping Groups" at bounding box center [671, 349] width 175 height 22
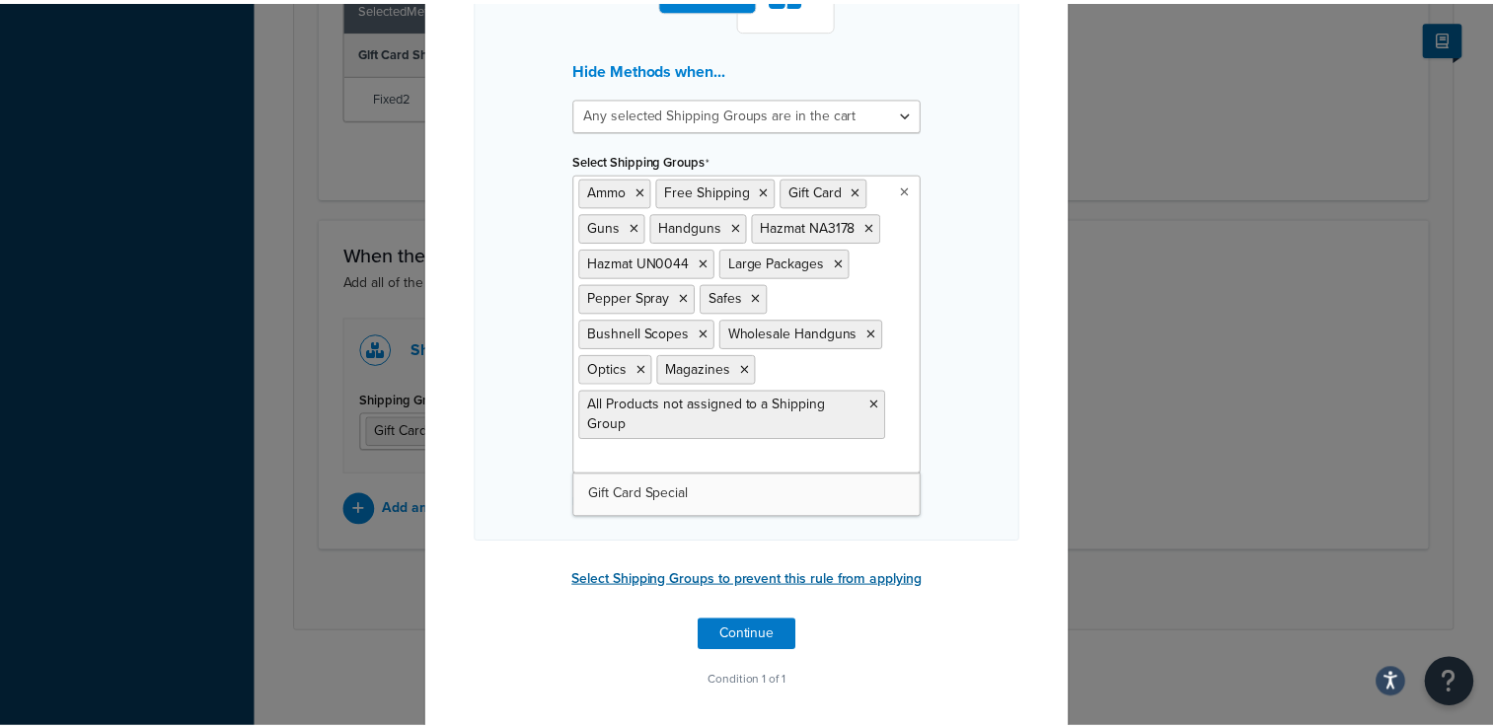
scroll to position [161, 0]
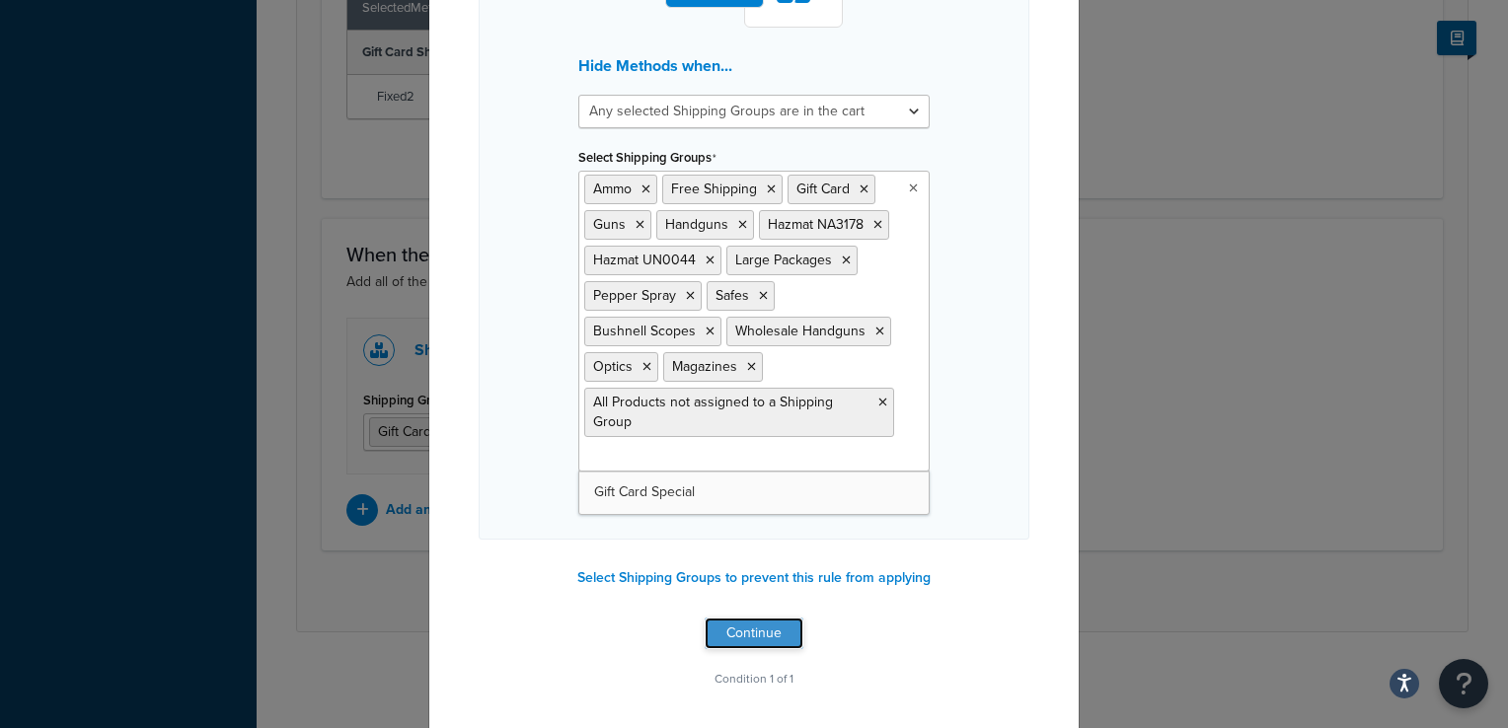
click at [729, 622] on button "Continue" at bounding box center [754, 634] width 99 height 32
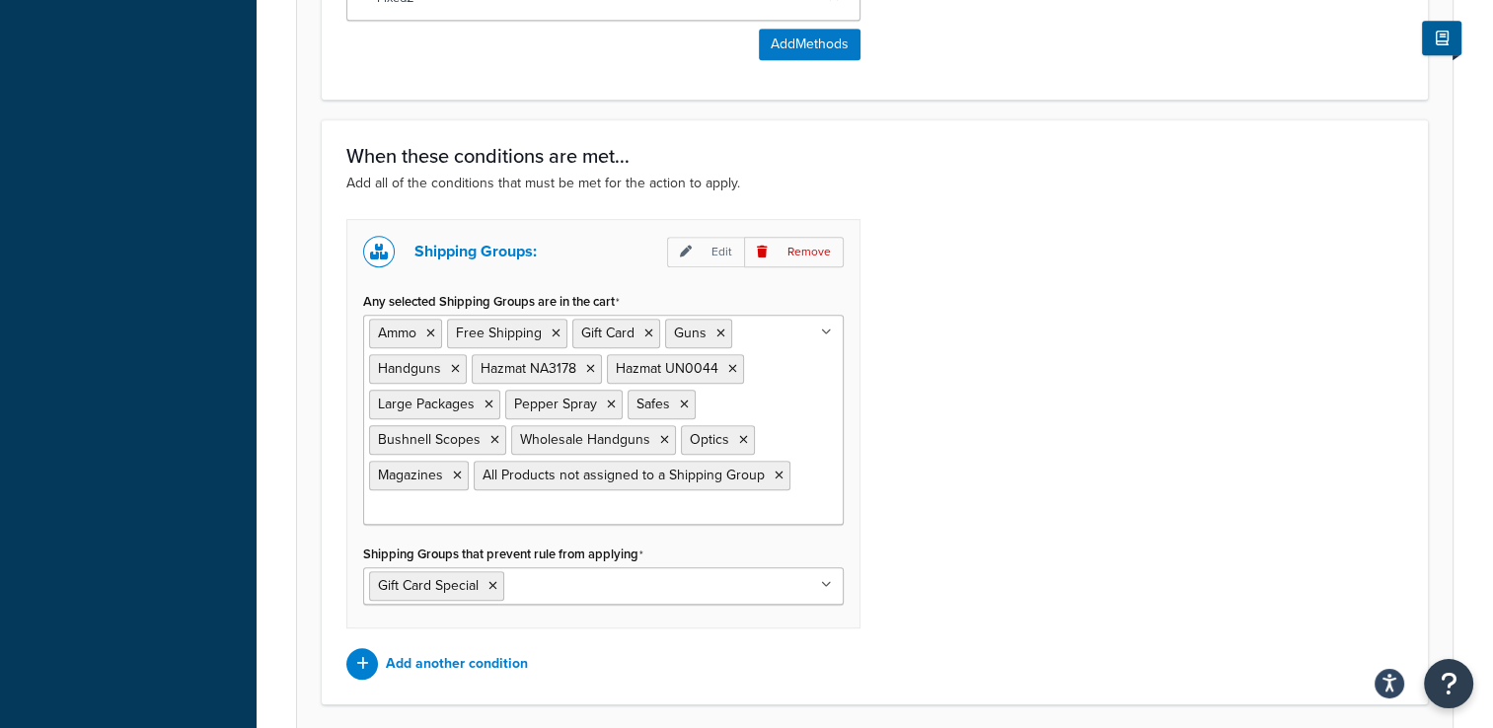
scroll to position [1149, 0]
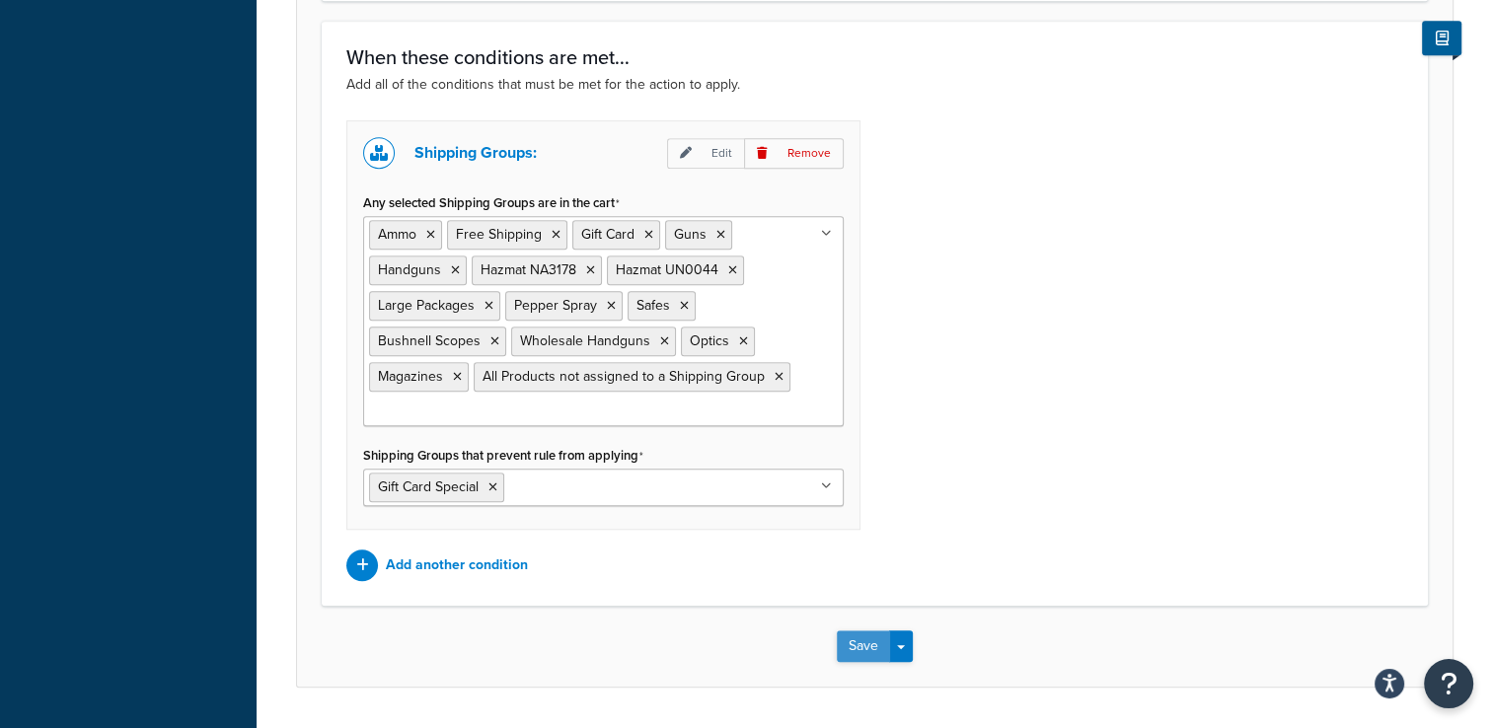
click at [848, 633] on button "Save" at bounding box center [863, 647] width 53 height 32
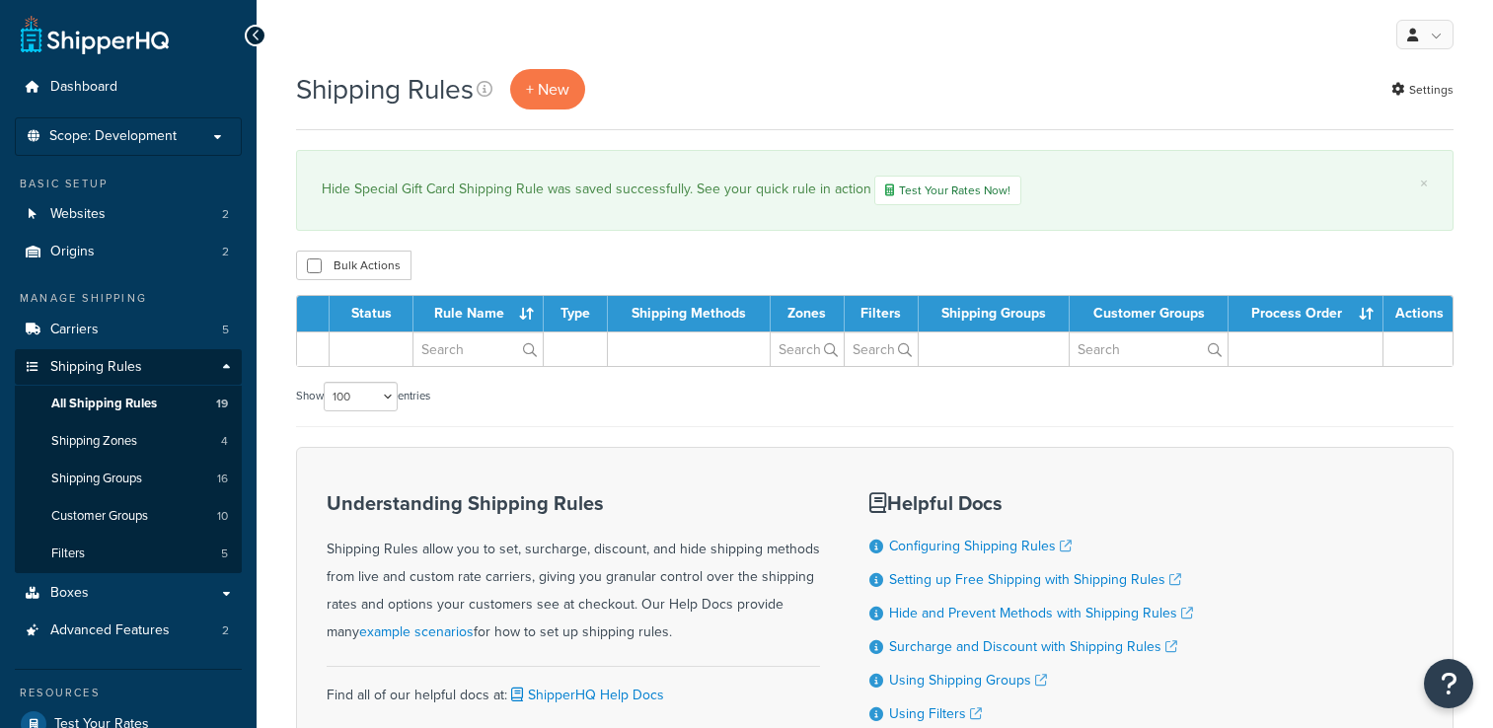
select select "100"
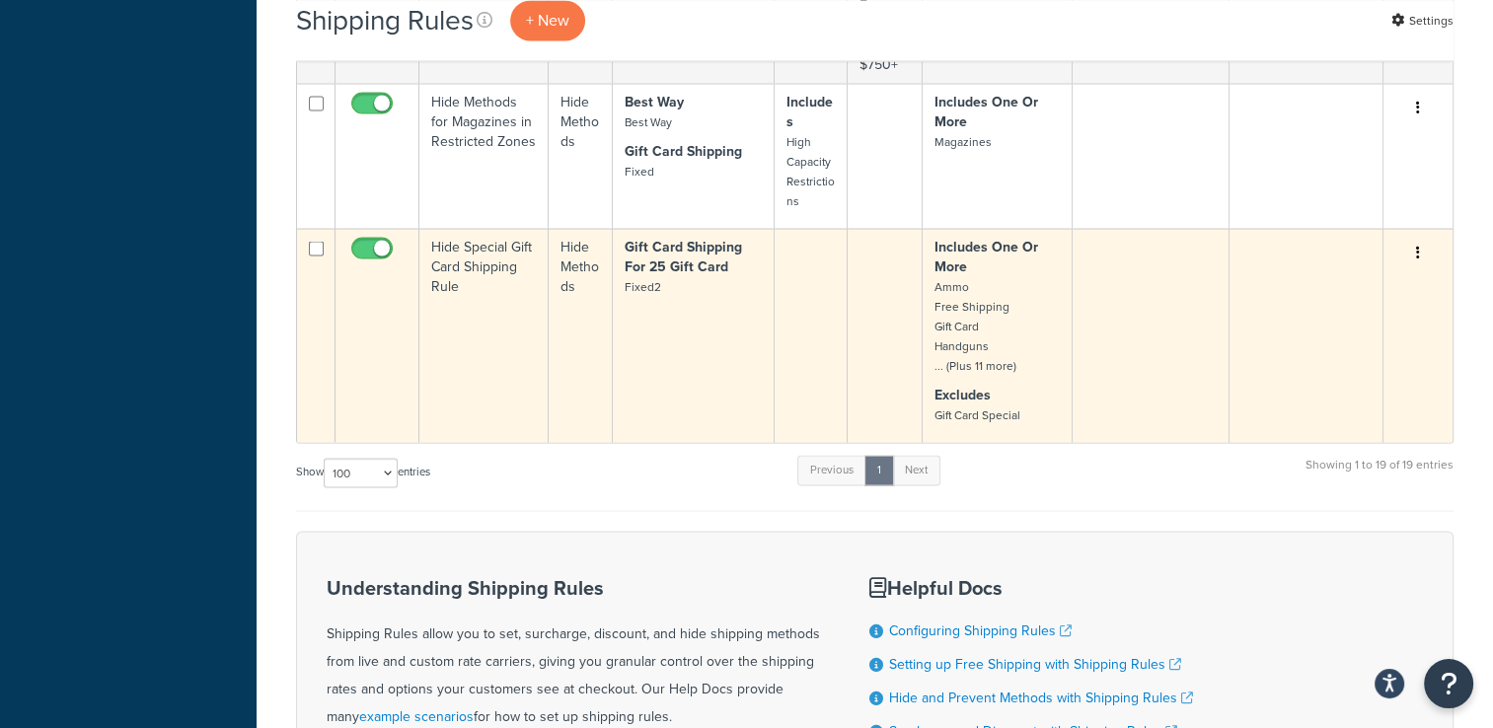
scroll to position [3507, 0]
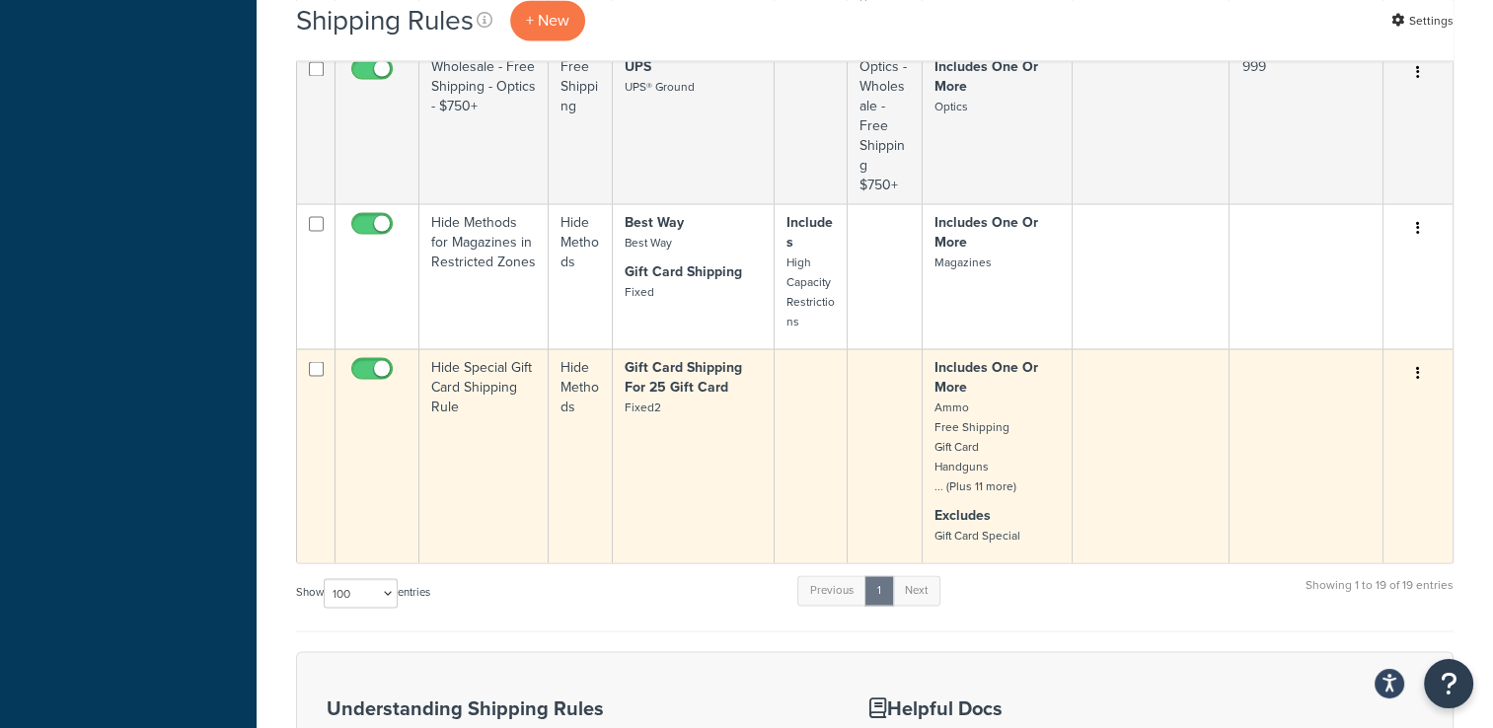
click at [1417, 369] on icon "button" at bounding box center [1418, 372] width 4 height 14
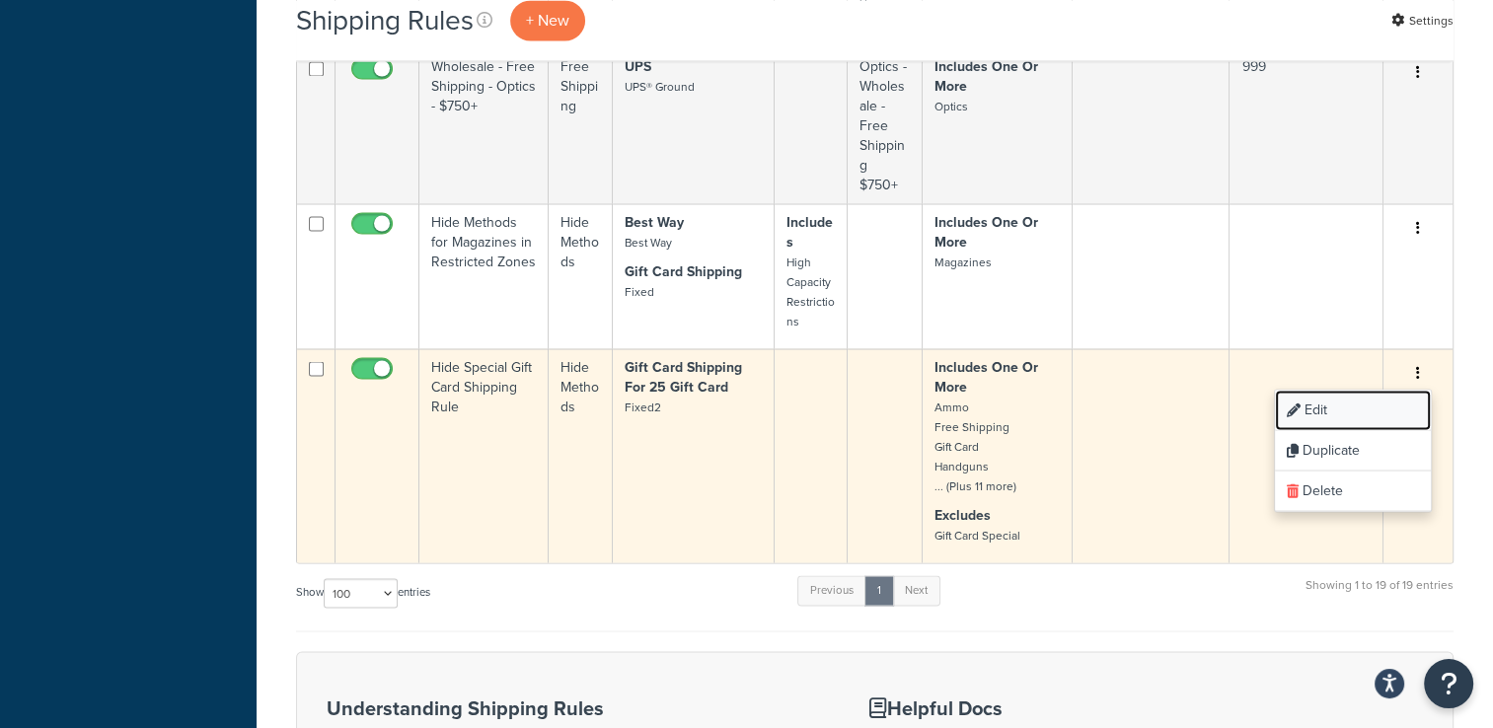
click at [1358, 403] on link "Edit" at bounding box center [1353, 410] width 156 height 40
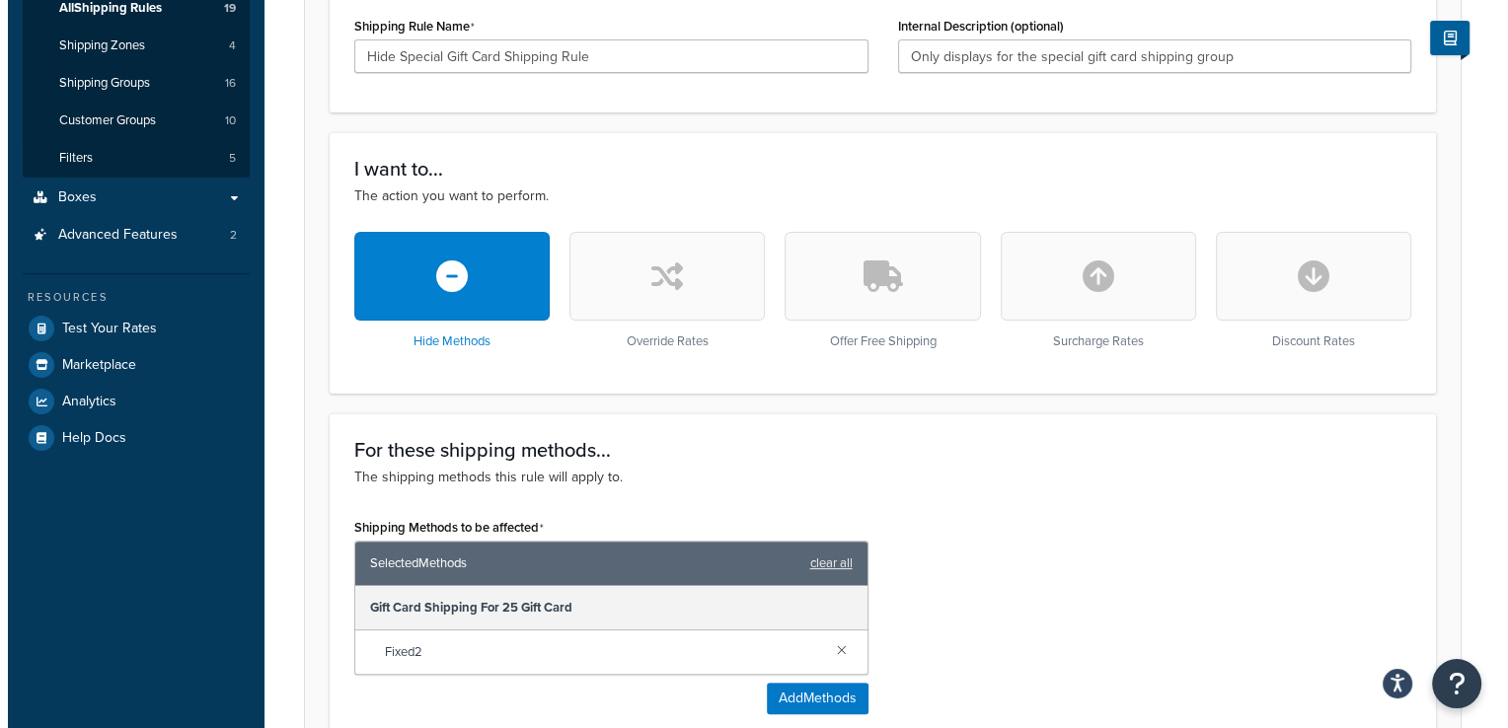
scroll to position [691, 0]
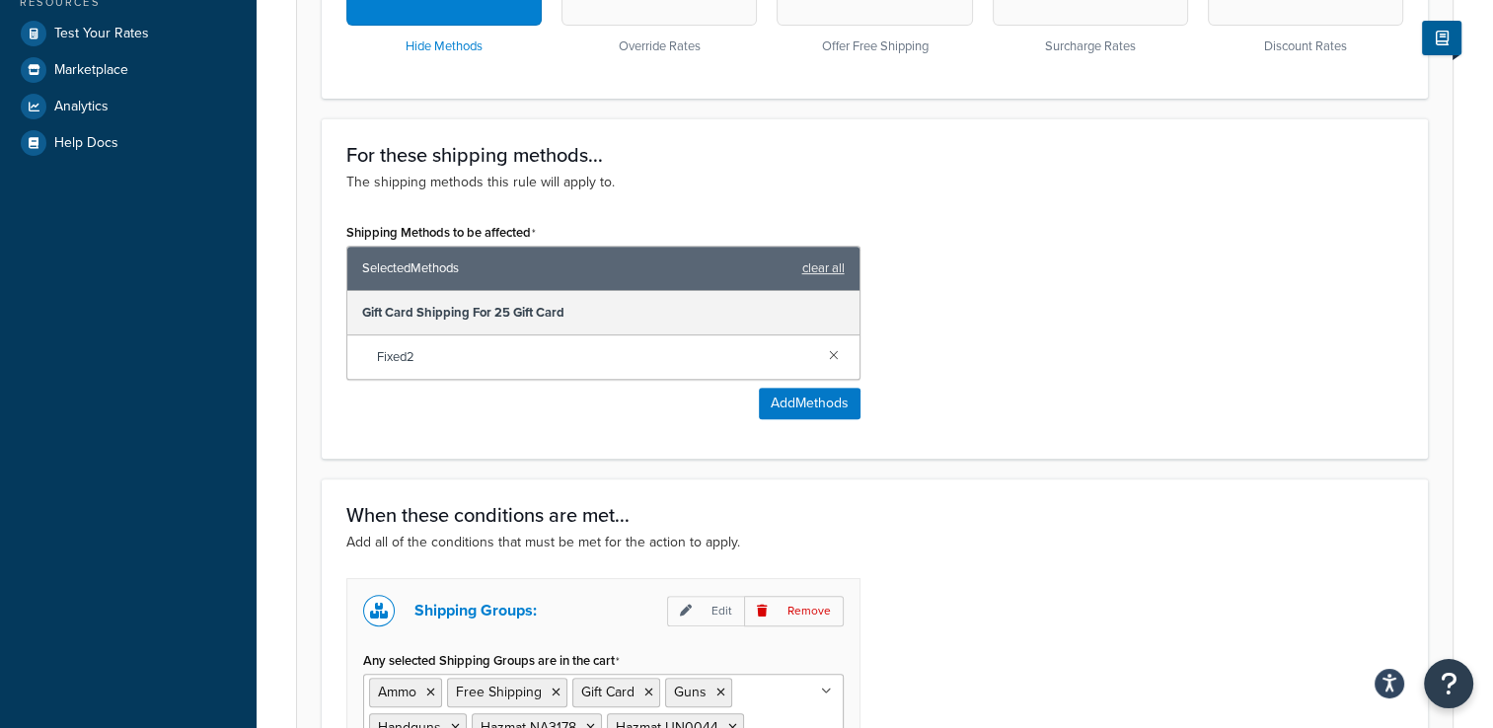
click at [703, 270] on span "Selected Methods" at bounding box center [577, 269] width 430 height 28
click at [523, 314] on div "Gift Card Shipping For 25 Gift Card" at bounding box center [603, 313] width 512 height 44
click at [793, 403] on button "Add Methods" at bounding box center [810, 404] width 102 height 32
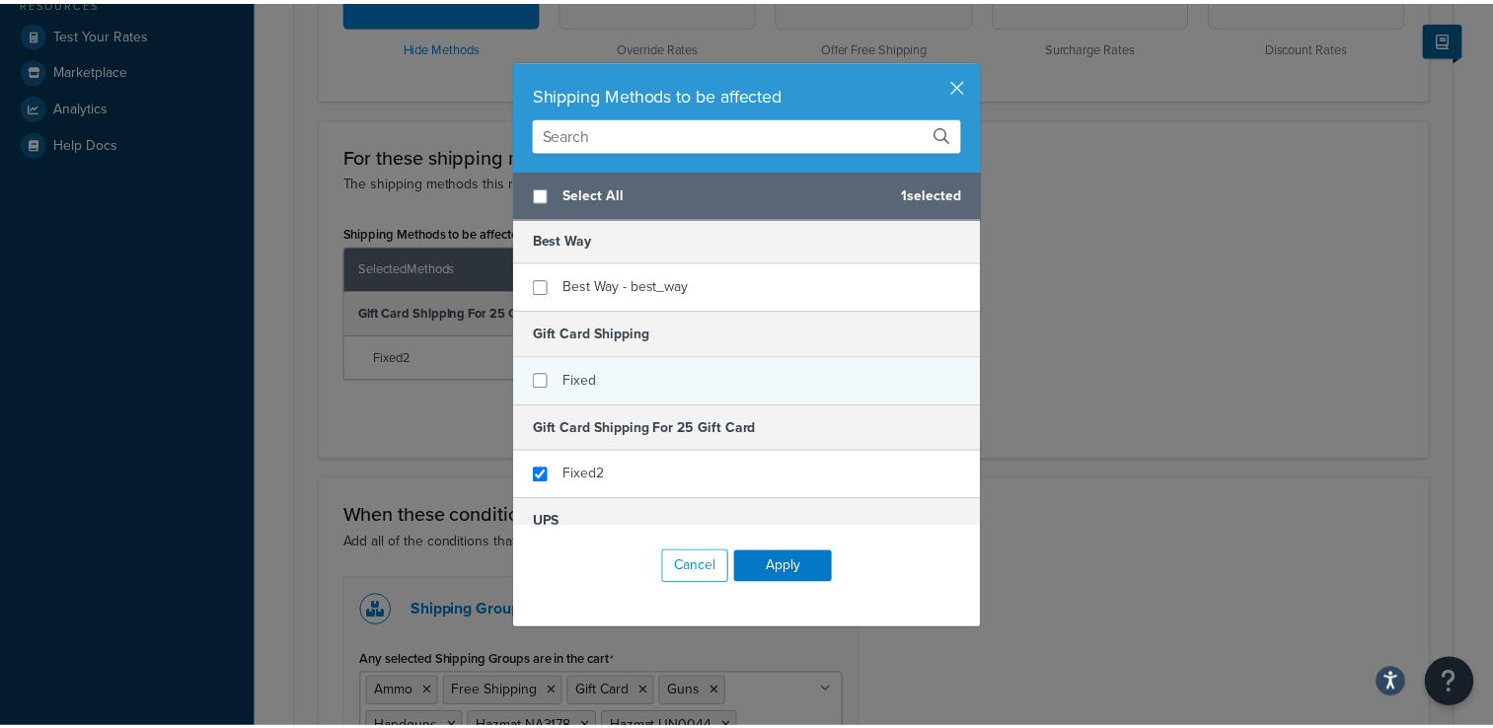
scroll to position [0, 0]
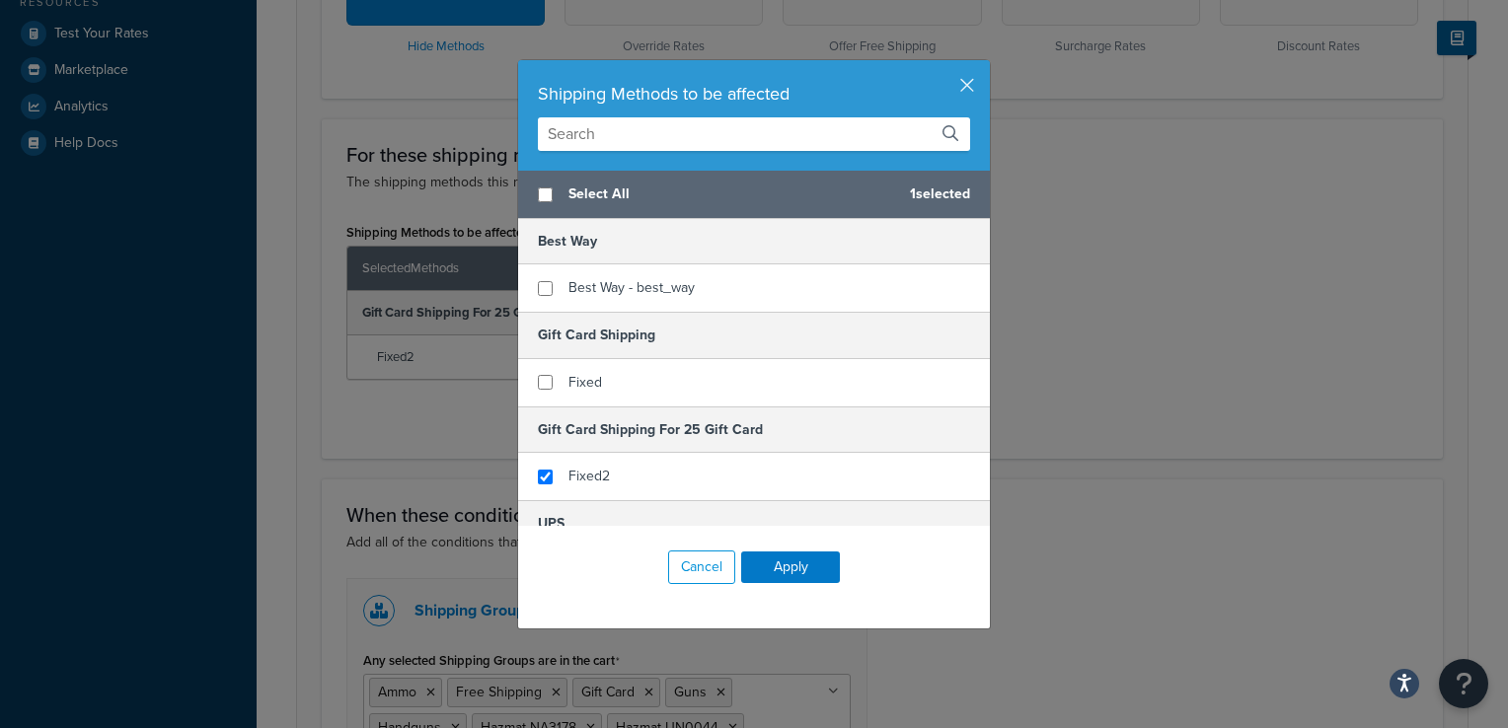
click at [1108, 318] on div "Shipping Methods to be affected Select All 1 selected Best Way Best Way - best_…" at bounding box center [754, 364] width 1508 height 728
click at [985, 65] on button "button" at bounding box center [987, 62] width 5 height 5
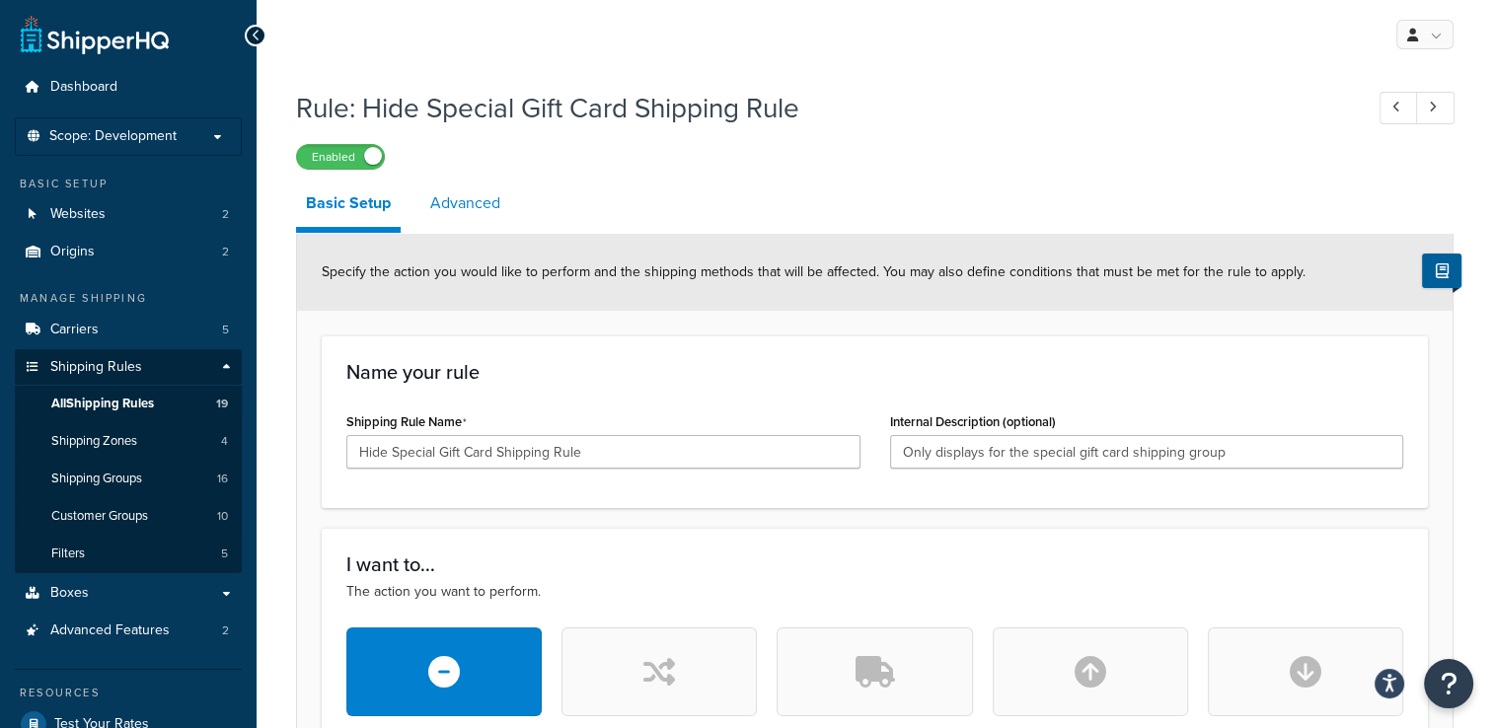
click at [456, 202] on link "Advanced" at bounding box center [465, 203] width 90 height 47
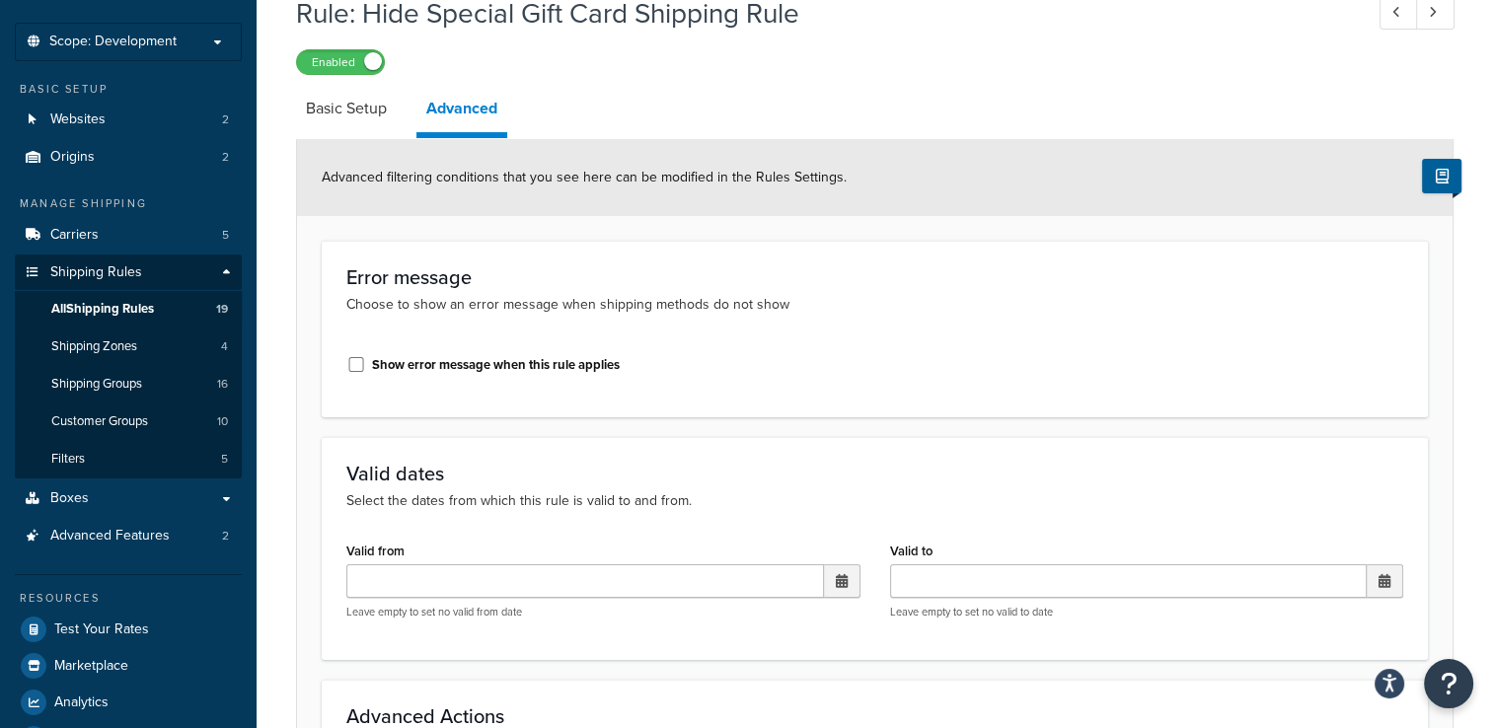
scroll to position [21, 0]
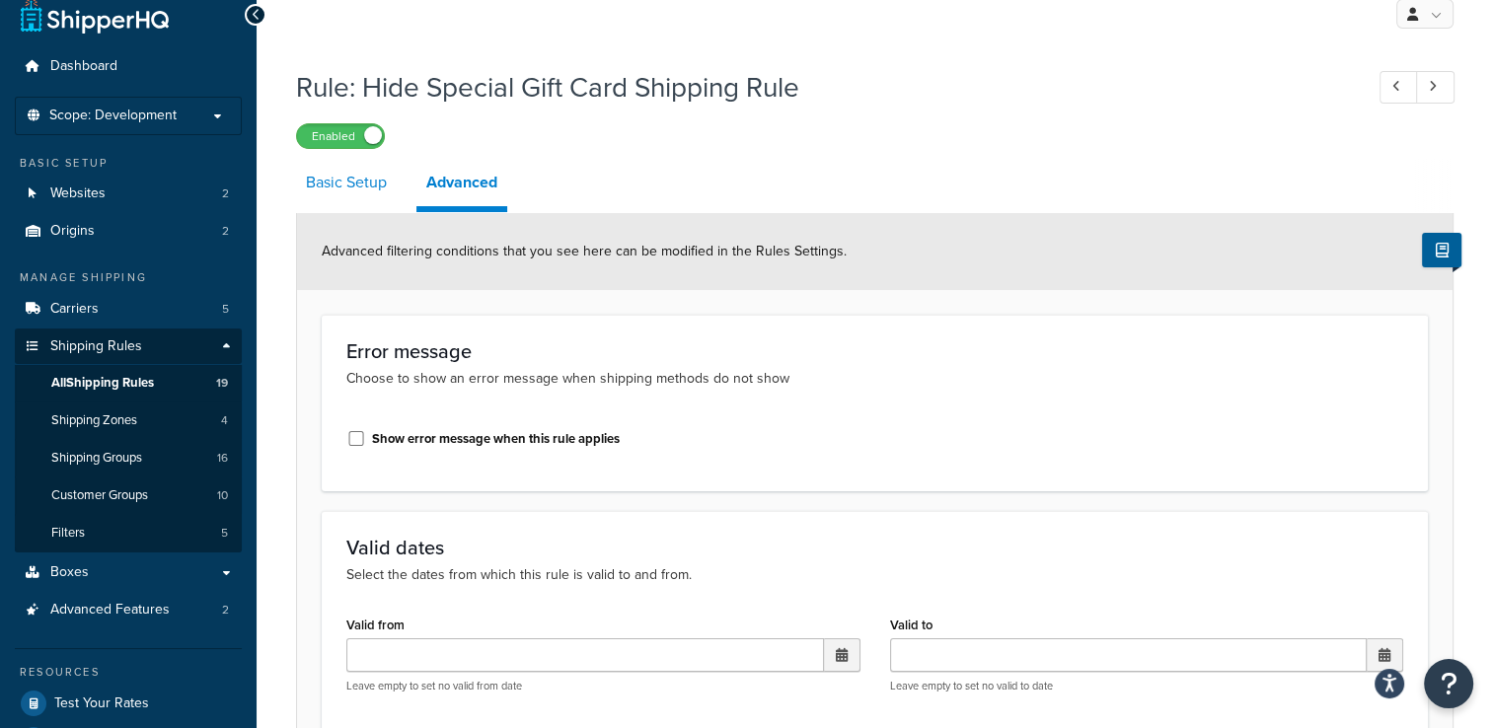
click at [343, 195] on link "Basic Setup" at bounding box center [346, 182] width 101 height 47
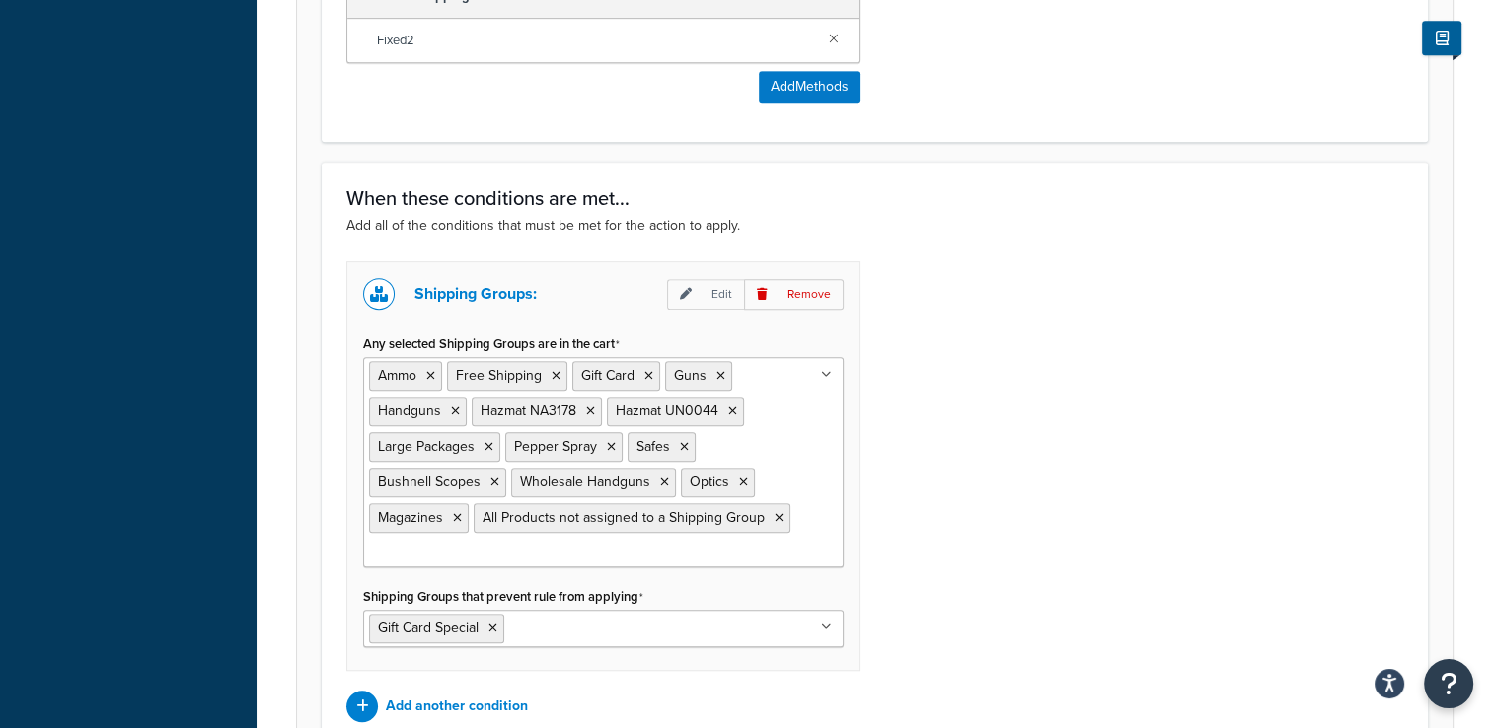
scroll to position [1202, 0]
